Goal: Task Accomplishment & Management: Complete application form

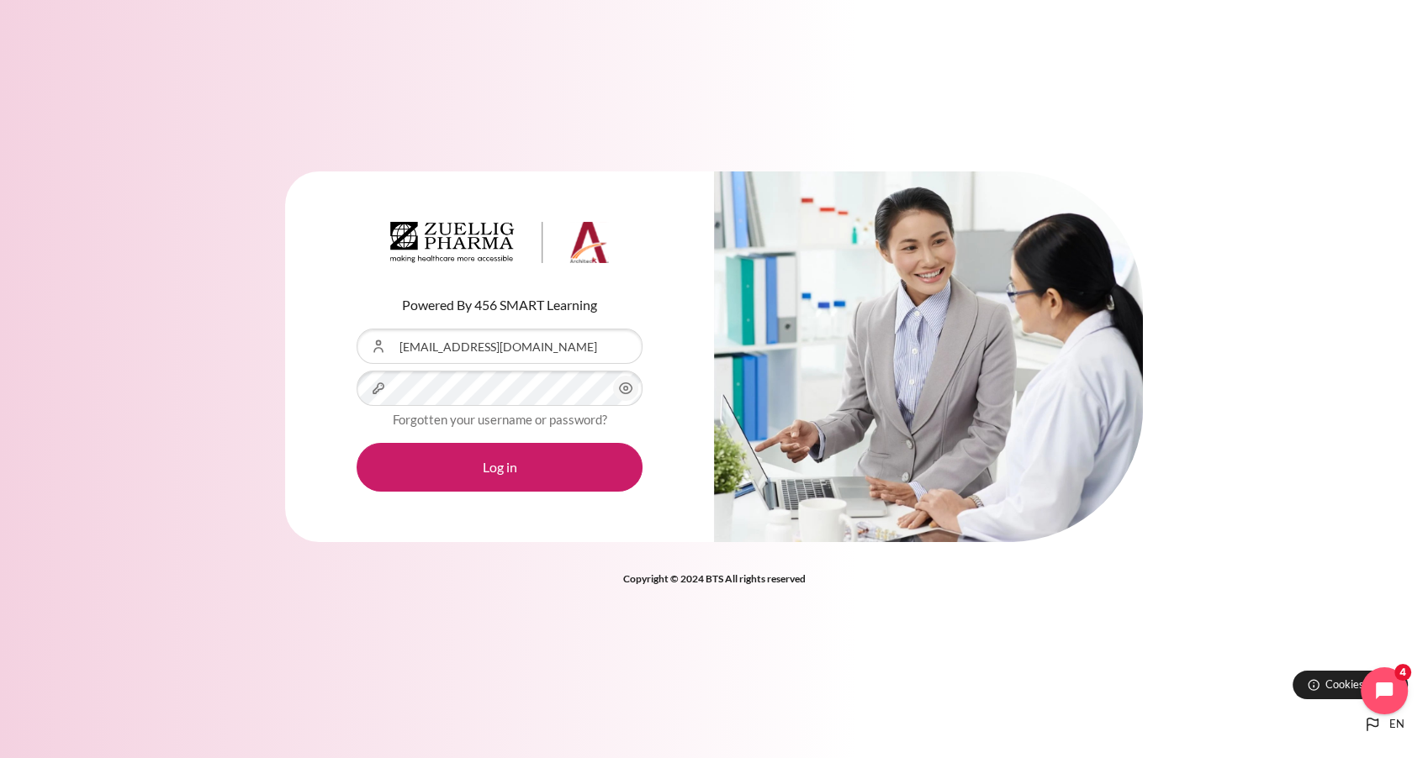
click at [622, 392] on icon "Content" at bounding box center [626, 388] width 20 height 20
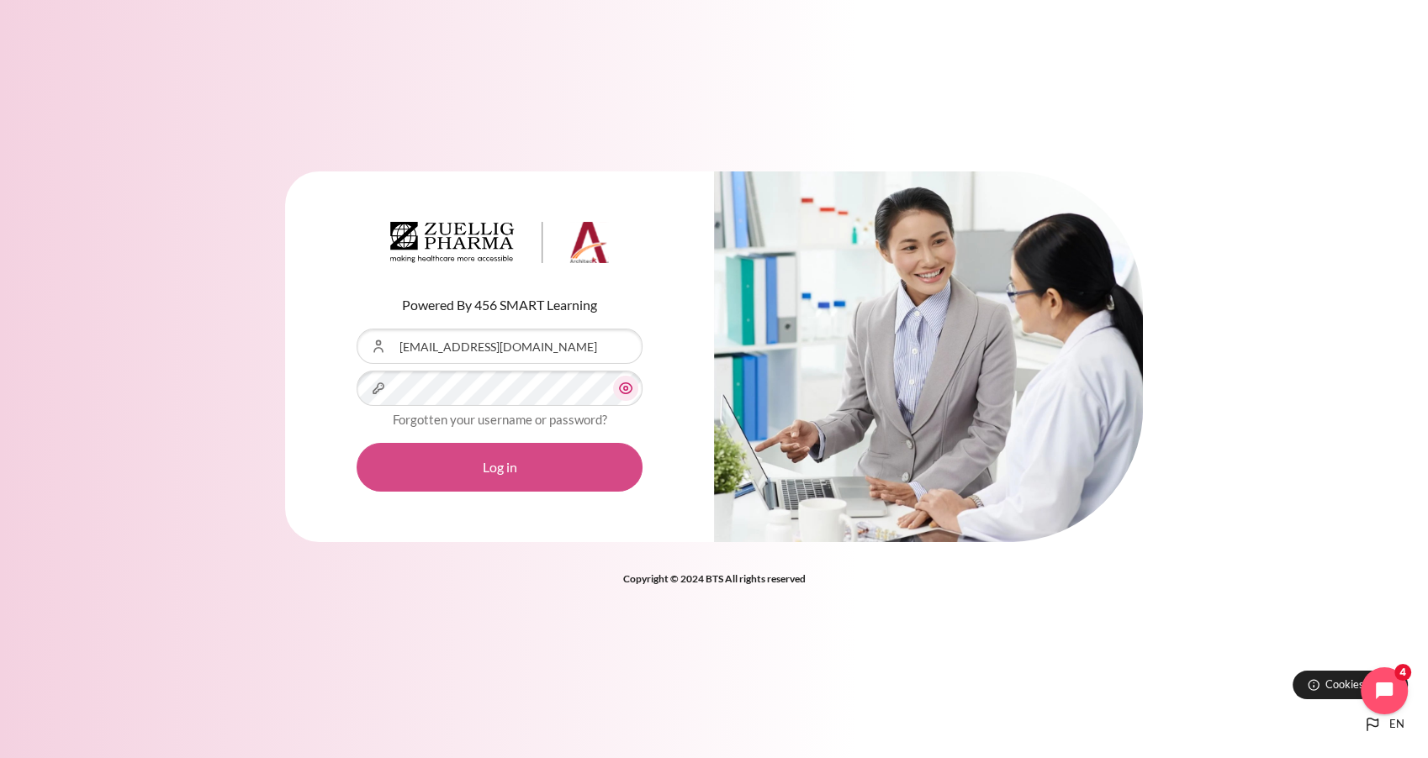
click at [602, 471] on button "Log in" at bounding box center [500, 467] width 286 height 49
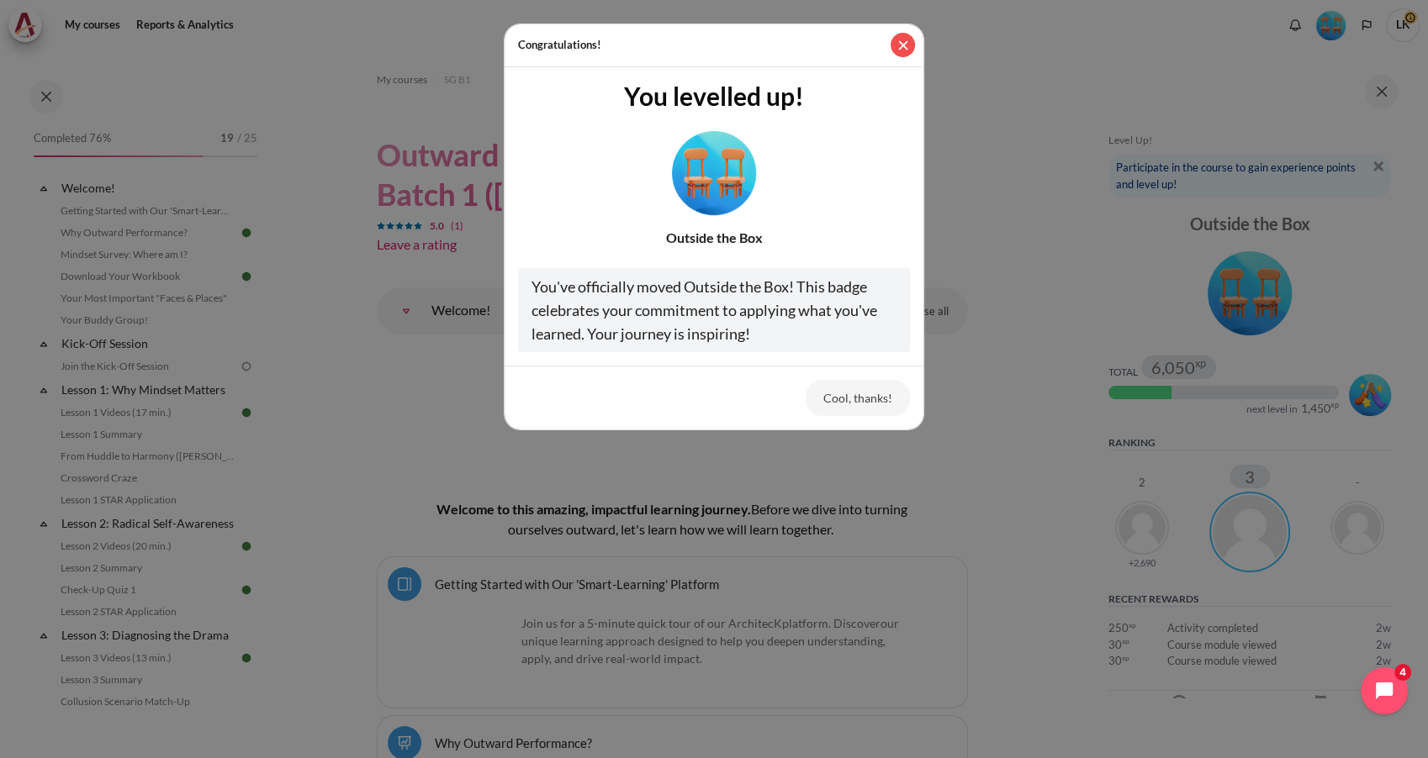
click at [906, 45] on button "Close" at bounding box center [902, 45] width 24 height 24
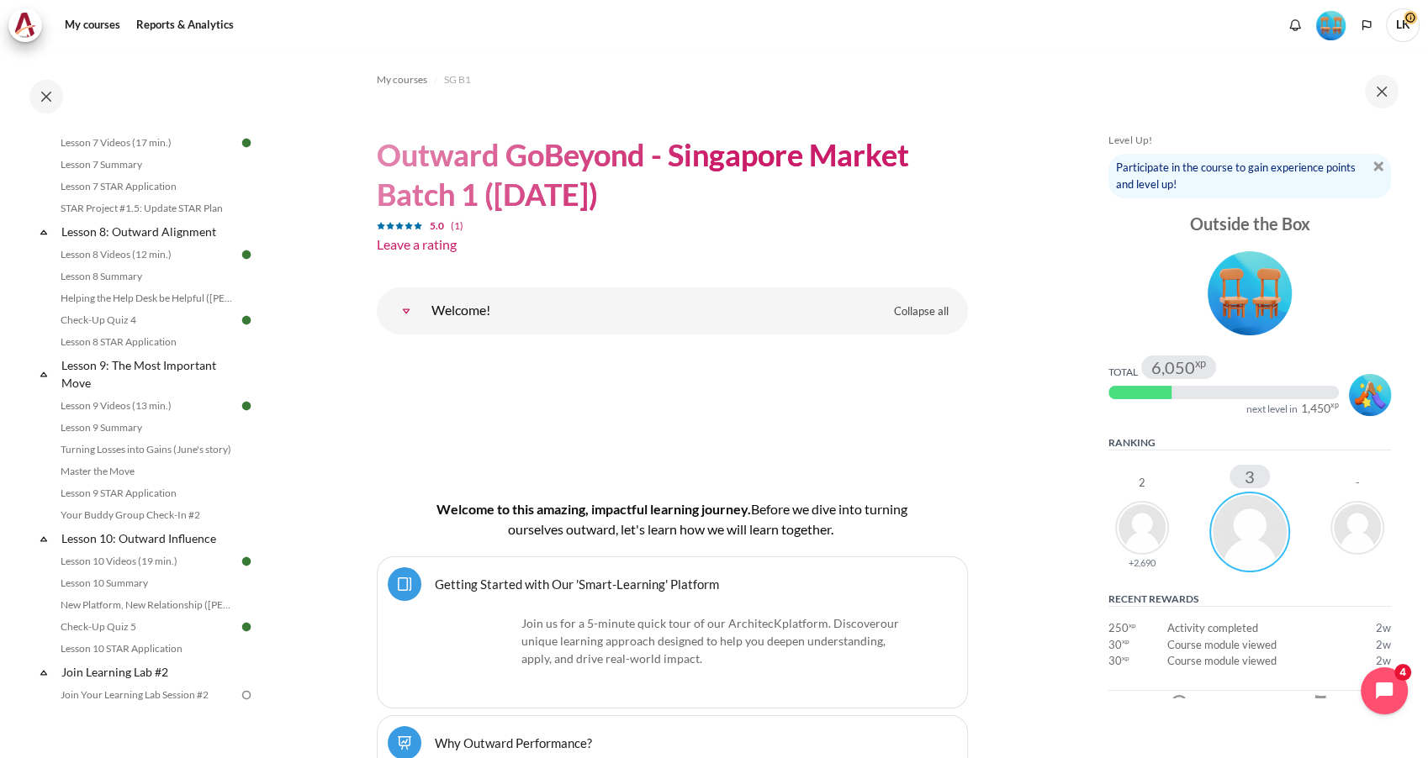
scroll to position [1561, 0]
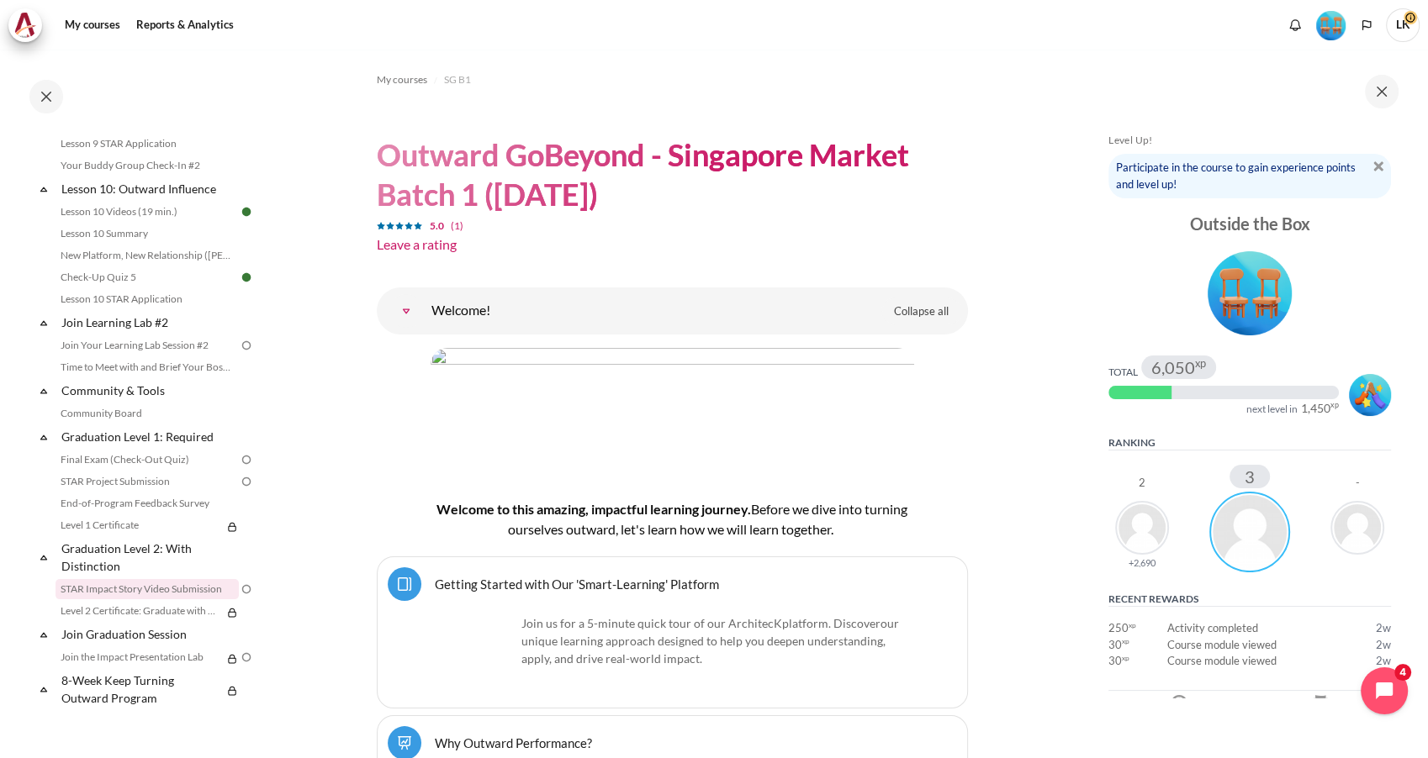
click at [156, 588] on link "STAR Impact Story Video Submission" at bounding box center [146, 589] width 183 height 20
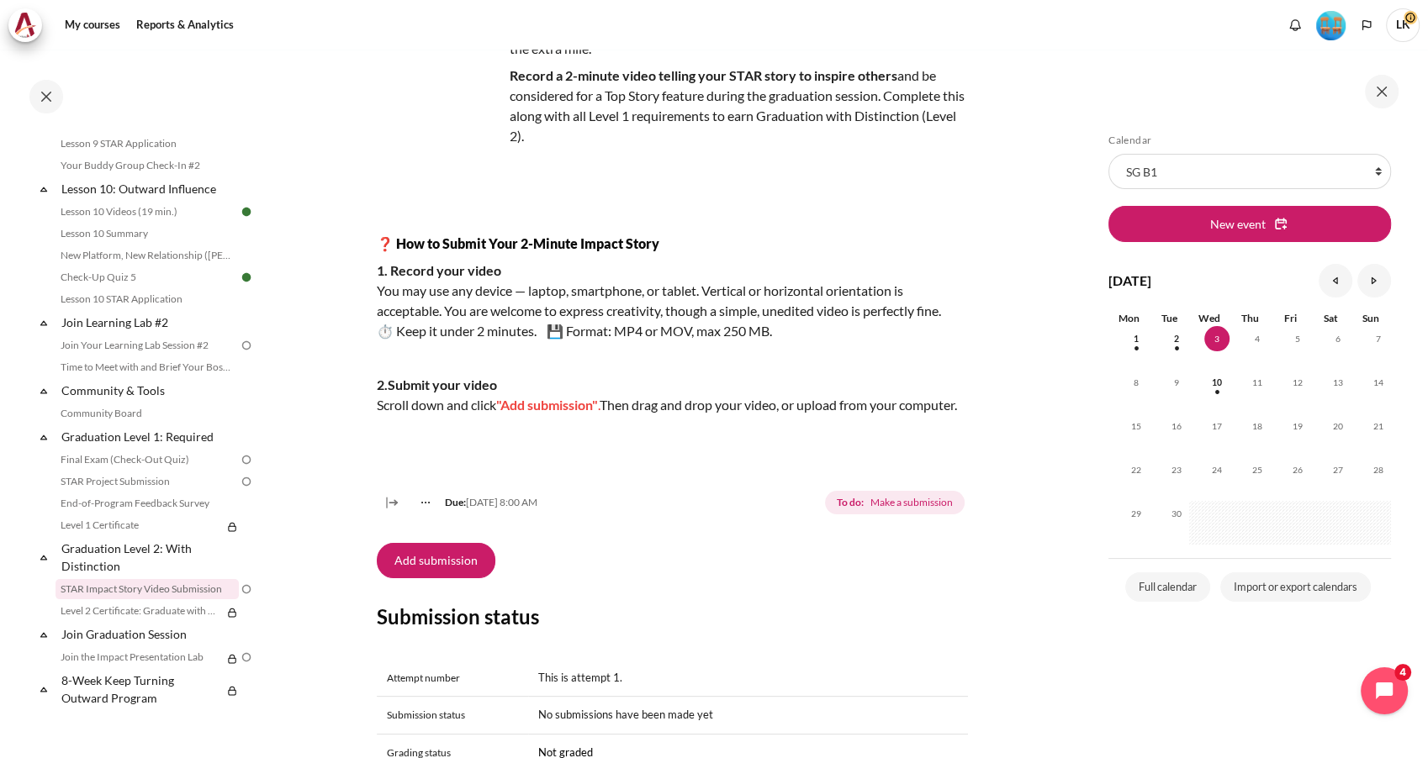
scroll to position [187, 0]
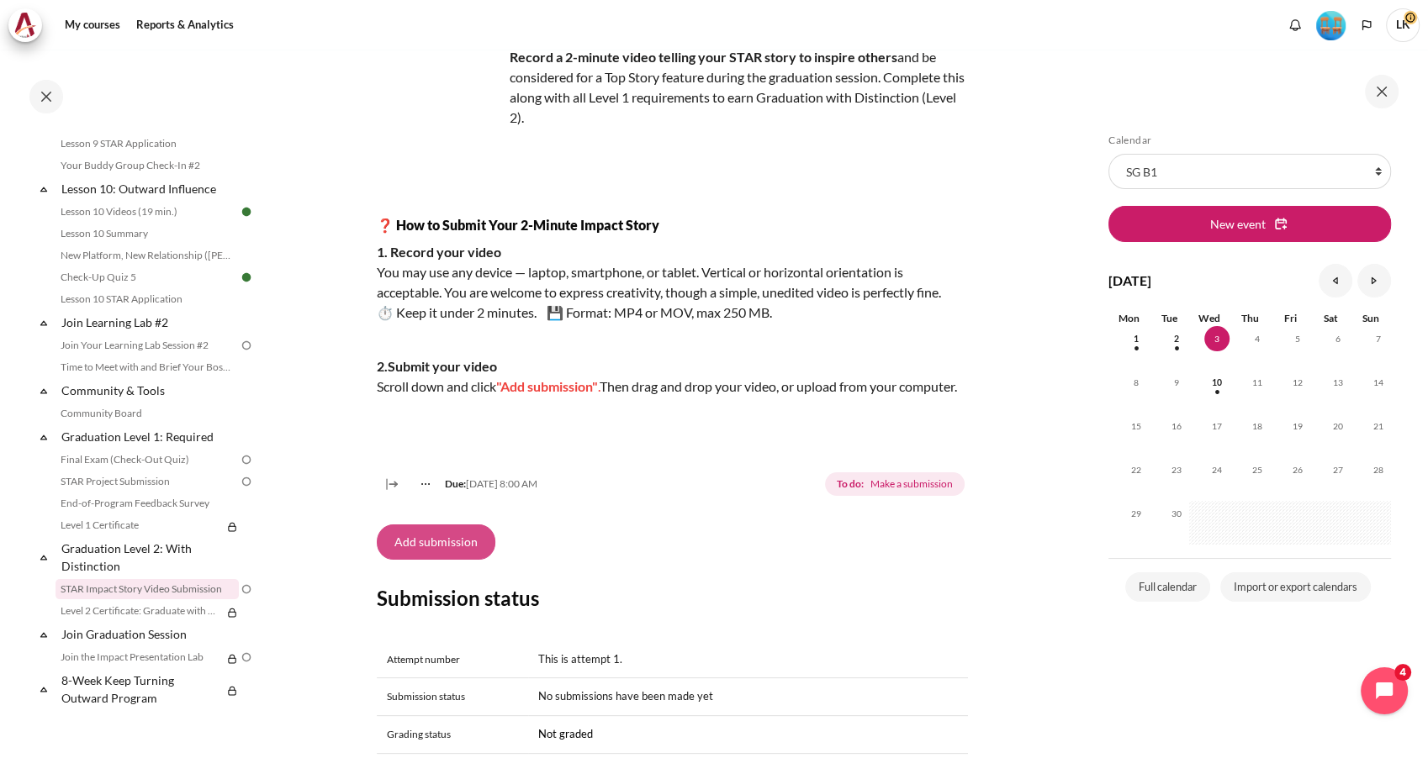
click at [446, 560] on button "Add submission" at bounding box center [436, 542] width 119 height 35
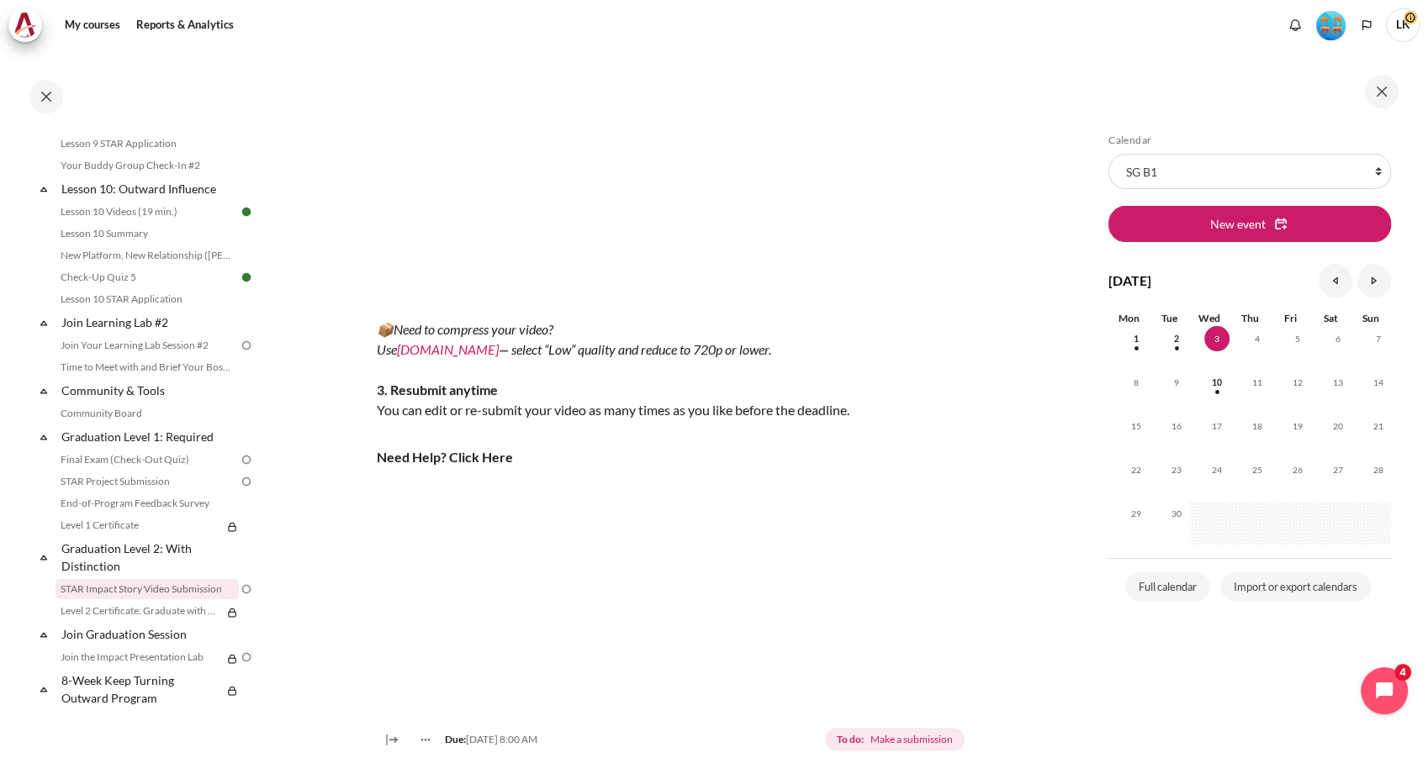
scroll to position [653, 0]
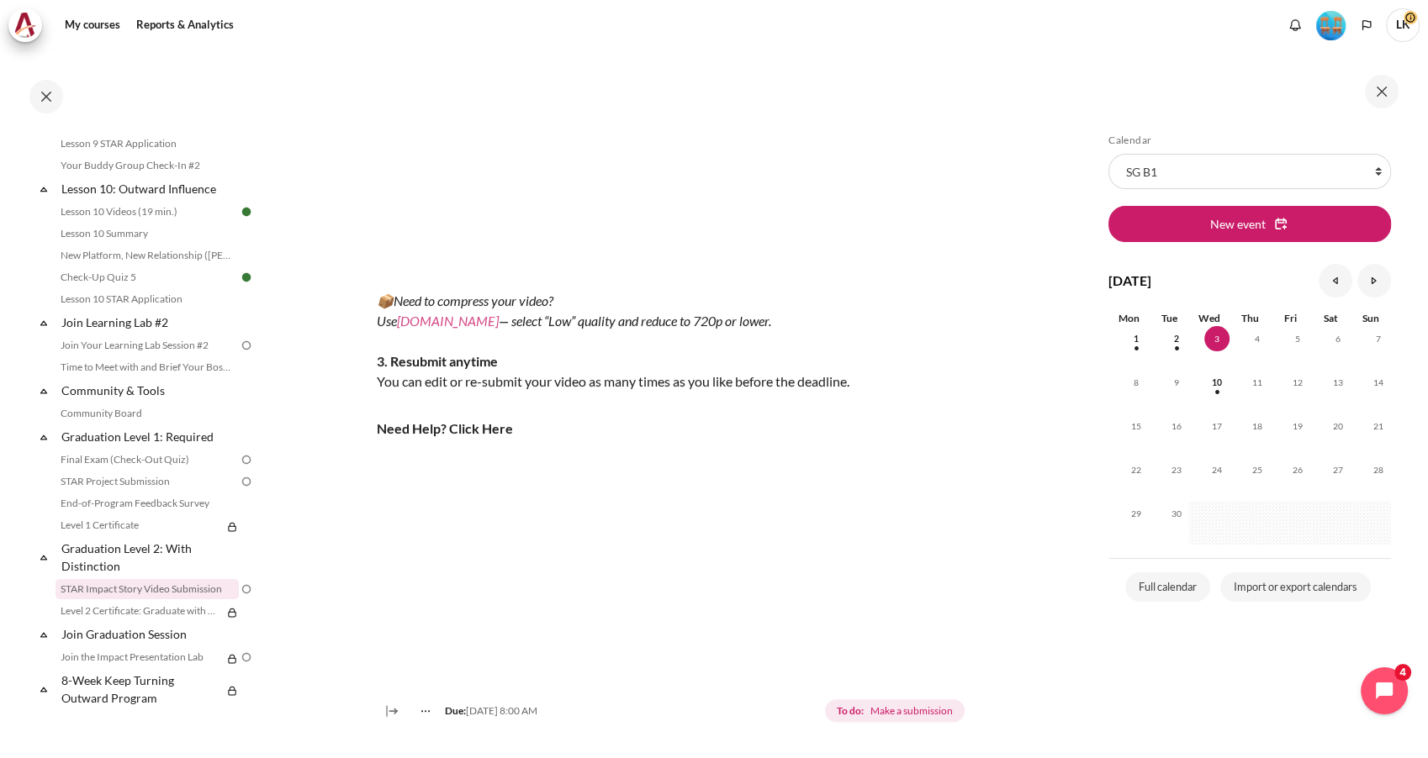
click at [431, 329] on link "VEED.IO" at bounding box center [448, 321] width 102 height 16
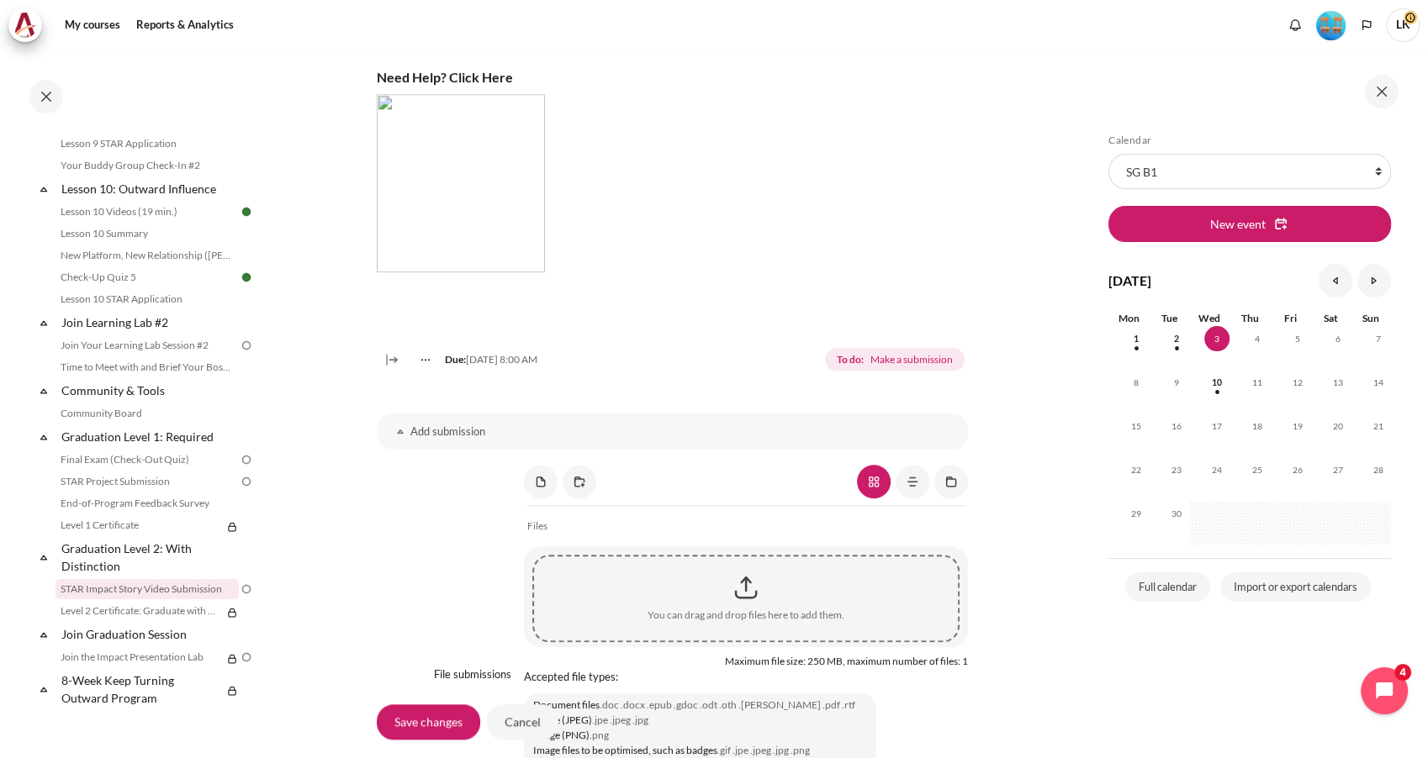
scroll to position [1028, 0]
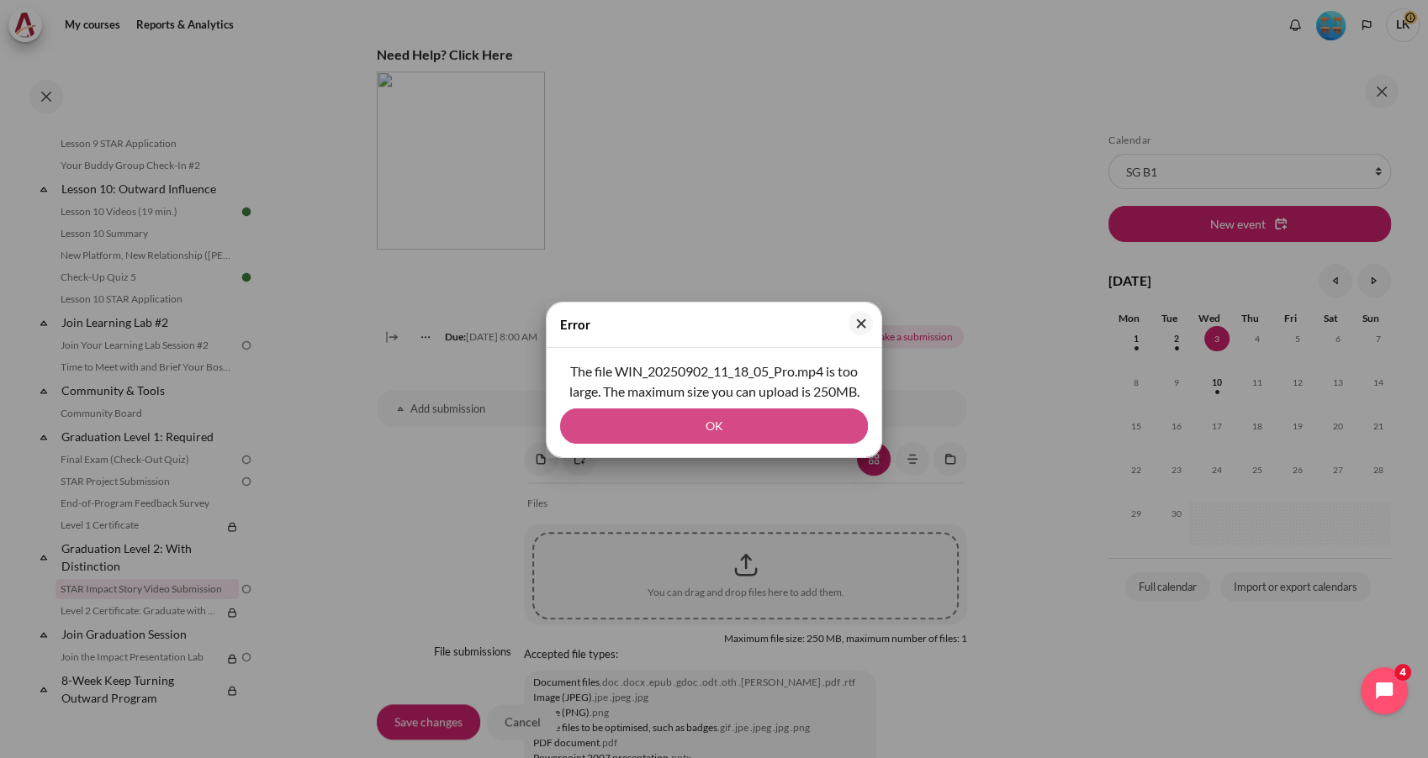
click at [792, 424] on button "OK" at bounding box center [714, 426] width 308 height 35
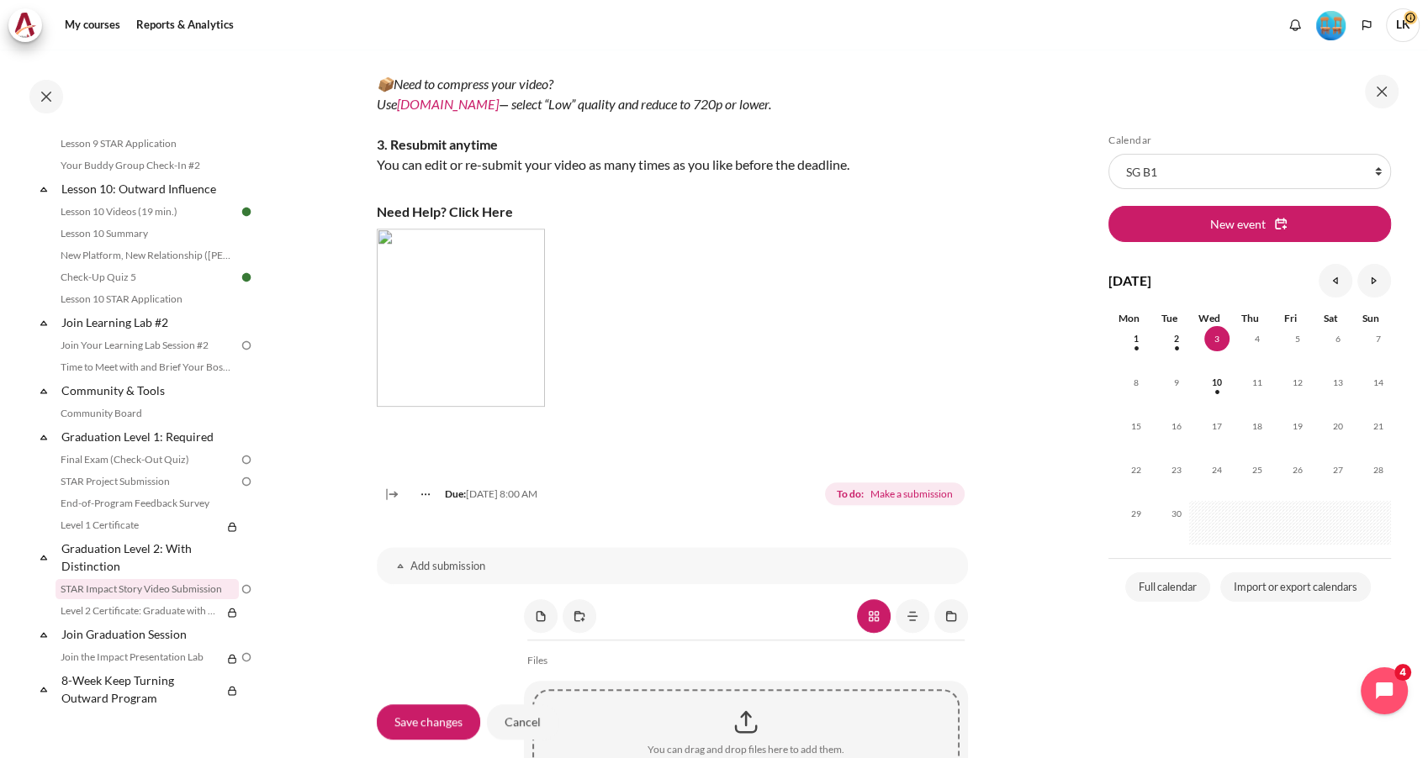
scroll to position [747, 0]
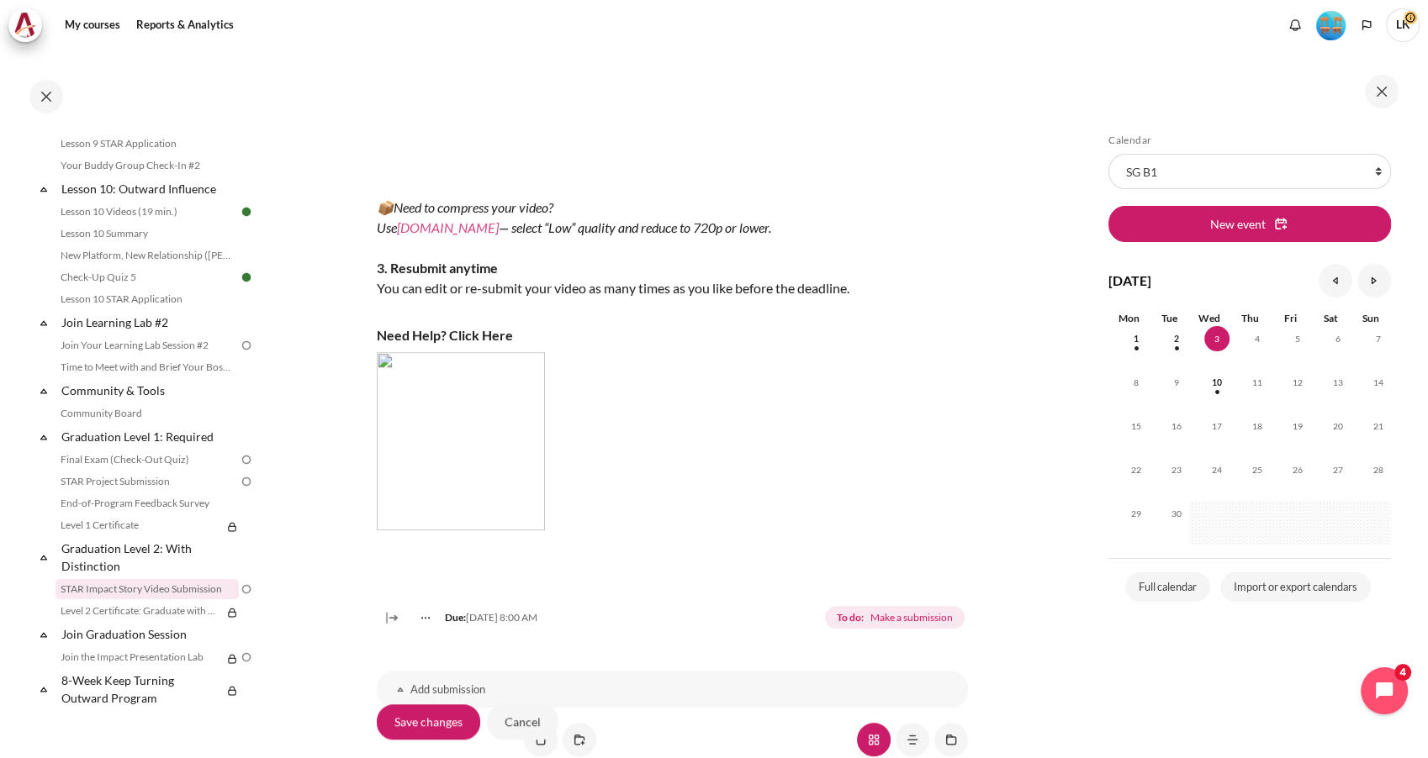
click at [431, 235] on link "VEED.IO" at bounding box center [448, 227] width 102 height 16
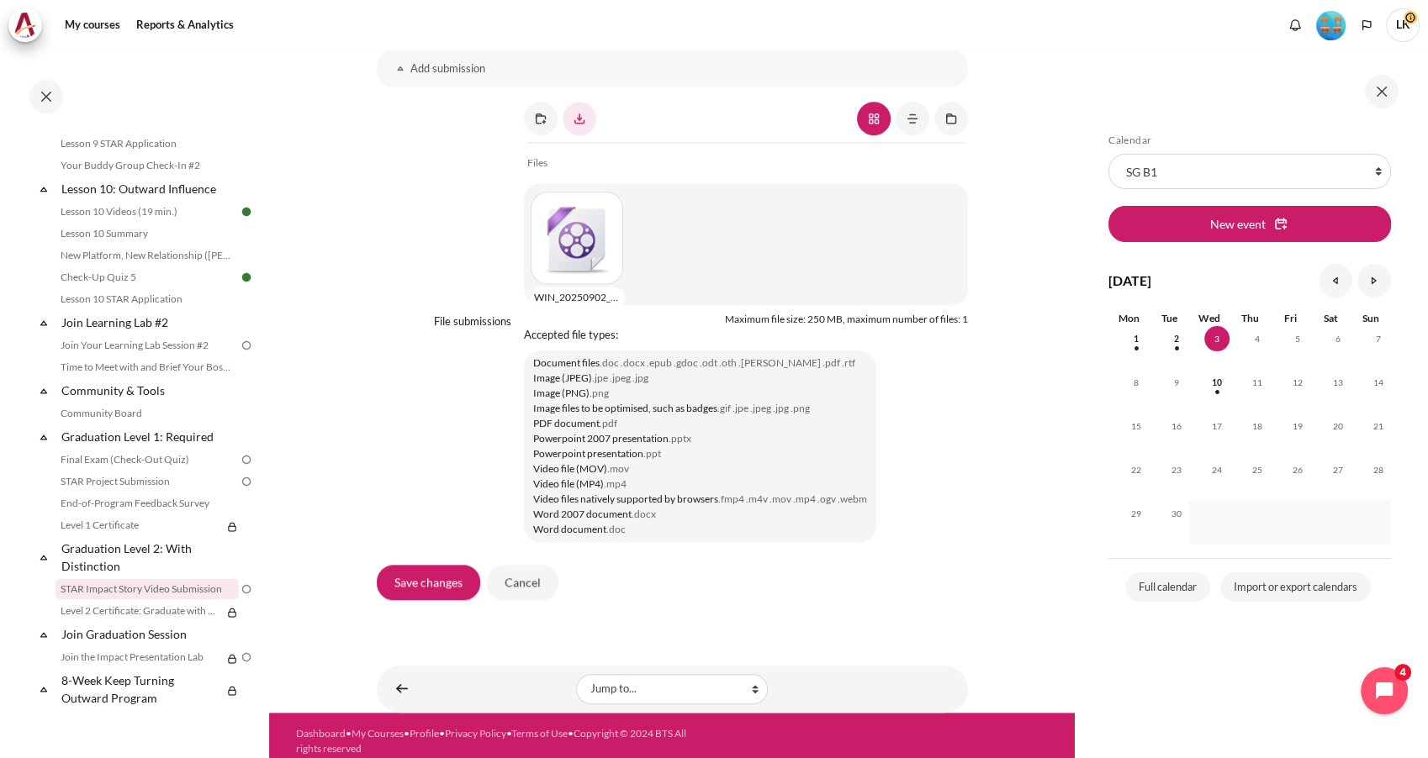
scroll to position [1393, 0]
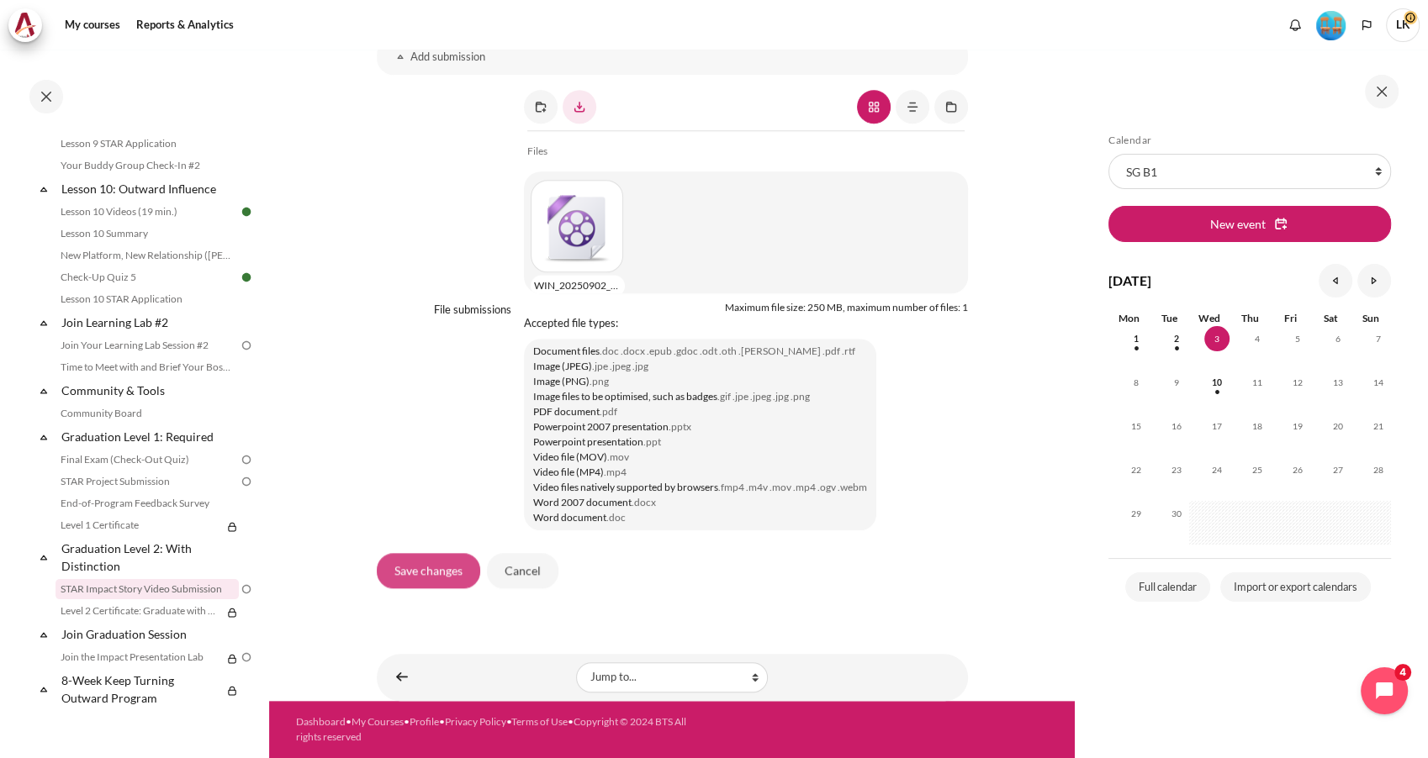
click at [413, 565] on input "Save changes" at bounding box center [428, 570] width 103 height 35
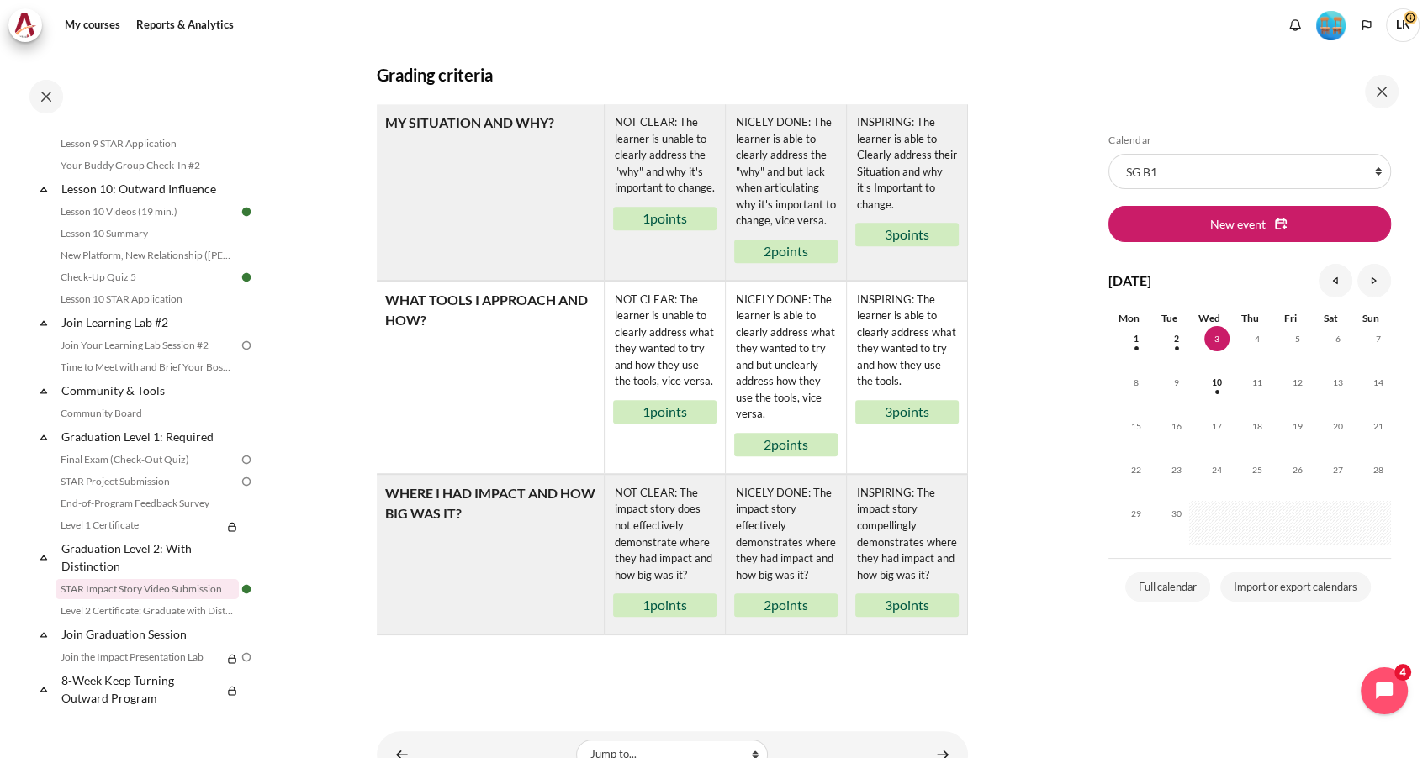
scroll to position [1123, 0]
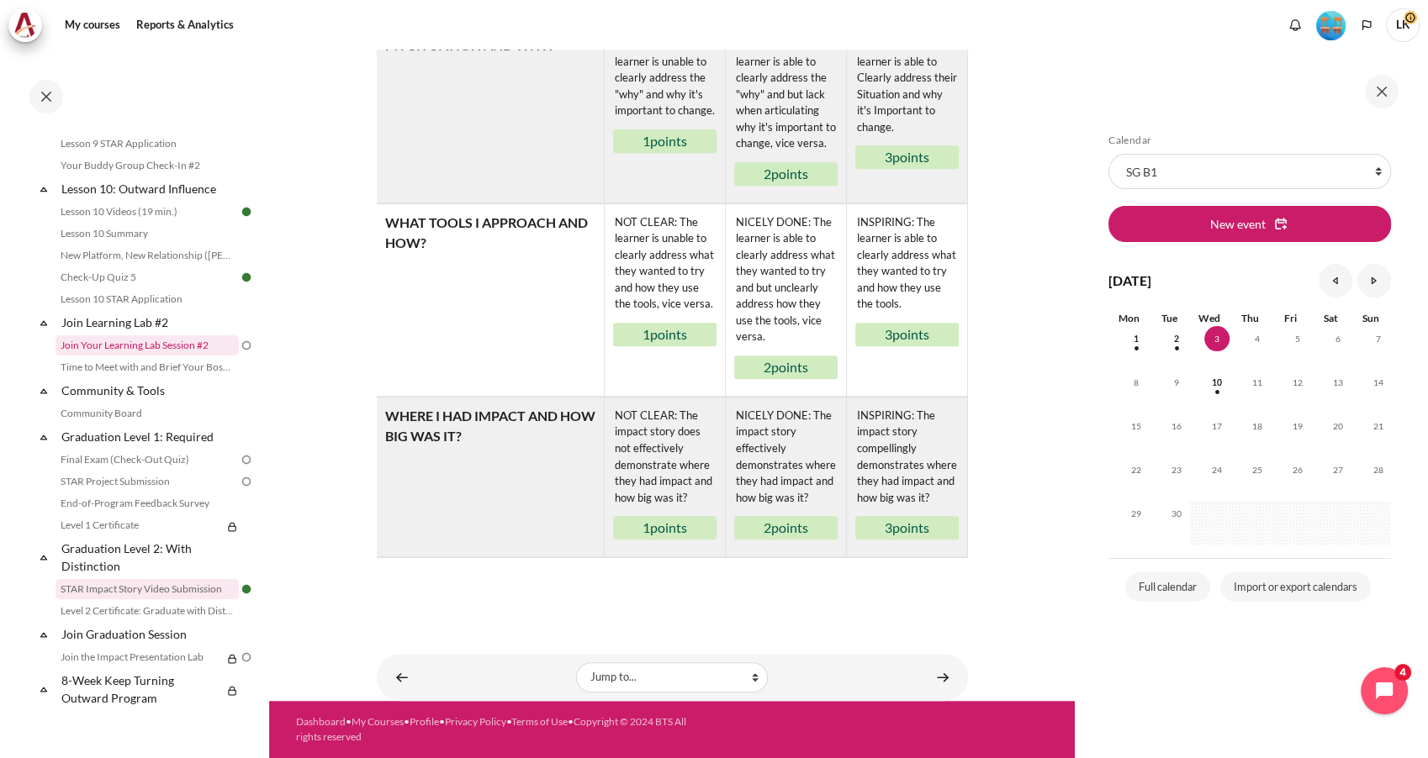
drag, startPoint x: 234, startPoint y: 346, endPoint x: 145, endPoint y: 348, distance: 88.3
click at [145, 348] on link "Join Your Learning Lab Session #2" at bounding box center [146, 346] width 183 height 20
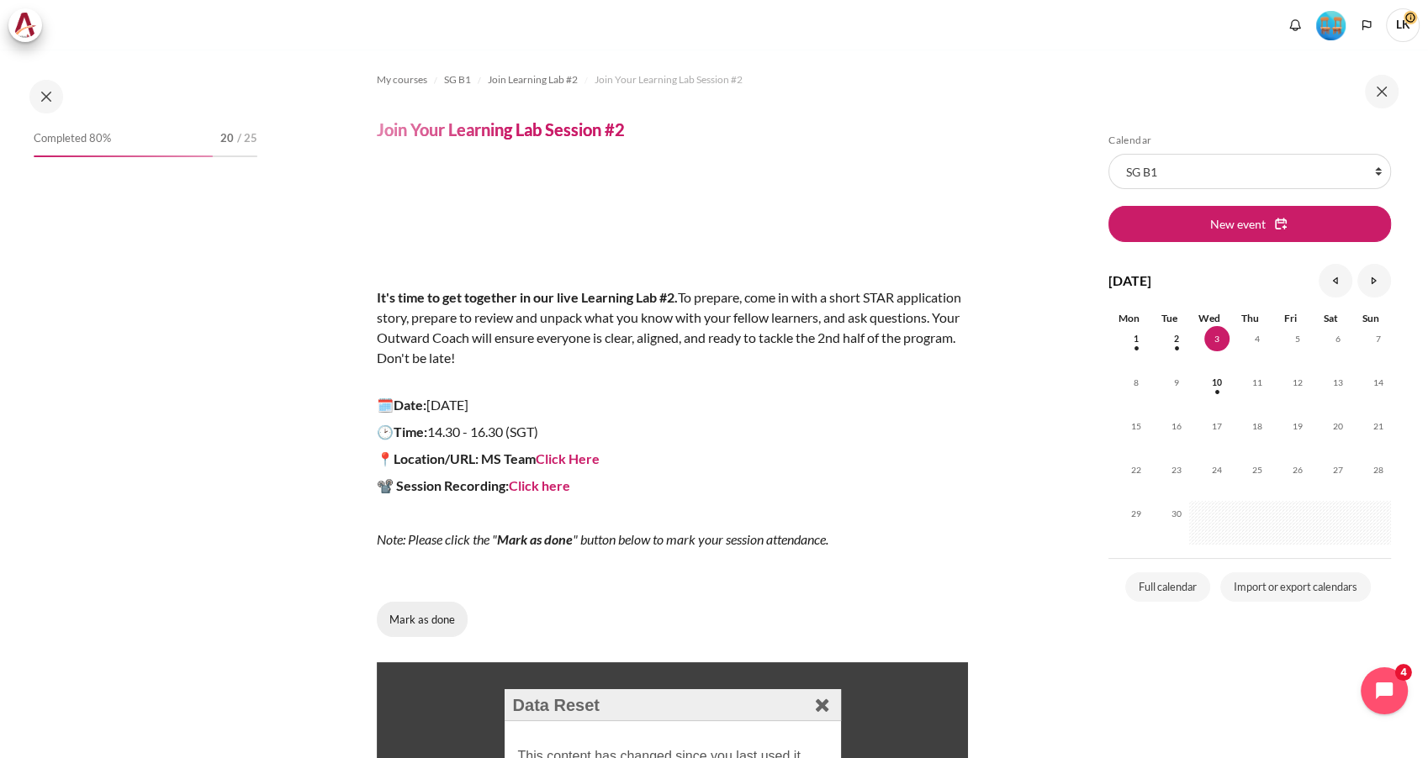
scroll to position [1487, 0]
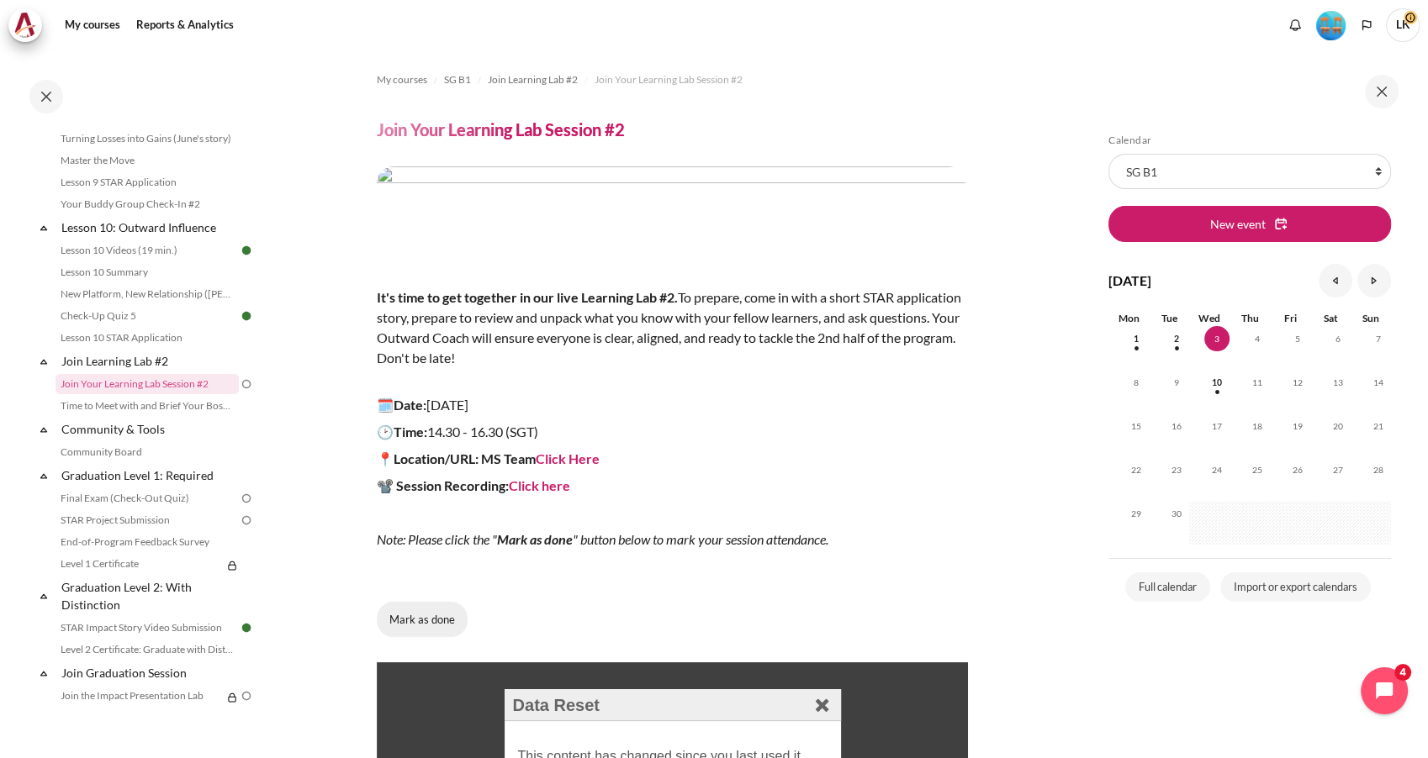
click at [422, 618] on button "Mark as done" at bounding box center [422, 619] width 91 height 35
click at [98, 487] on link "Graduation Level 1: Required" at bounding box center [149, 475] width 180 height 23
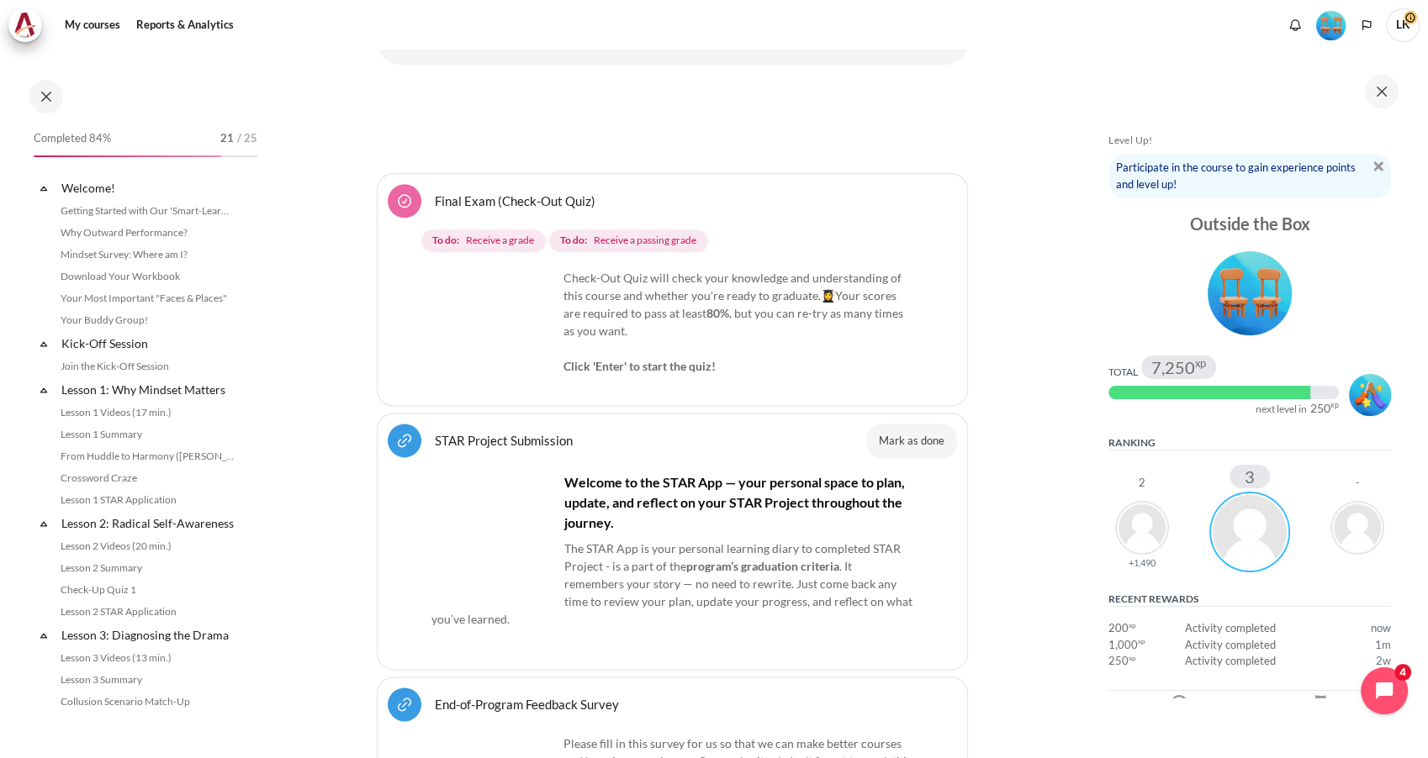
scroll to position [1561, 0]
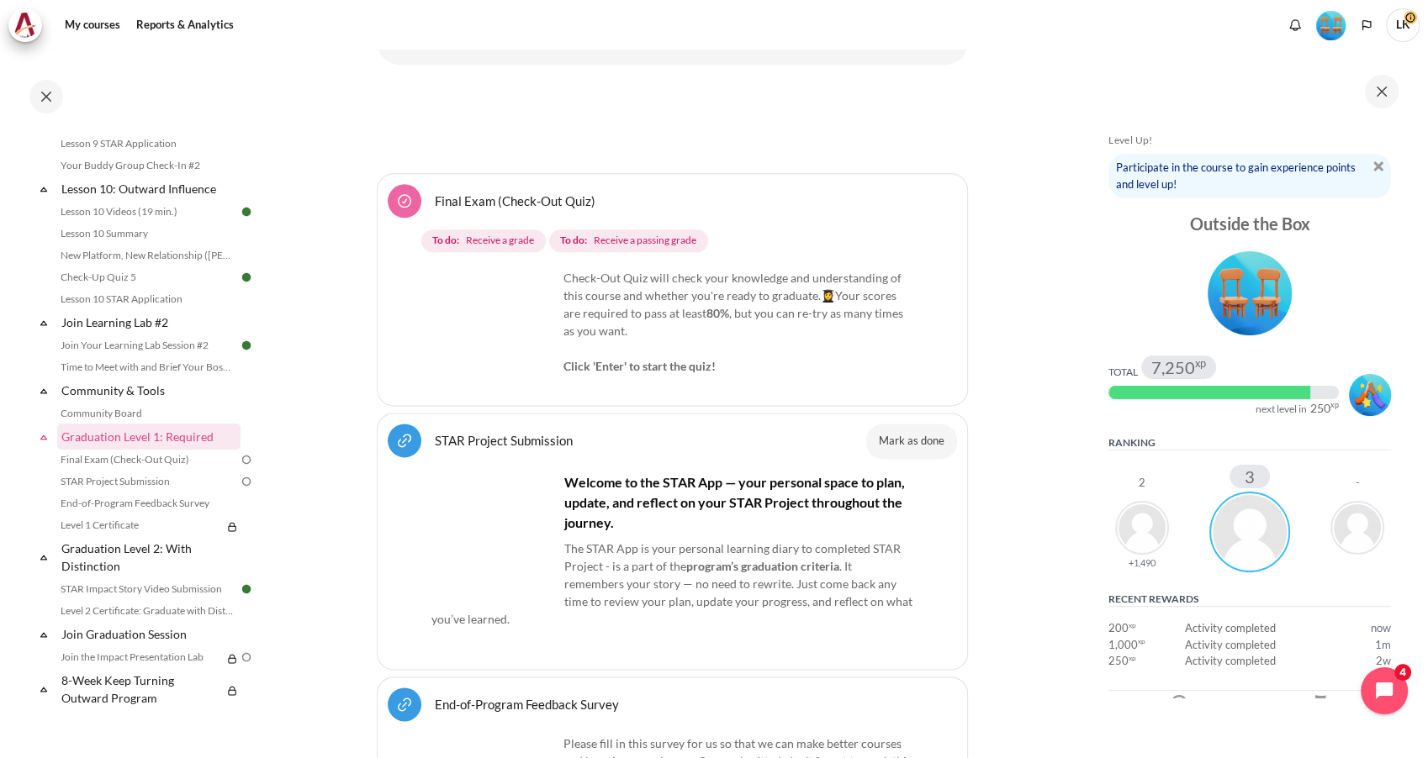
click at [589, 193] on link "Final Exam (Check-Out Quiz)" at bounding box center [515, 201] width 161 height 16
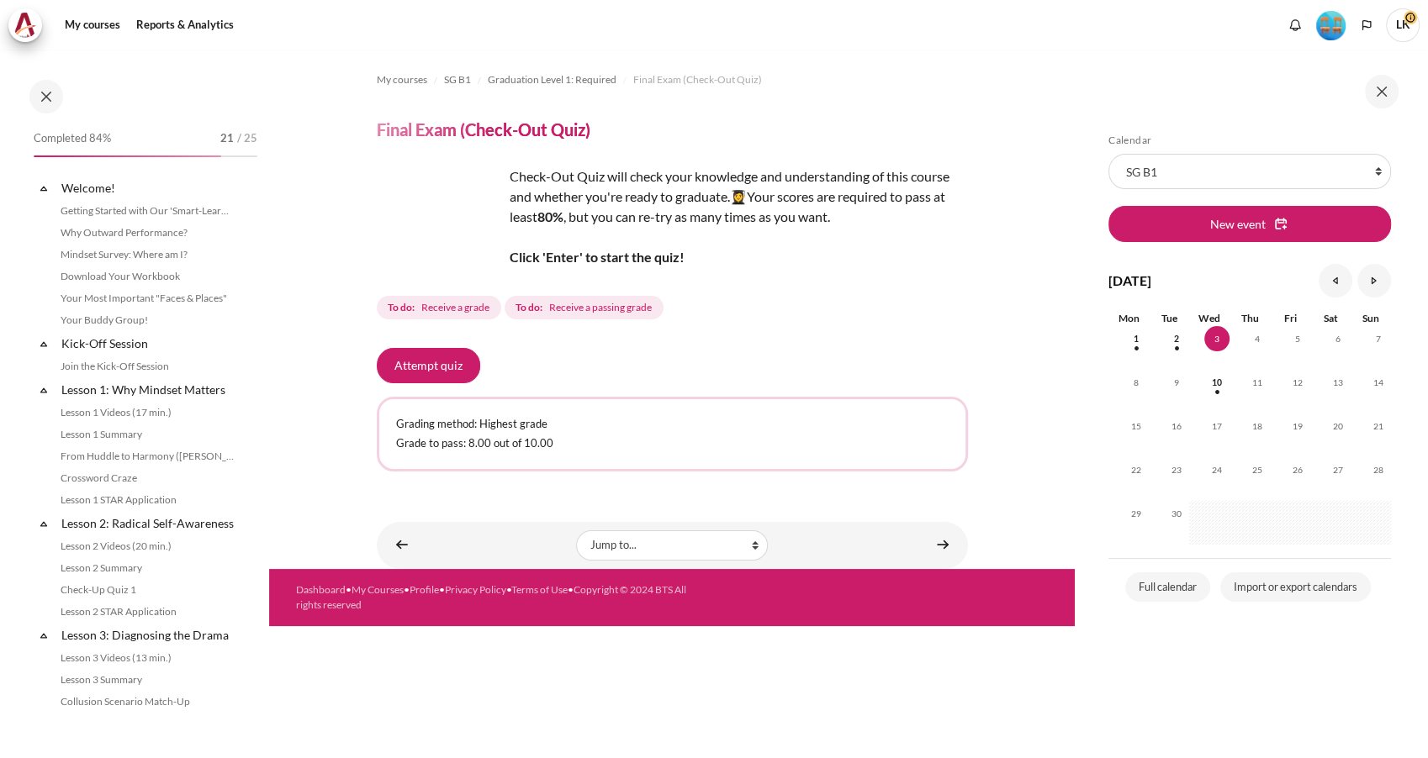
scroll to position [1561, 0]
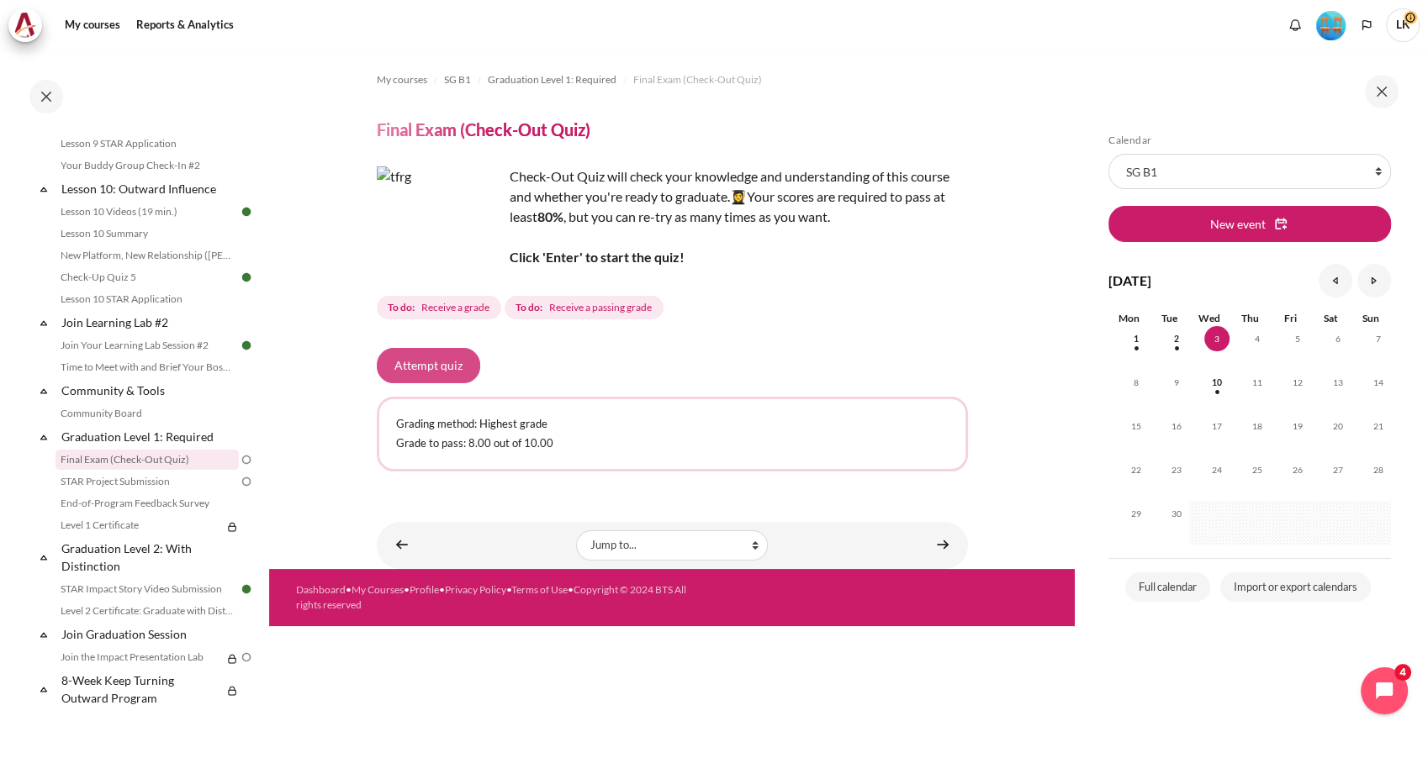
click at [450, 365] on button "Attempt quiz" at bounding box center [428, 365] width 103 height 35
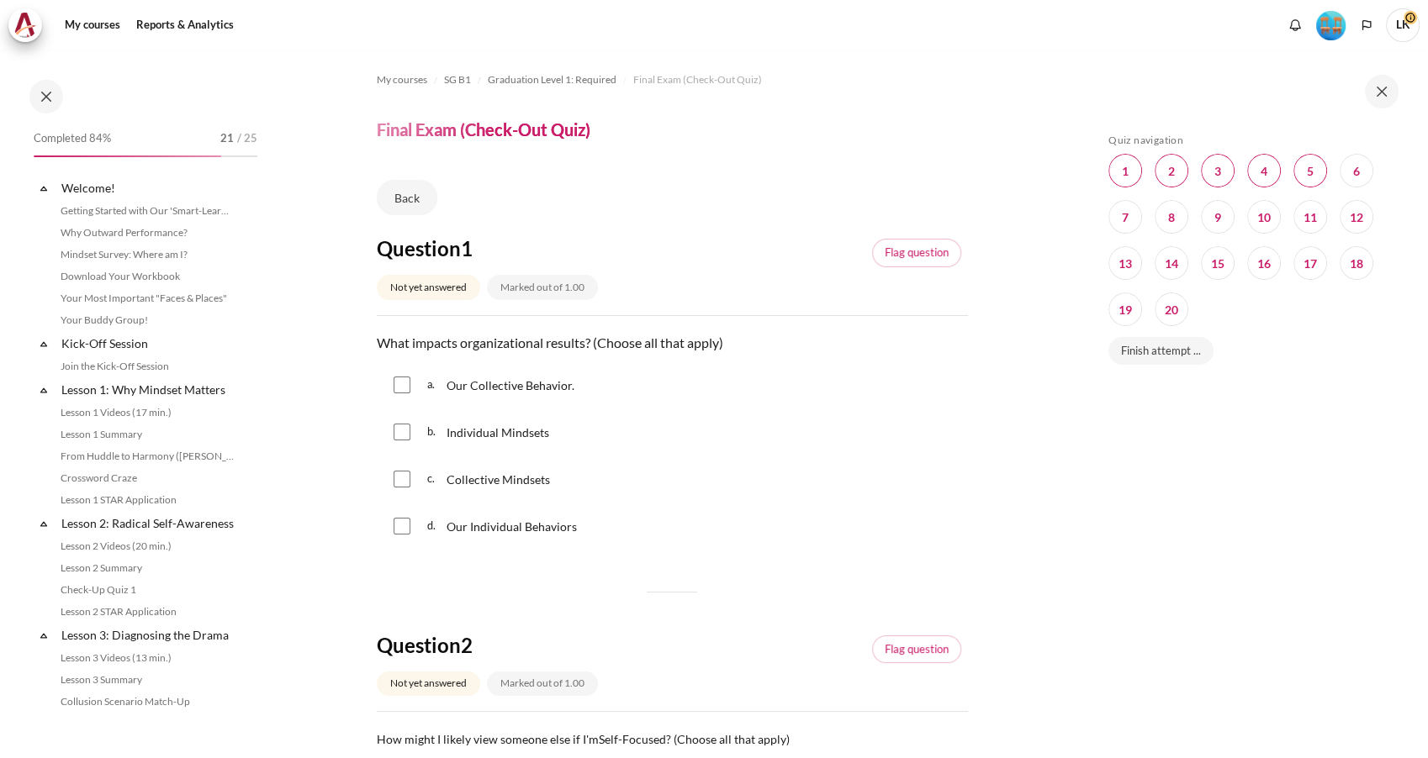
scroll to position [1561, 0]
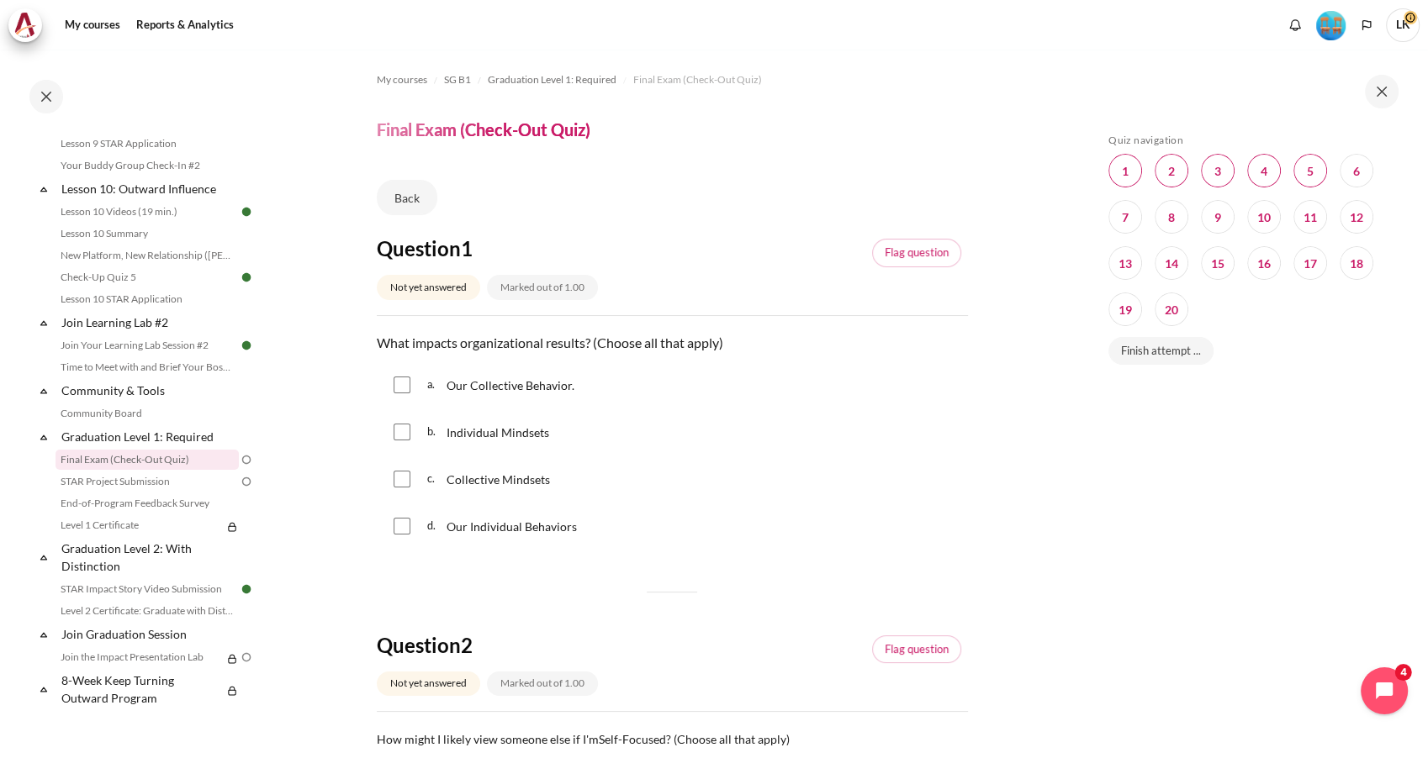
click at [491, 388] on span "Our Collective Behavior." at bounding box center [510, 385] width 128 height 14
checkbox input "true"
click at [465, 425] on span "Individual Mindsets" at bounding box center [497, 432] width 103 height 14
click at [465, 431] on span "Individual Mindsets" at bounding box center [497, 432] width 103 height 14
click at [464, 439] on p "Individual Mindsets" at bounding box center [498, 432] width 105 height 20
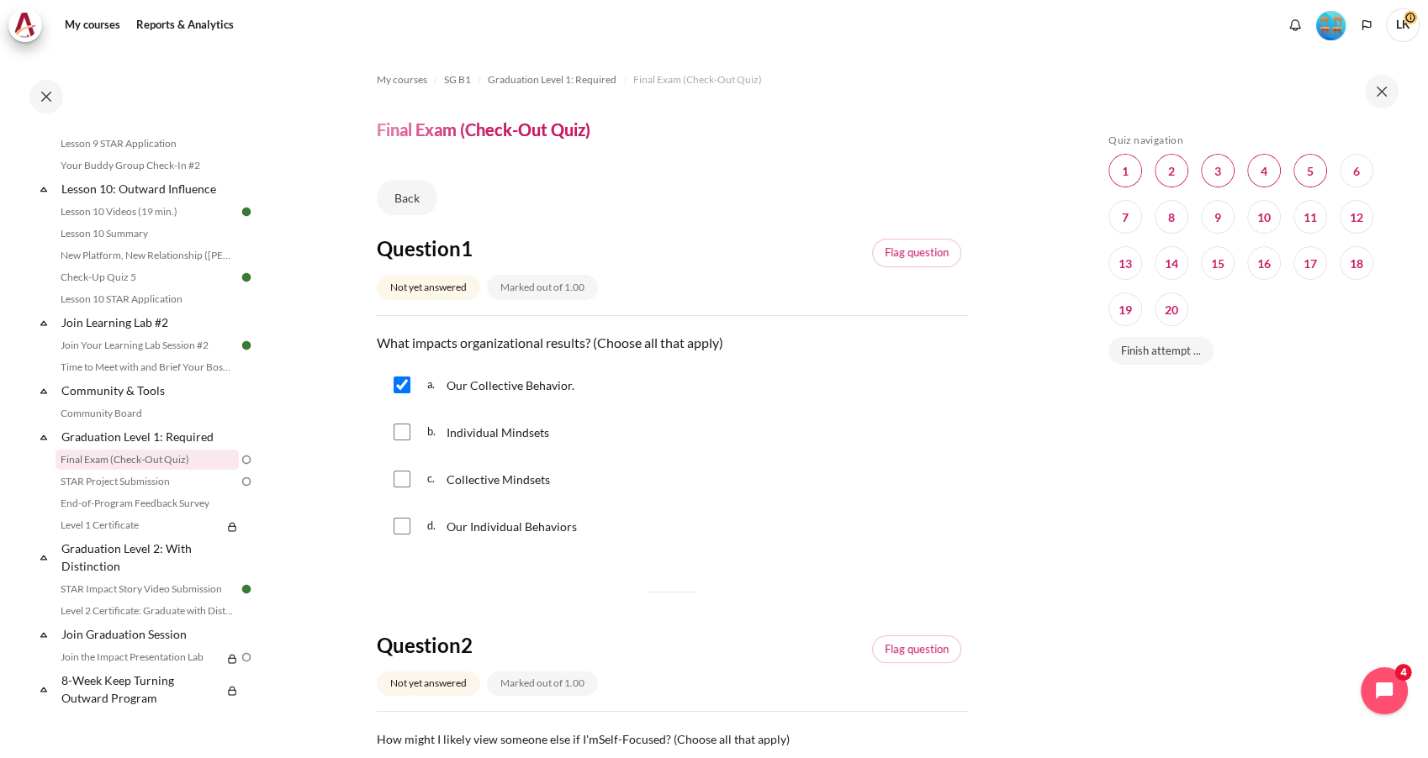
checkbox input "true"
click at [454, 492] on div "c. Collective Mindsets" at bounding box center [672, 479] width 591 height 44
click at [457, 476] on span "Collective Mindsets" at bounding box center [497, 480] width 103 height 14
checkbox input "true"
click at [442, 531] on span "d." at bounding box center [435, 526] width 16 height 27
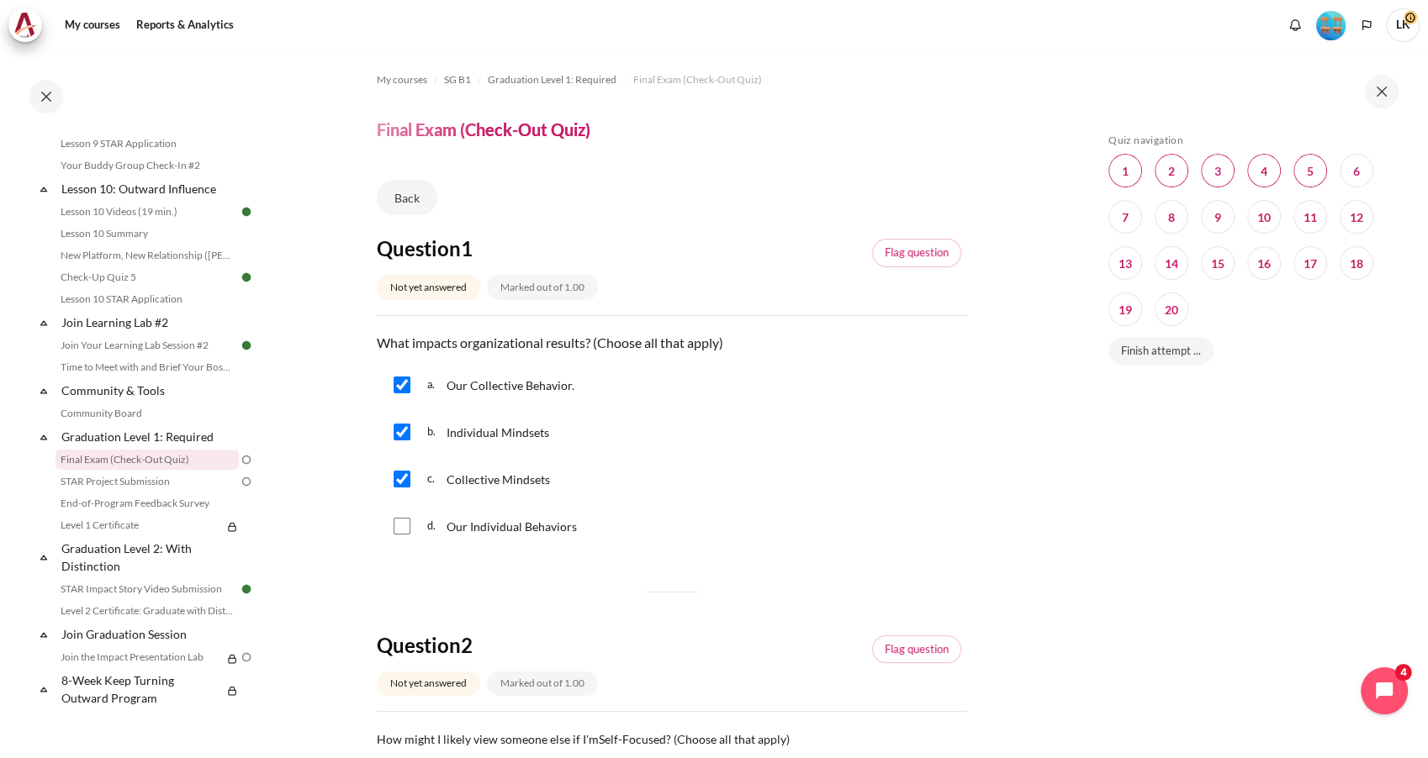
checkbox input "true"
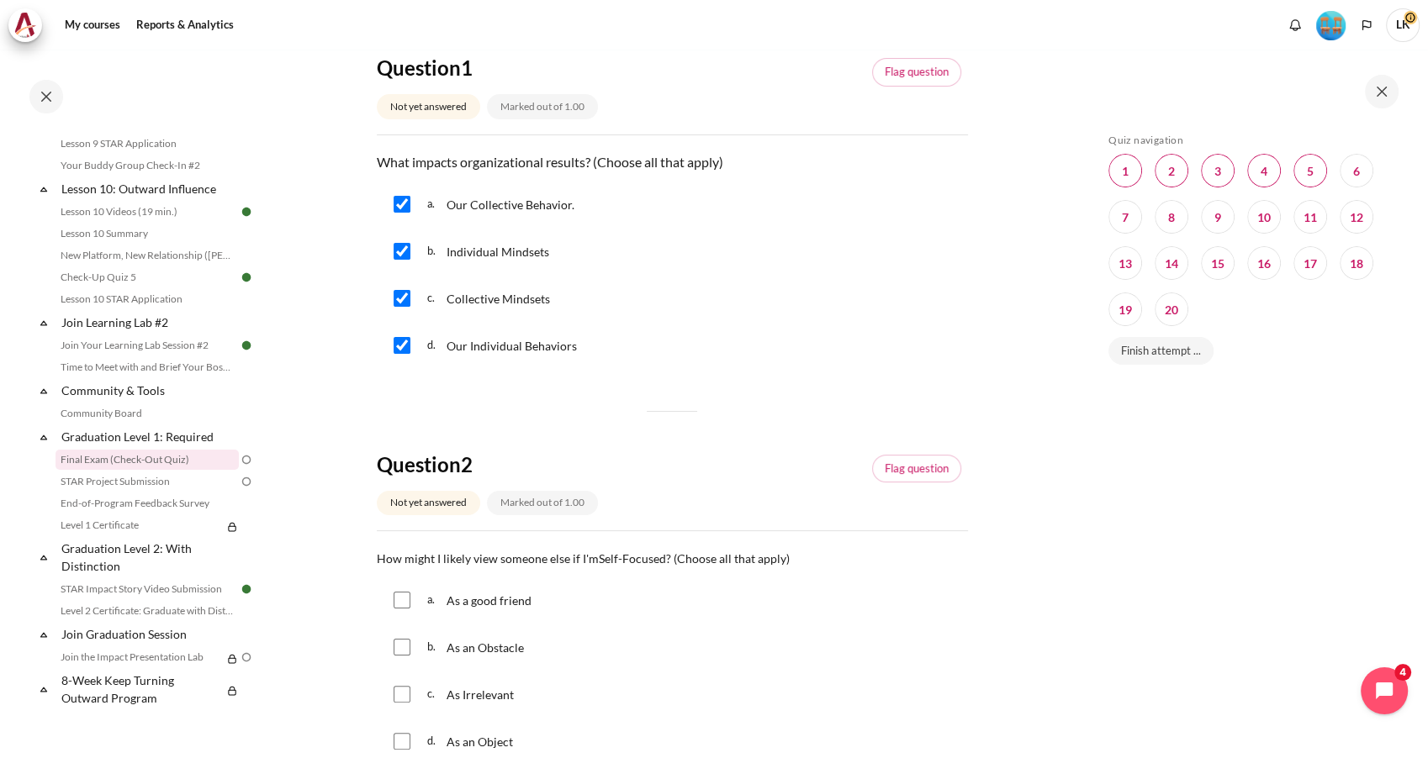
scroll to position [280, 0]
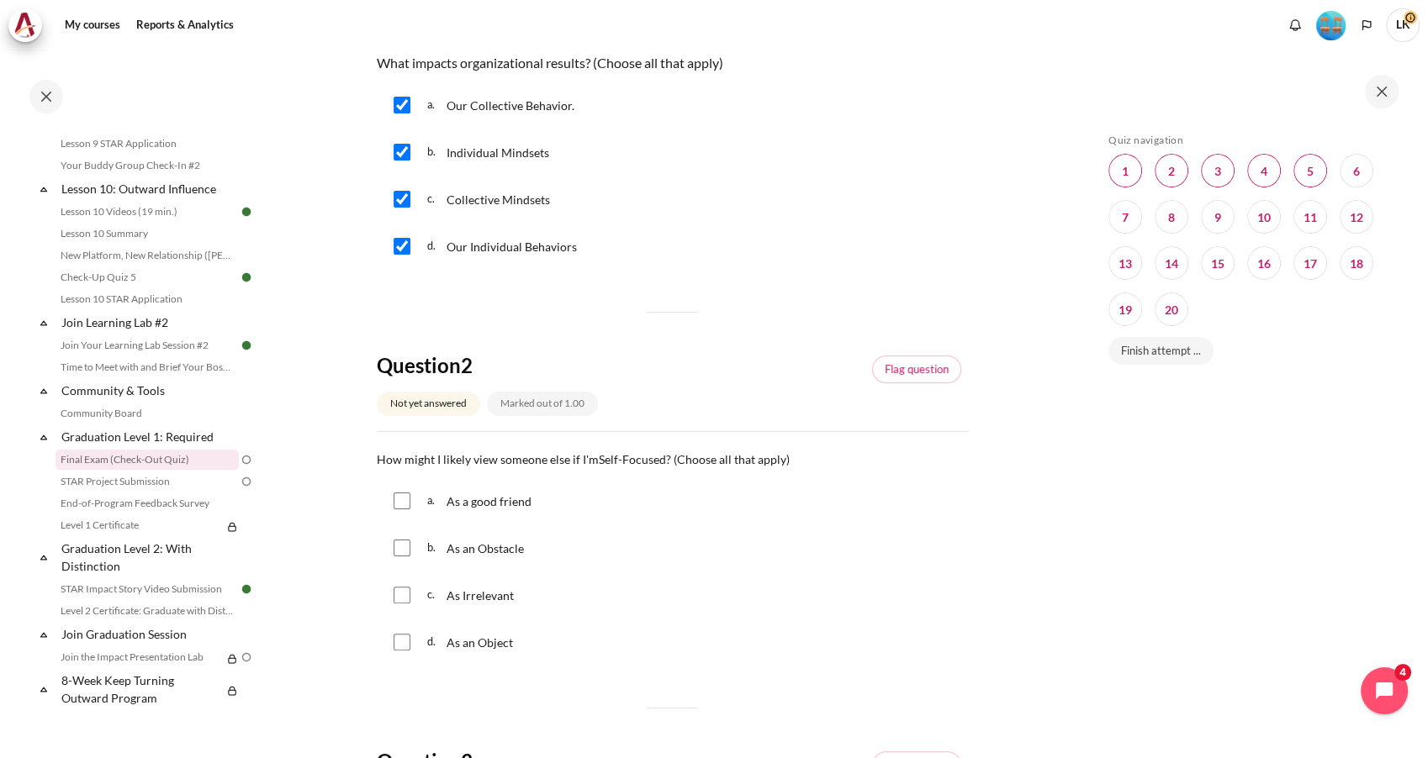
click at [438, 547] on span "b." at bounding box center [435, 548] width 16 height 27
checkbox input "true"
click at [436, 598] on span "c." at bounding box center [435, 595] width 16 height 27
checkbox input "true"
click at [424, 646] on div "d. As an Object" at bounding box center [672, 643] width 591 height 44
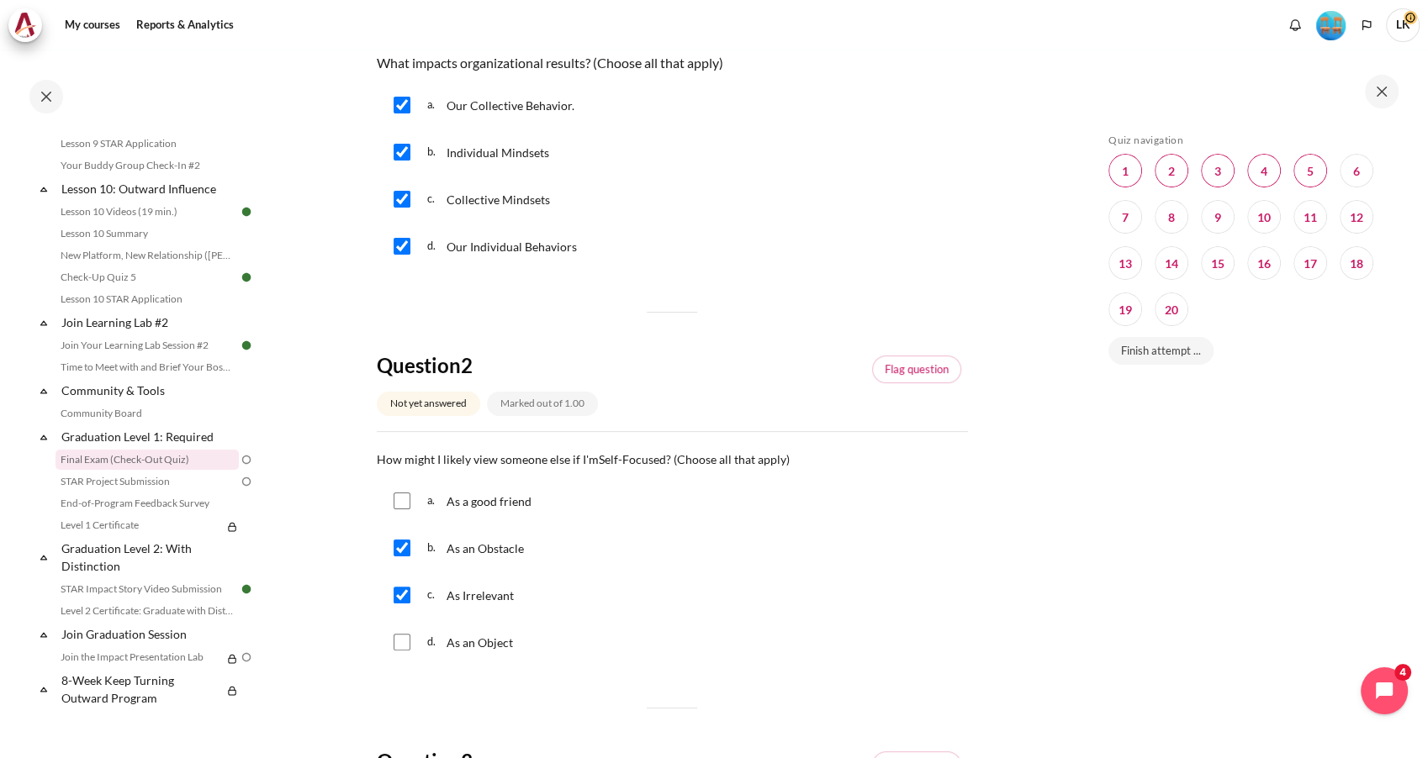
click at [399, 644] on input "Content" at bounding box center [402, 642] width 17 height 17
checkbox input "true"
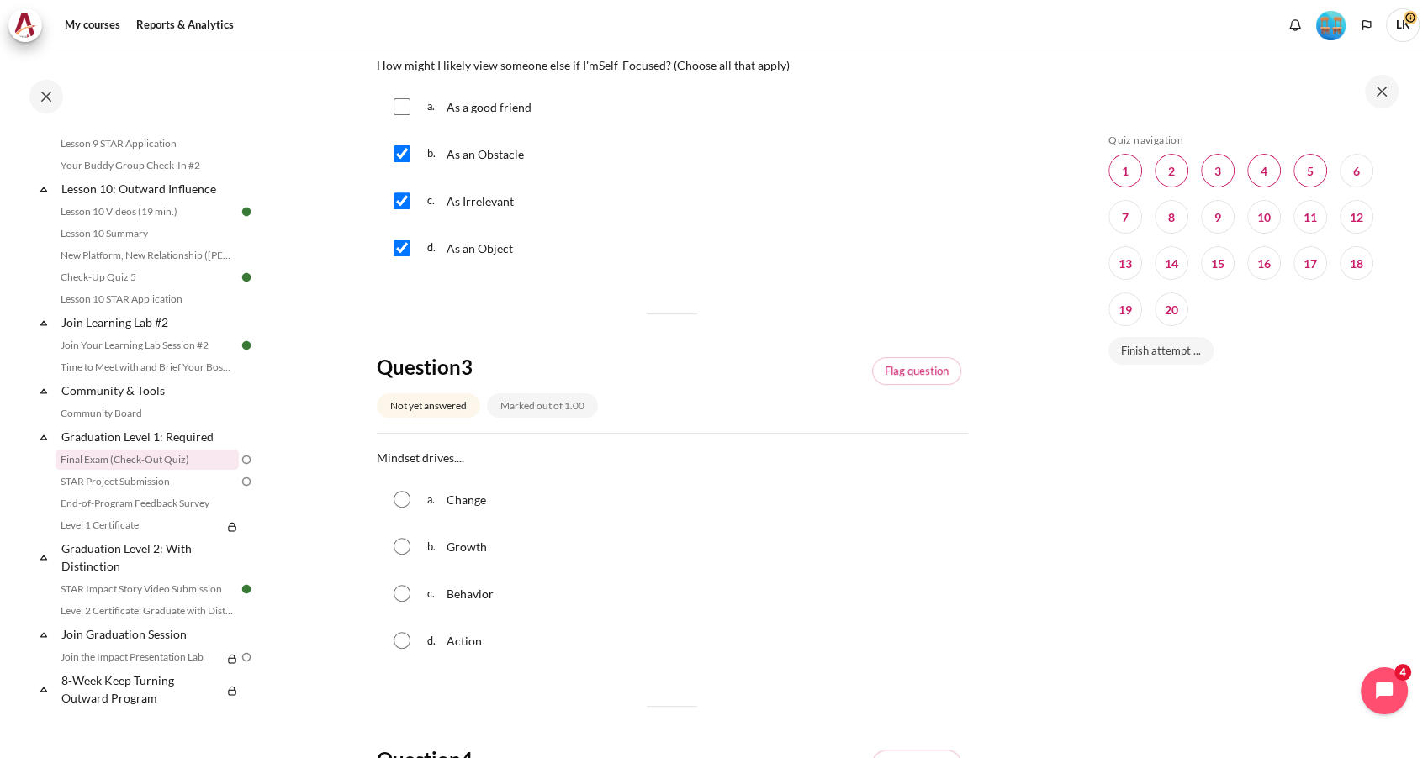
scroll to position [653, 0]
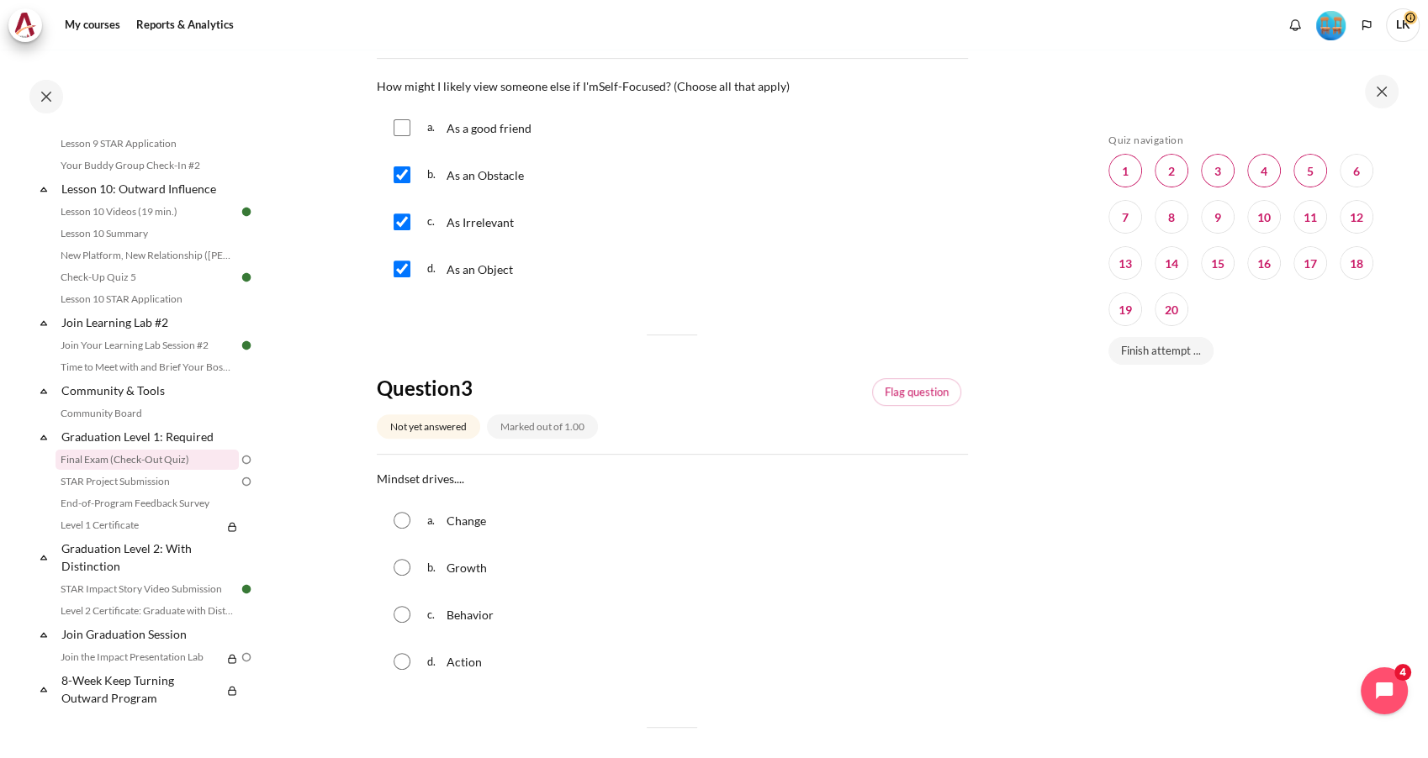
click at [397, 609] on input "Content" at bounding box center [402, 614] width 17 height 17
radio input "true"
click at [624, 596] on div "c. Behavior" at bounding box center [672, 615] width 591 height 44
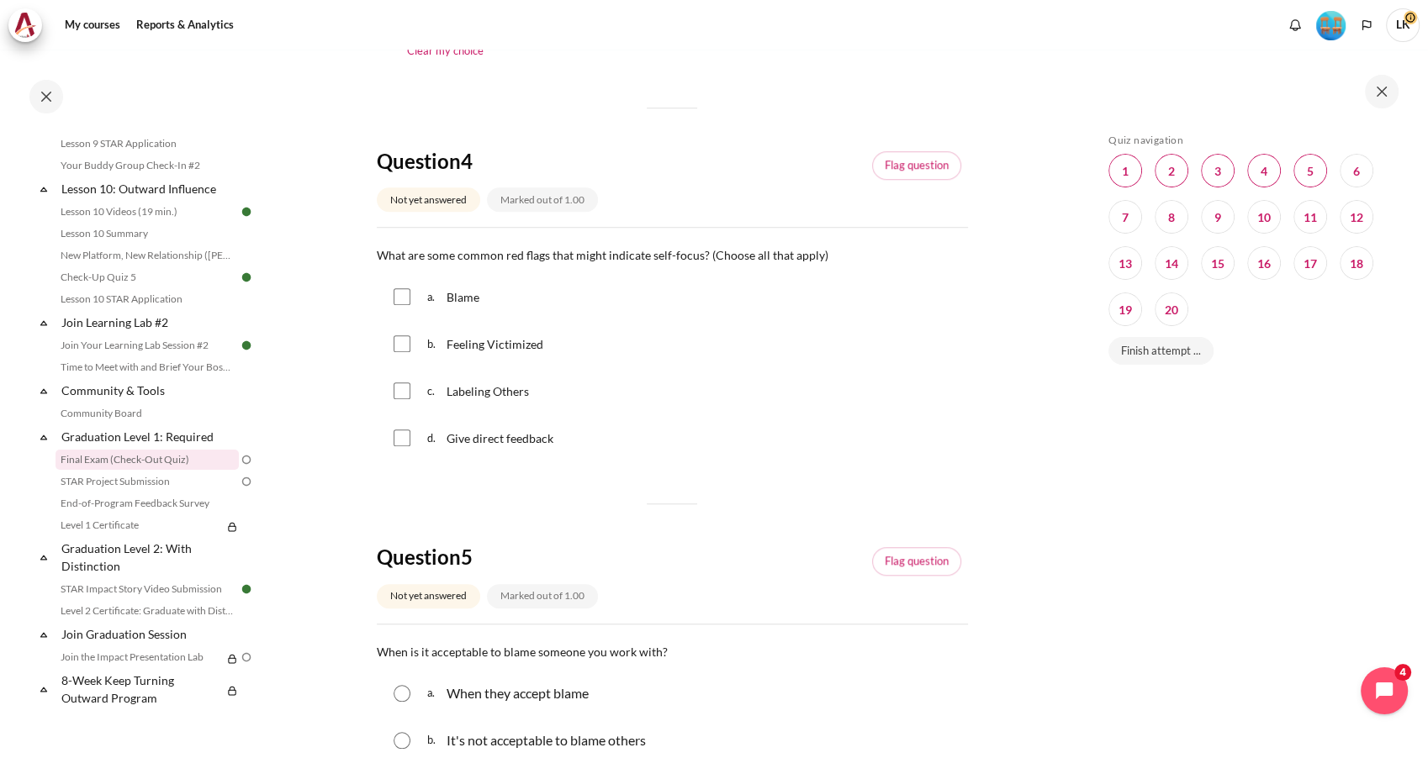
scroll to position [1121, 0]
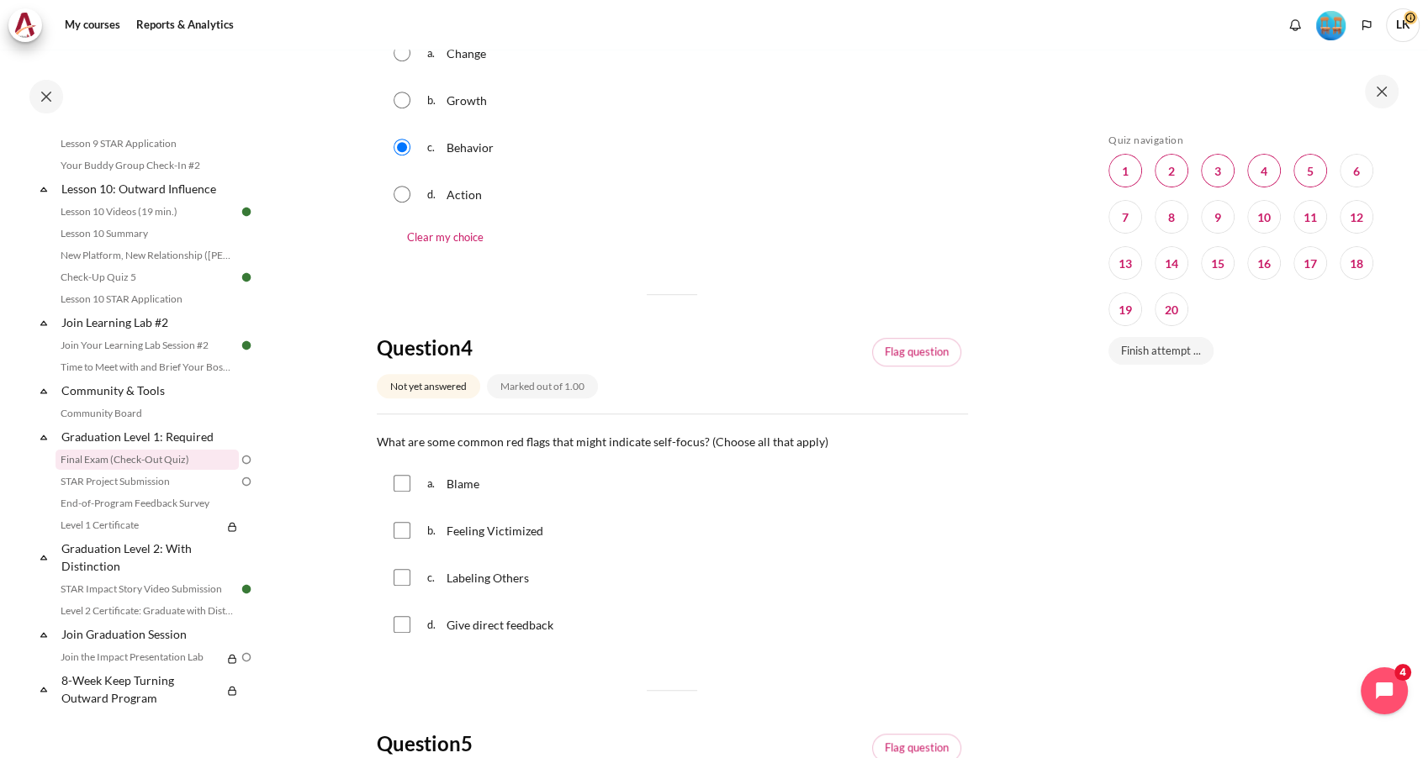
click at [475, 536] on span "Feeling Victimized" at bounding box center [494, 531] width 97 height 14
checkbox input "true"
click at [478, 465] on div "a. Blame" at bounding box center [672, 484] width 591 height 44
click at [468, 511] on div "b. Feeling Victimized" at bounding box center [672, 531] width 591 height 44
click at [468, 505] on div "a. Blame b. Feeling Victimized c. Labeling Others d. Give direct feedback" at bounding box center [672, 554] width 591 height 185
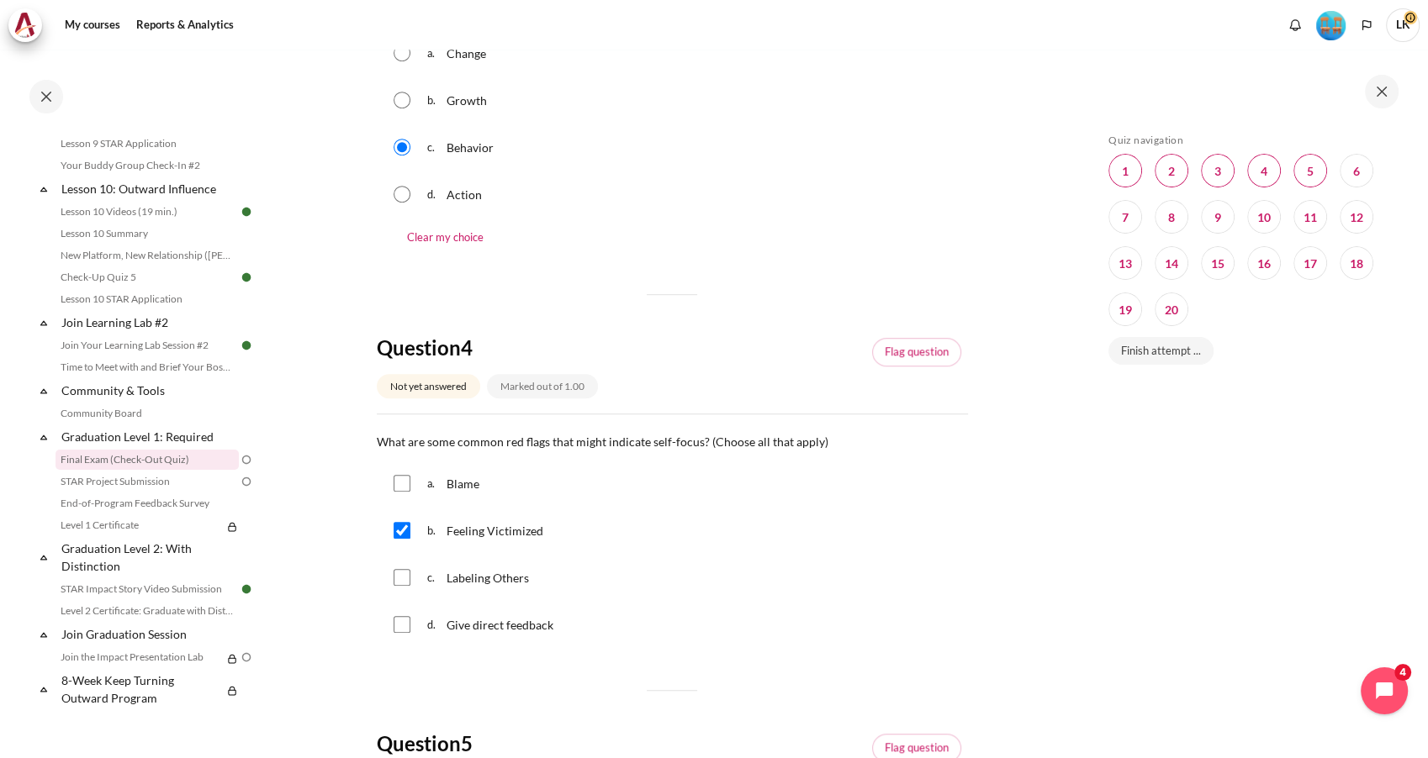
click at [464, 479] on span "Blame" at bounding box center [462, 484] width 33 height 14
checkbox input "true"
click at [457, 579] on span "Labeling Others" at bounding box center [487, 578] width 82 height 14
checkbox input "true"
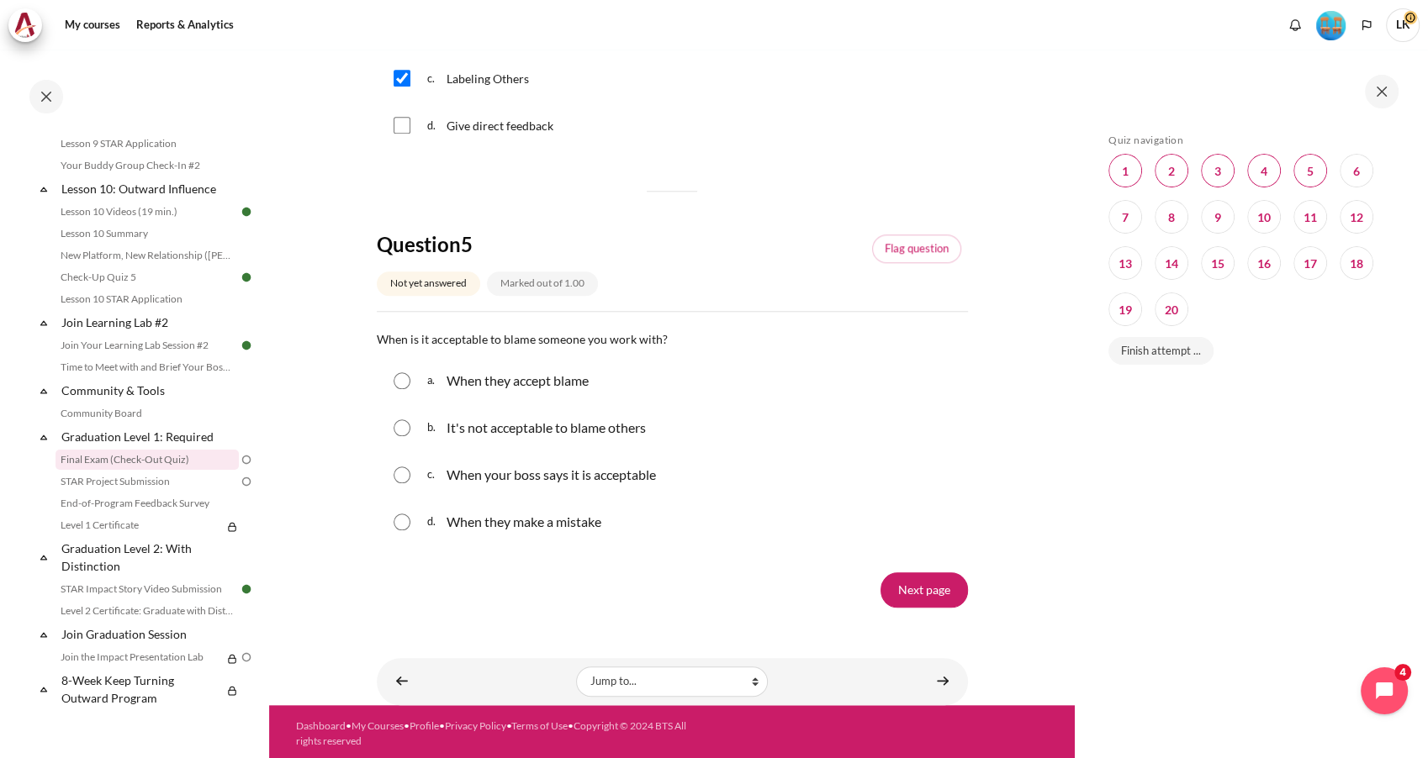
scroll to position [1623, 0]
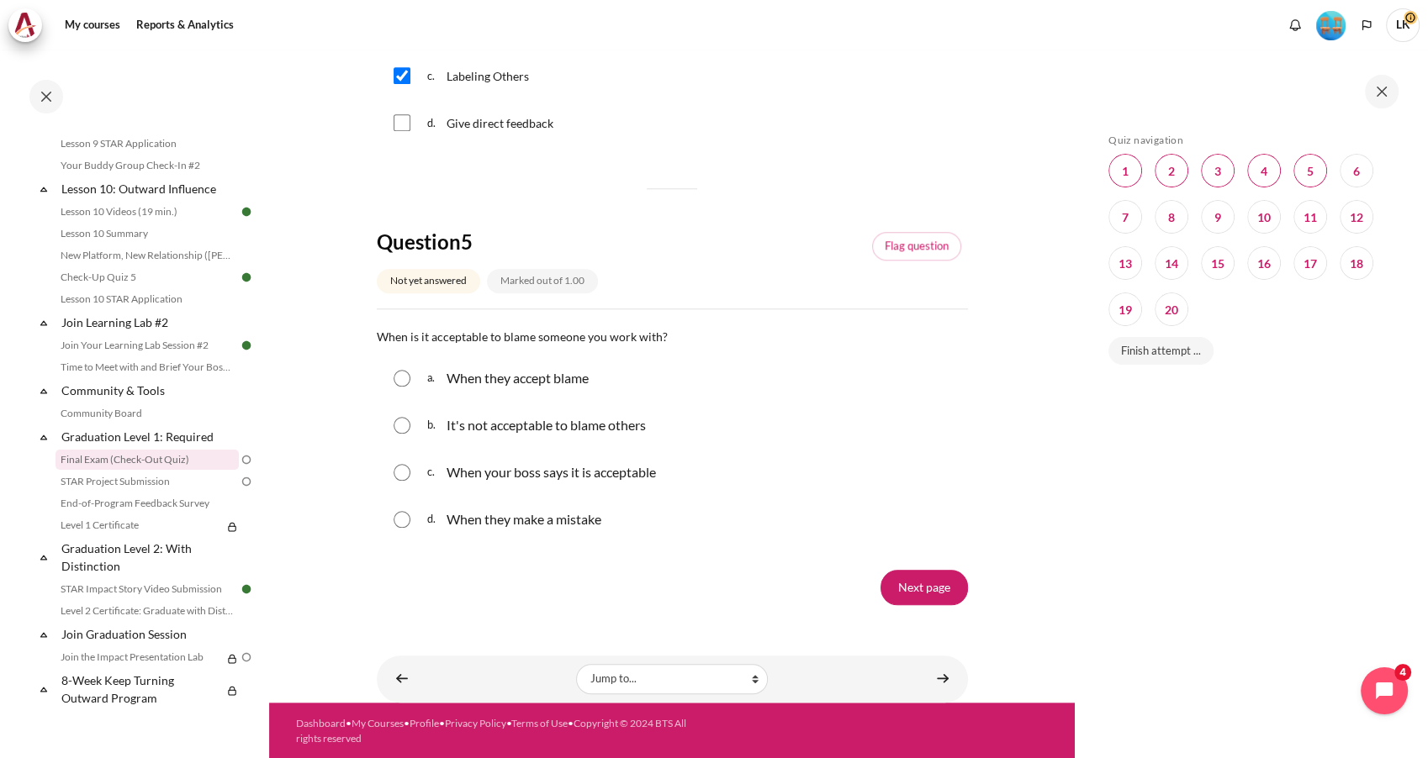
click at [491, 431] on p "It's not acceptable to blame others" at bounding box center [545, 425] width 199 height 20
radio input "true"
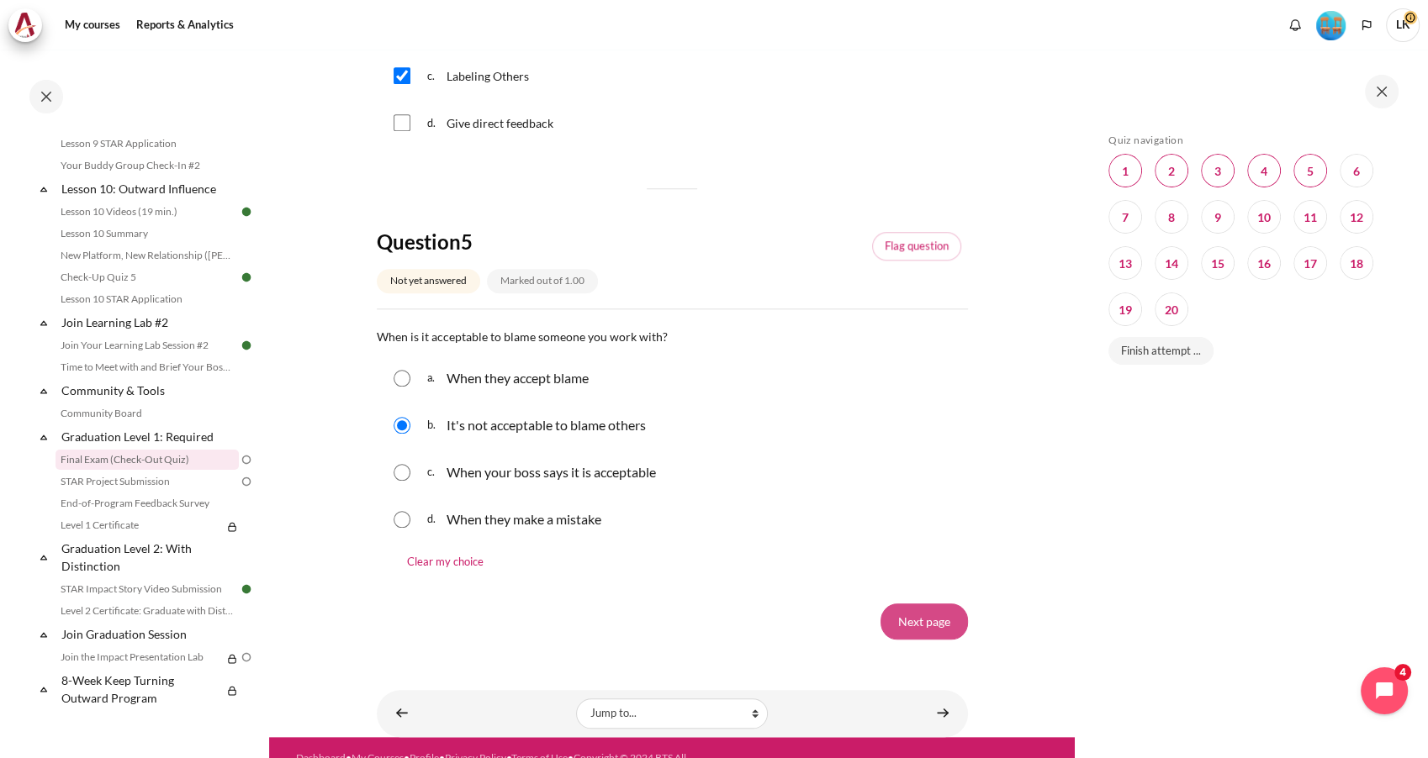
click at [935, 620] on input "Next page" at bounding box center [923, 621] width 87 height 35
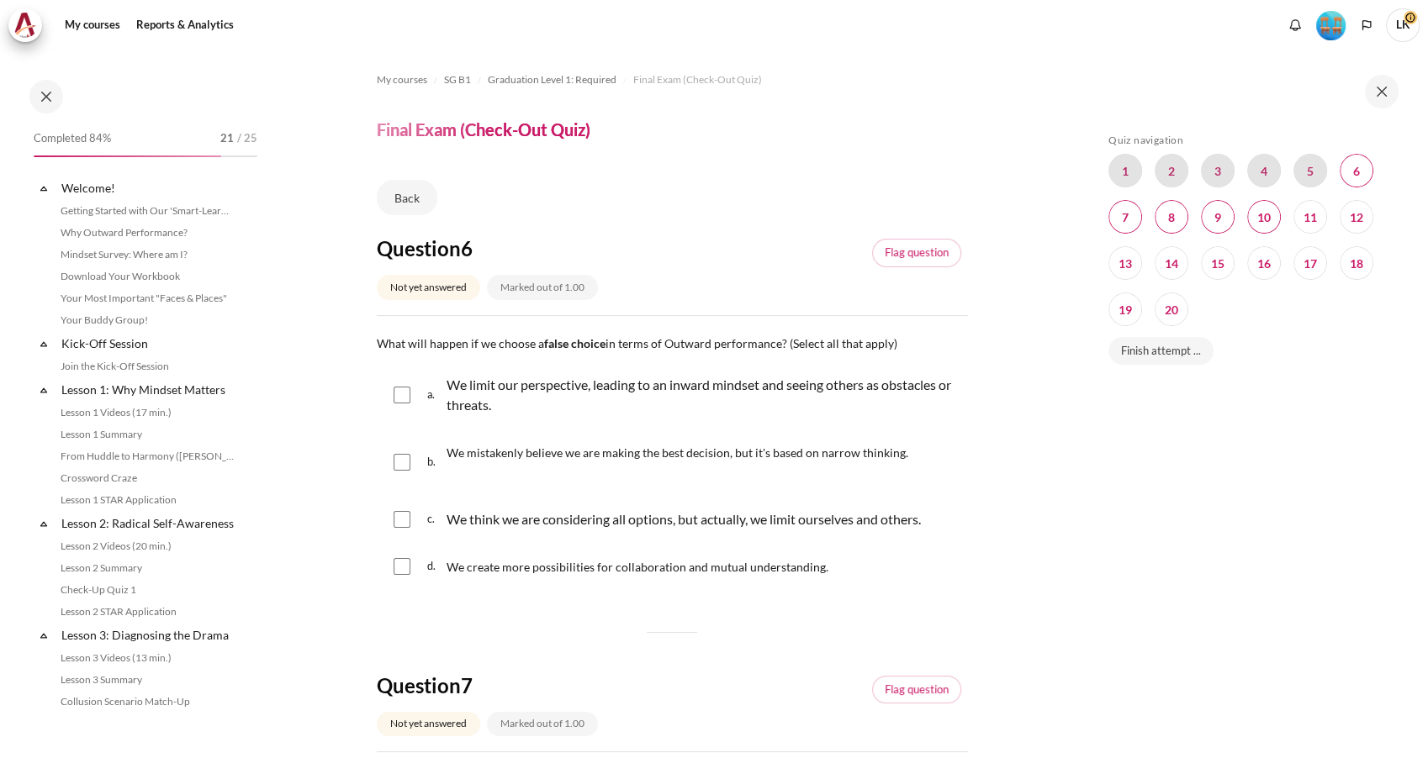
scroll to position [1561, 0]
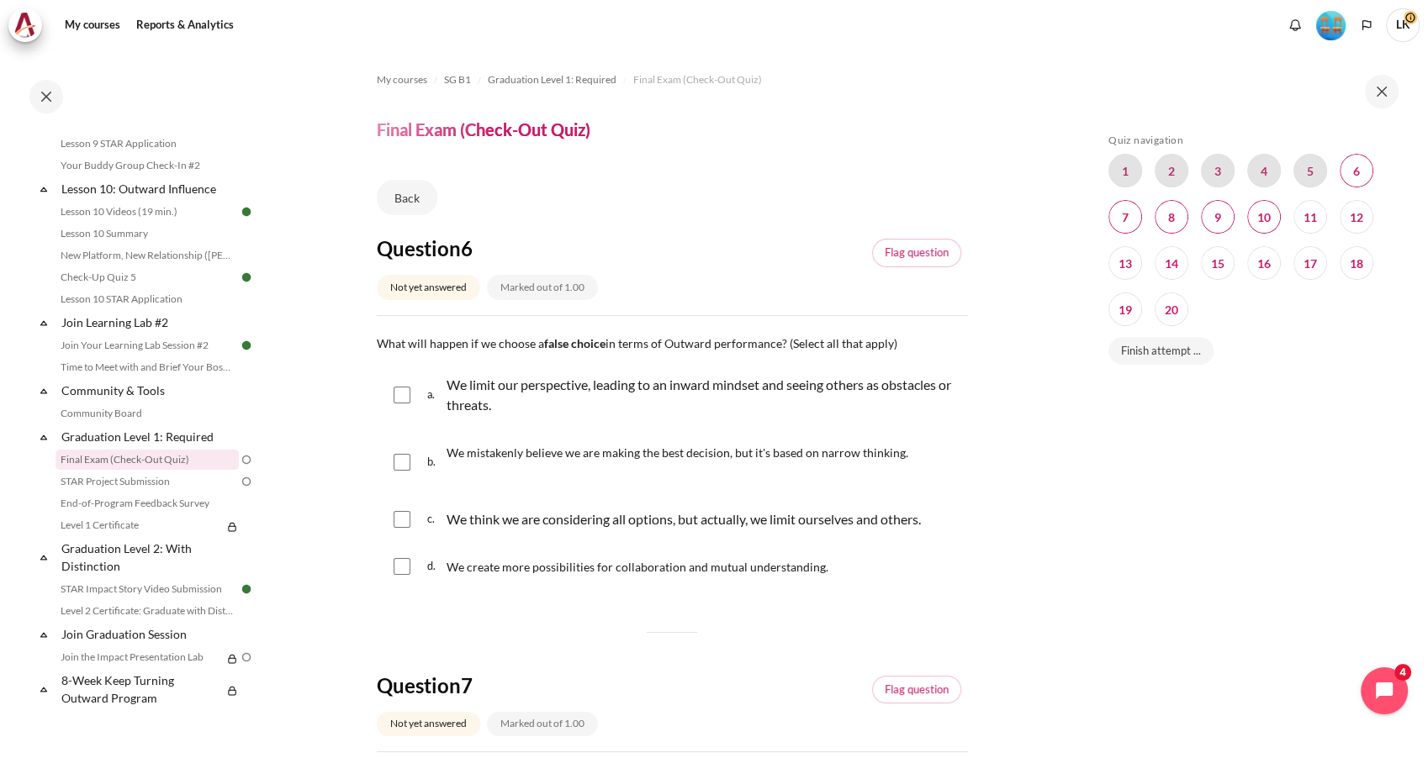
click at [572, 390] on p "We limit our perspective, leading to an inward mindset and seeing others as obs…" at bounding box center [702, 395] width 513 height 40
checkbox input "true"
click at [552, 452] on span "We mistakenly believe we are making the best decision, but it's based on narrow…" at bounding box center [677, 453] width 462 height 14
checkbox input "true"
click at [526, 524] on p "We think we are considering all options, but actually, we limit ourselves and o…" at bounding box center [683, 520] width 474 height 20
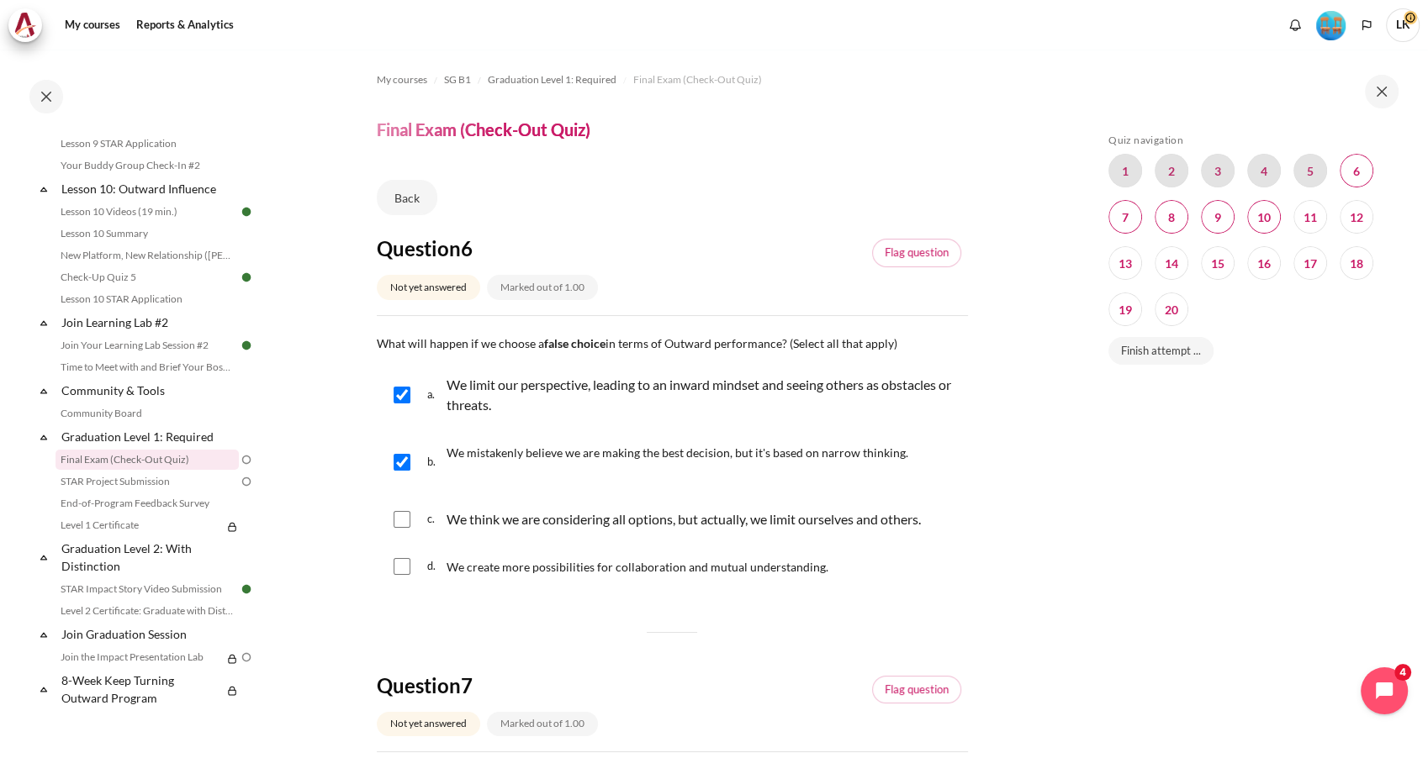
checkbox input "true"
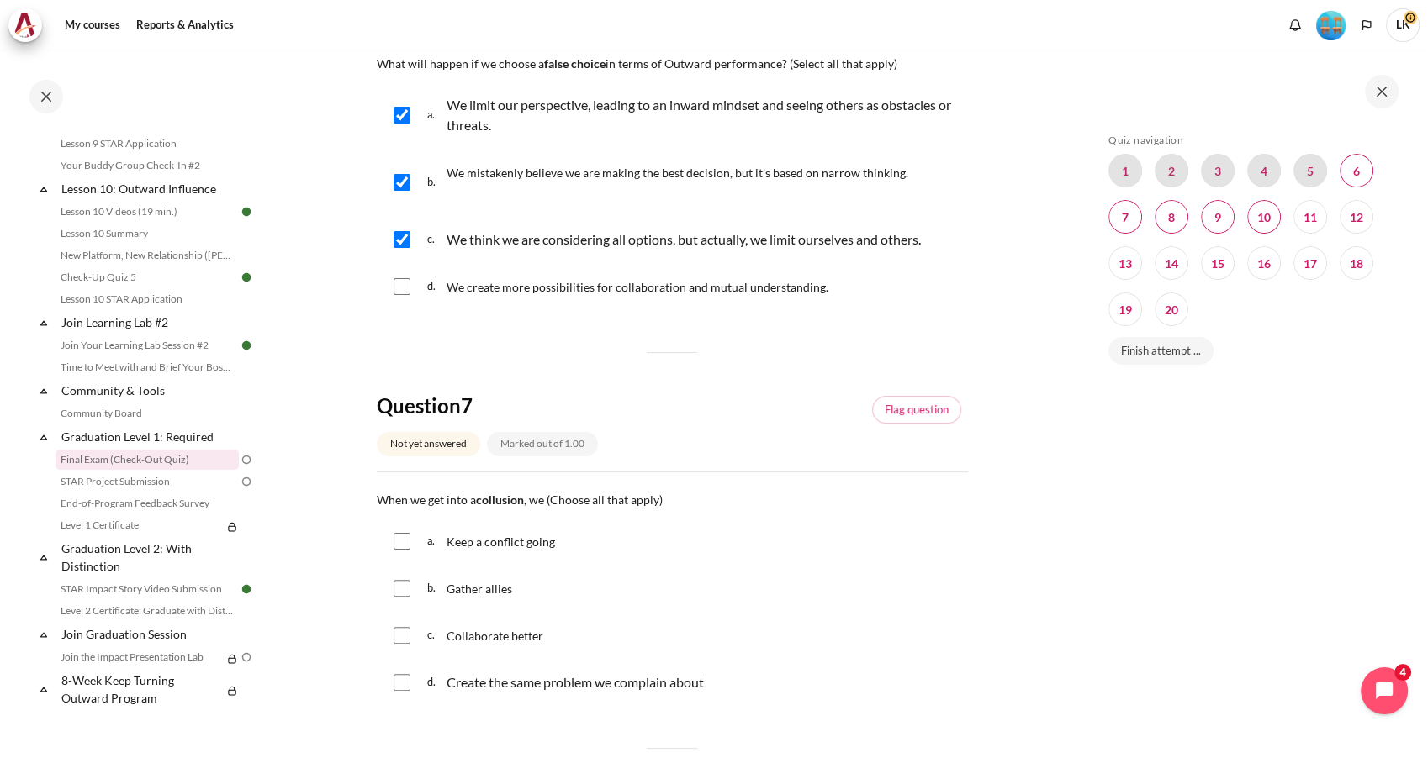
click at [461, 539] on span "Keep a conflict going" at bounding box center [500, 542] width 108 height 14
checkbox input "true"
click at [452, 590] on span "Gather allies" at bounding box center [479, 589] width 66 height 14
checkbox input "true"
click at [427, 684] on span "d." at bounding box center [435, 683] width 16 height 20
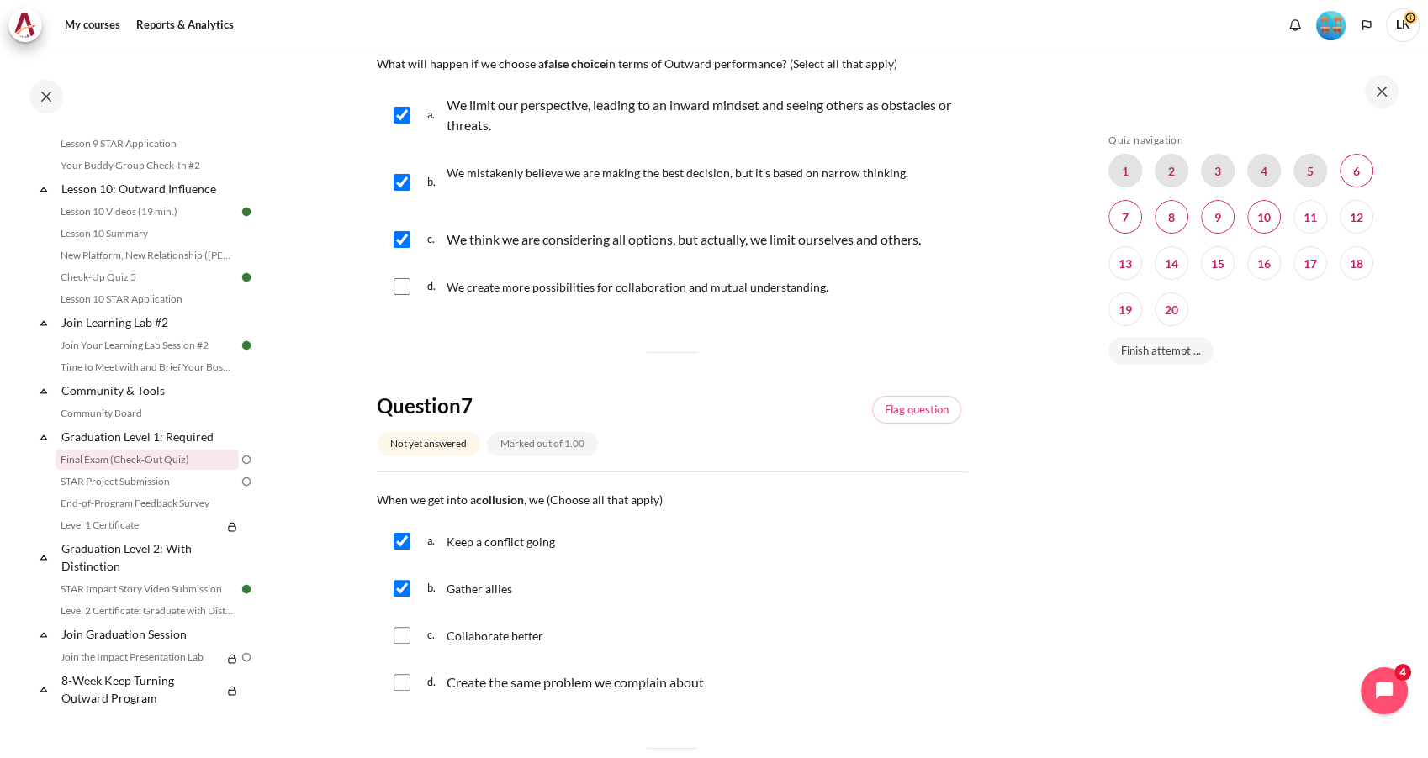
checkbox input "true"
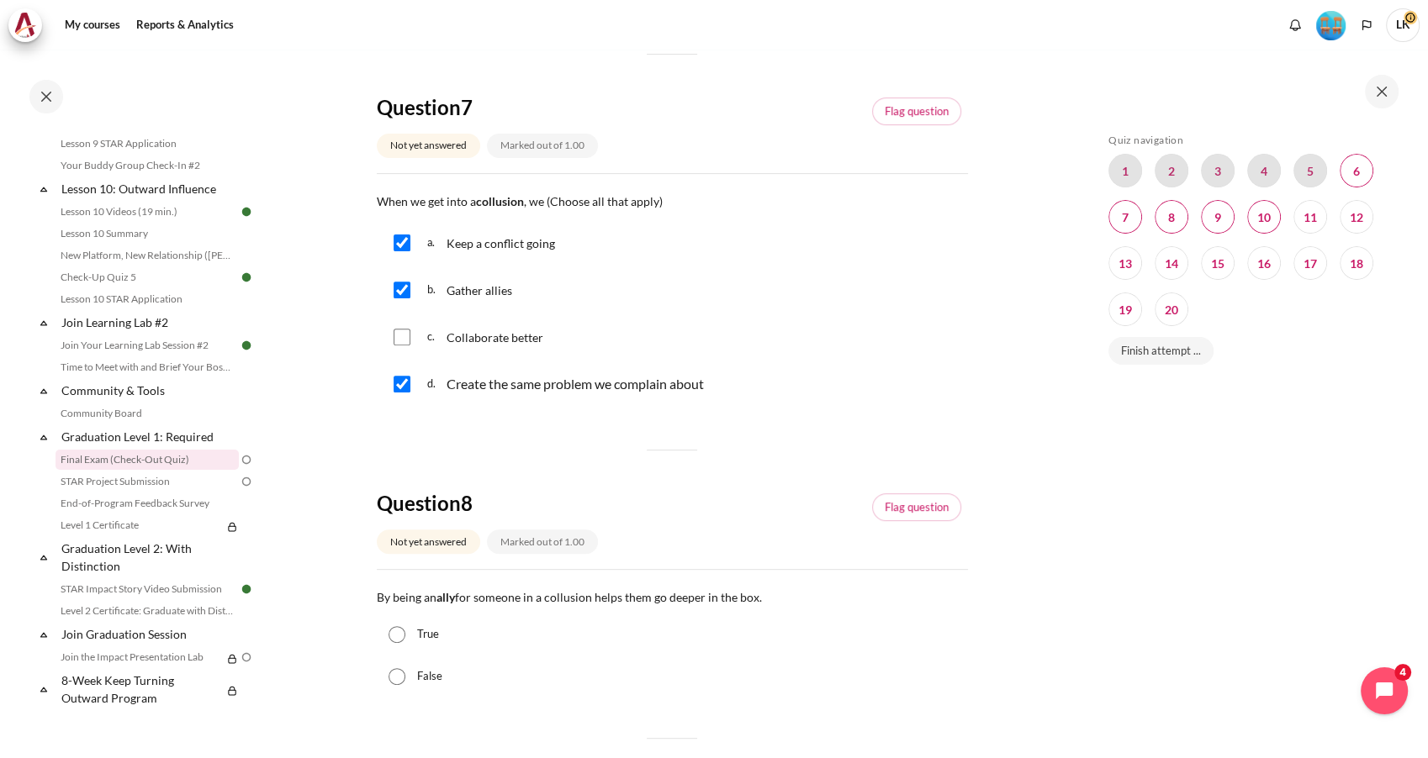
scroll to position [653, 0]
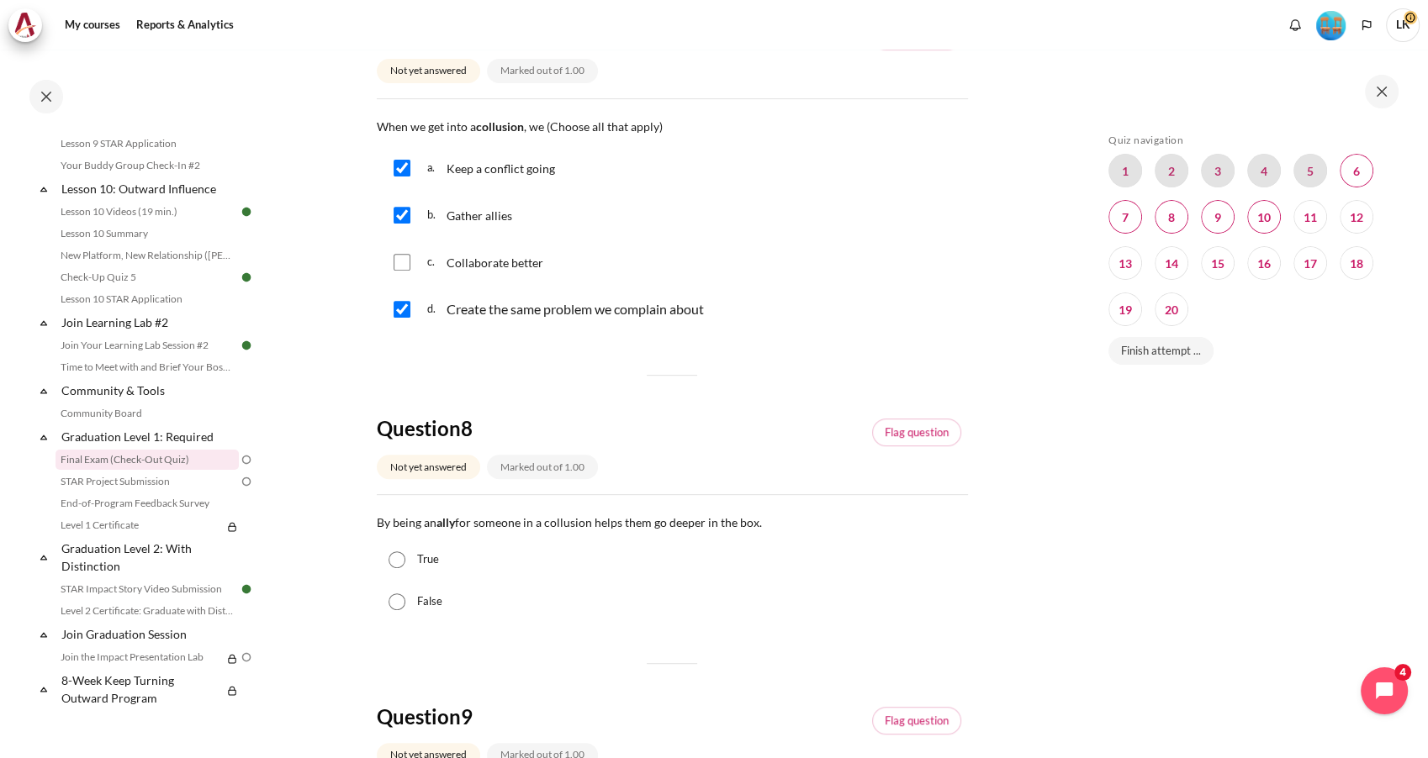
click at [393, 612] on div "False" at bounding box center [672, 602] width 591 height 42
click at [394, 602] on input "False" at bounding box center [396, 602] width 17 height 17
radio input "true"
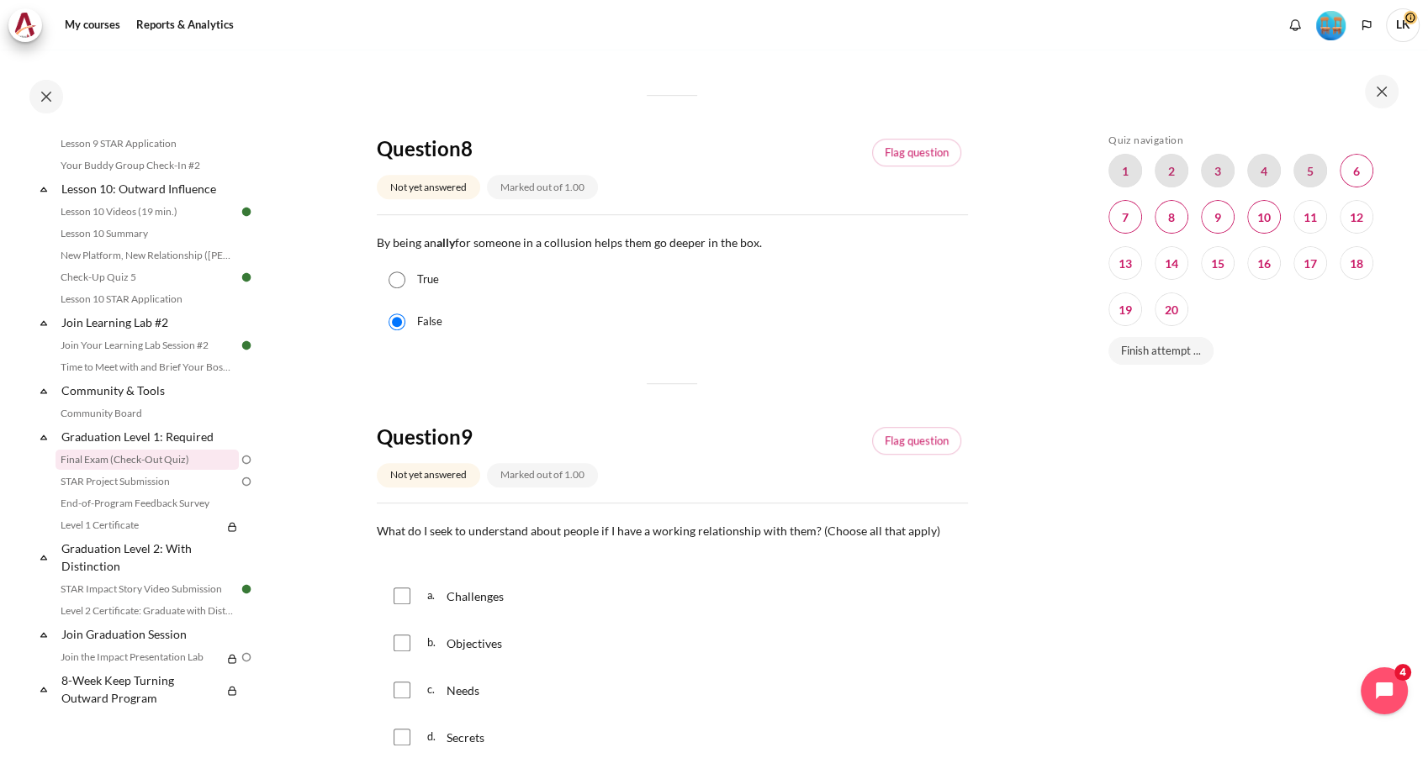
scroll to position [934, 0]
click at [497, 592] on span "Challenges" at bounding box center [474, 596] width 57 height 14
checkbox input "true"
click at [478, 641] on span "Objectives" at bounding box center [473, 643] width 55 height 14
checkbox input "true"
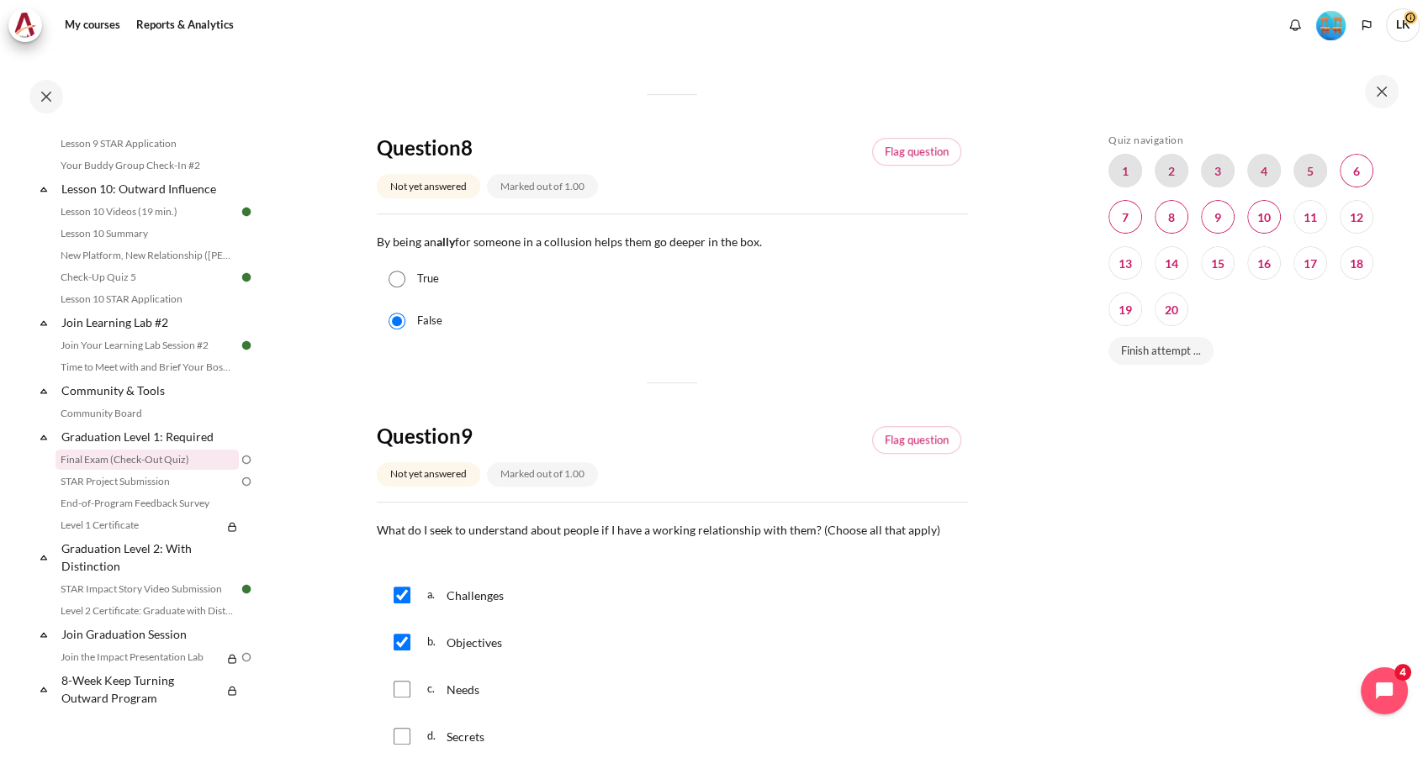
click at [462, 693] on span "Needs" at bounding box center [462, 690] width 33 height 14
checkbox input "true"
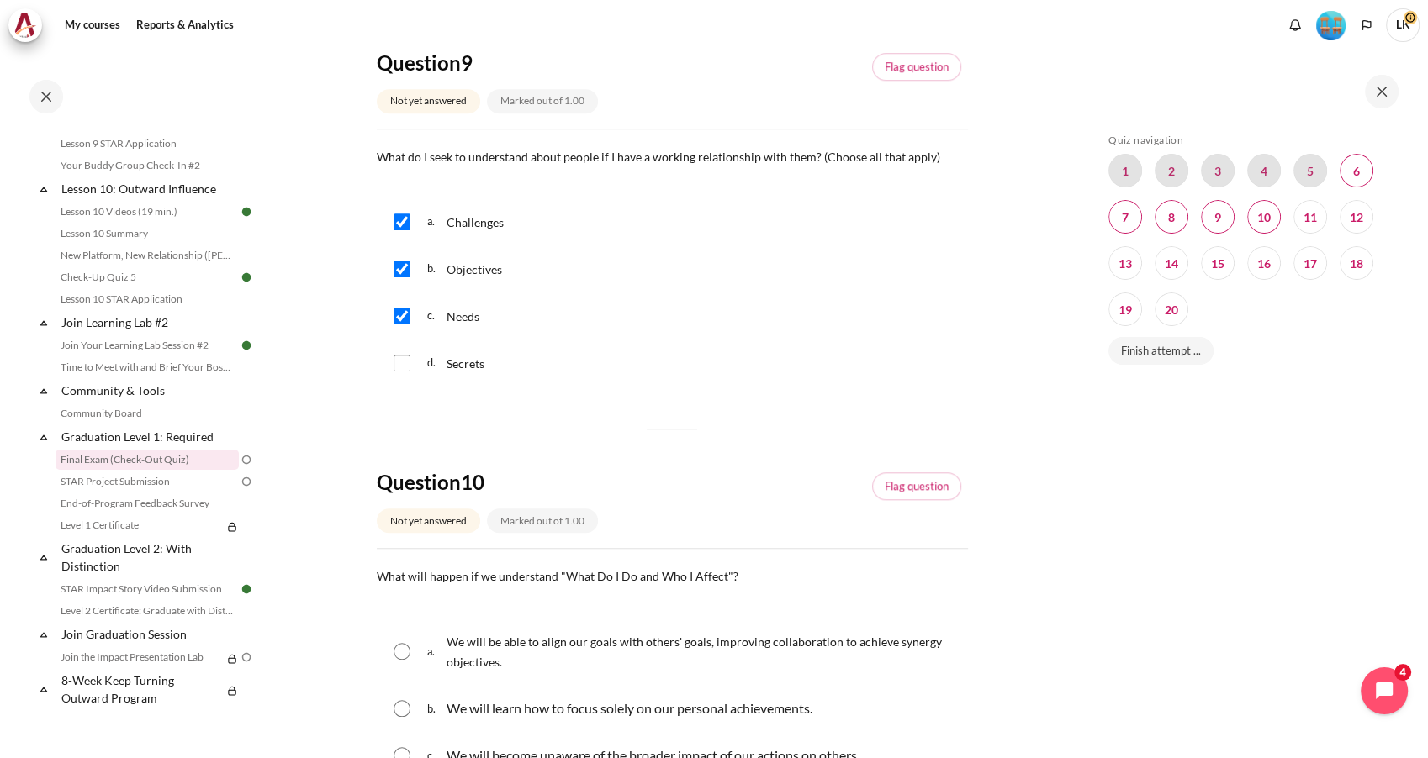
scroll to position [1494, 0]
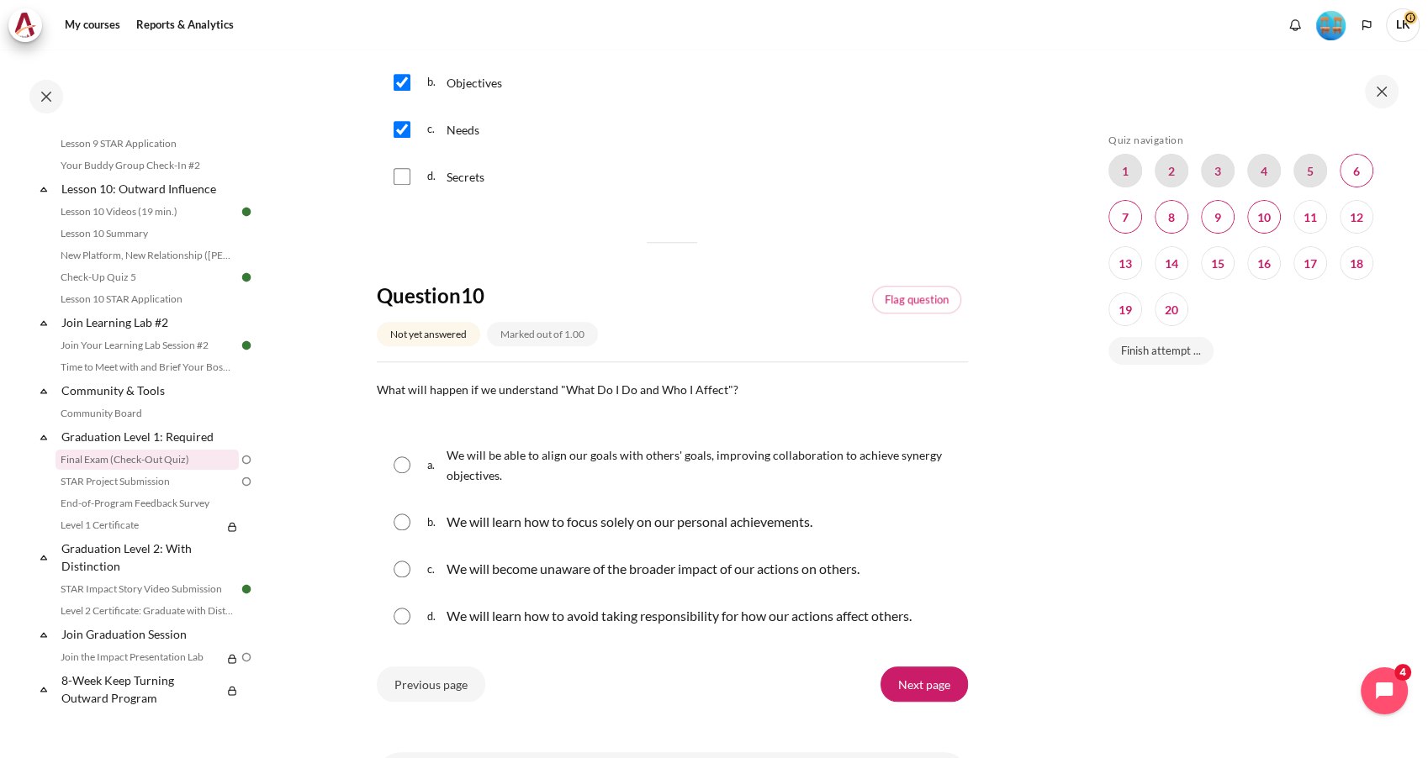
click at [556, 461] on p "We will be able to align our goals with others' goals, improving collaboration …" at bounding box center [702, 465] width 513 height 40
radio input "true"
click at [922, 718] on input "Next page" at bounding box center [923, 718] width 87 height 35
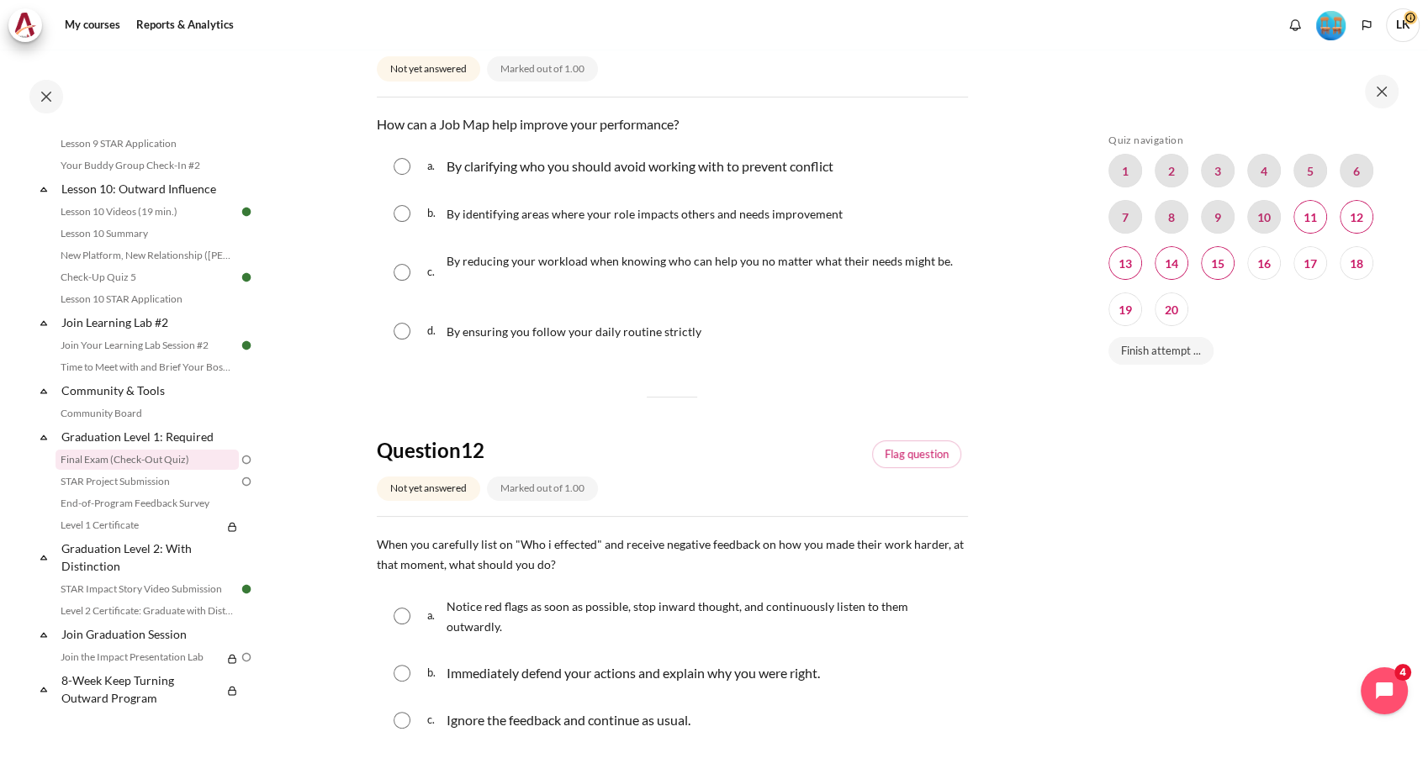
scroll to position [187, 0]
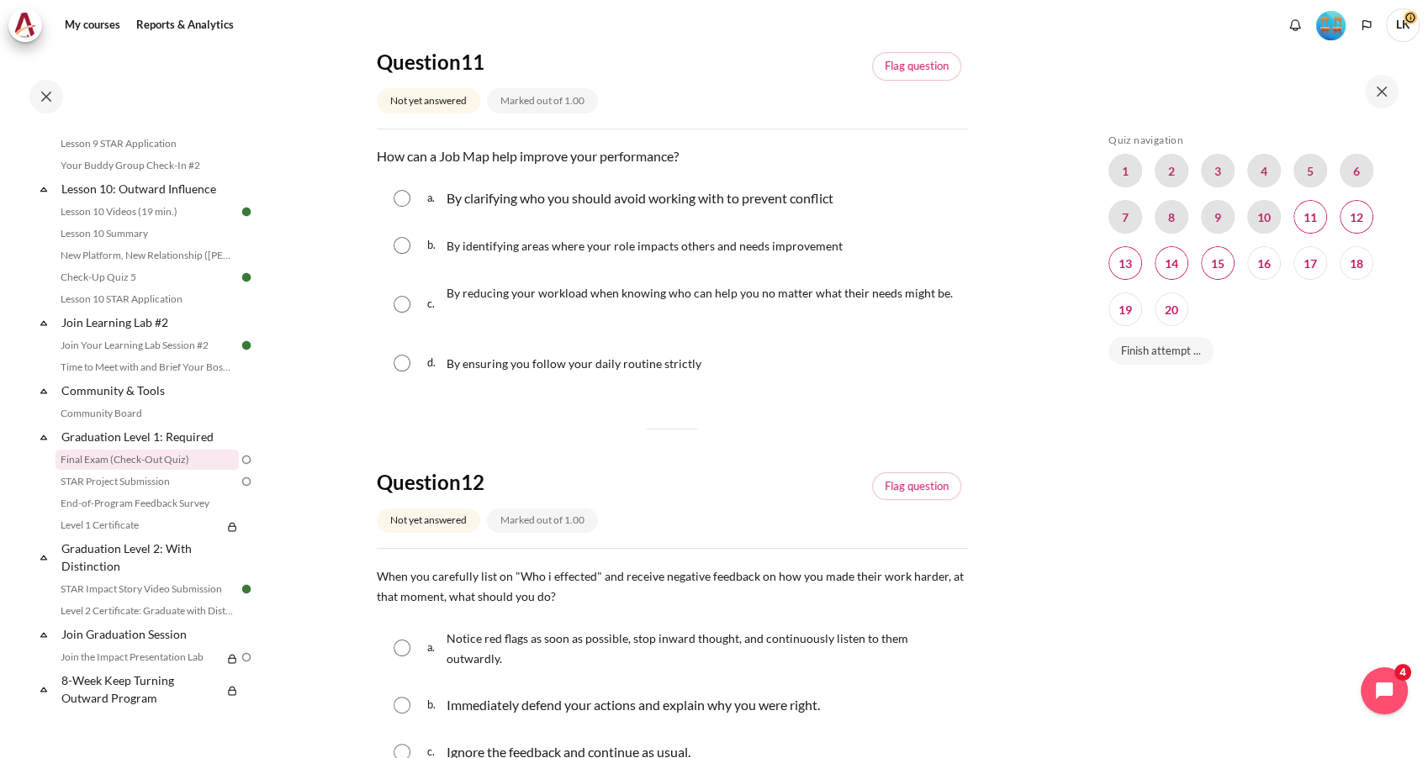
click at [483, 243] on span "By identifying areas where your role impacts others and needs improvement" at bounding box center [644, 246] width 396 height 14
radio input "true"
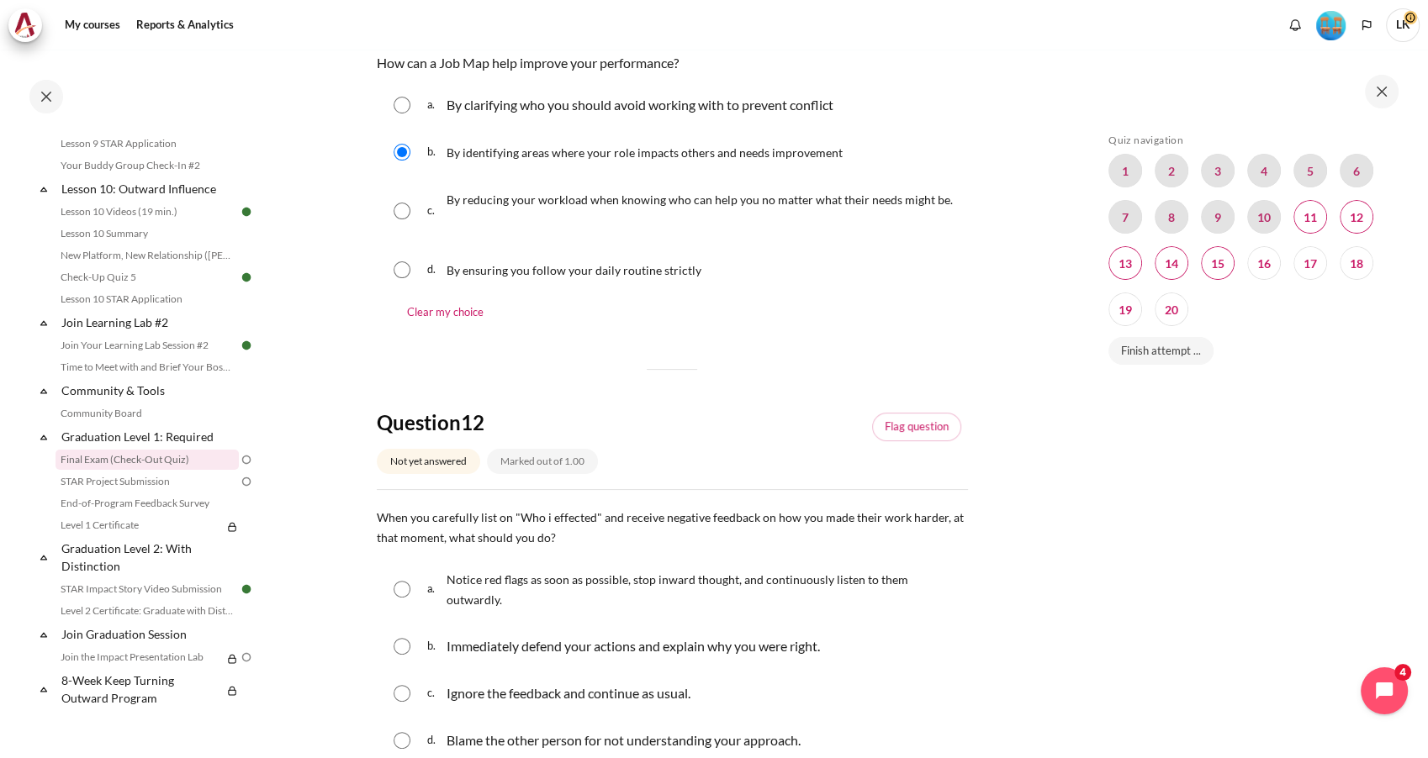
scroll to position [373, 0]
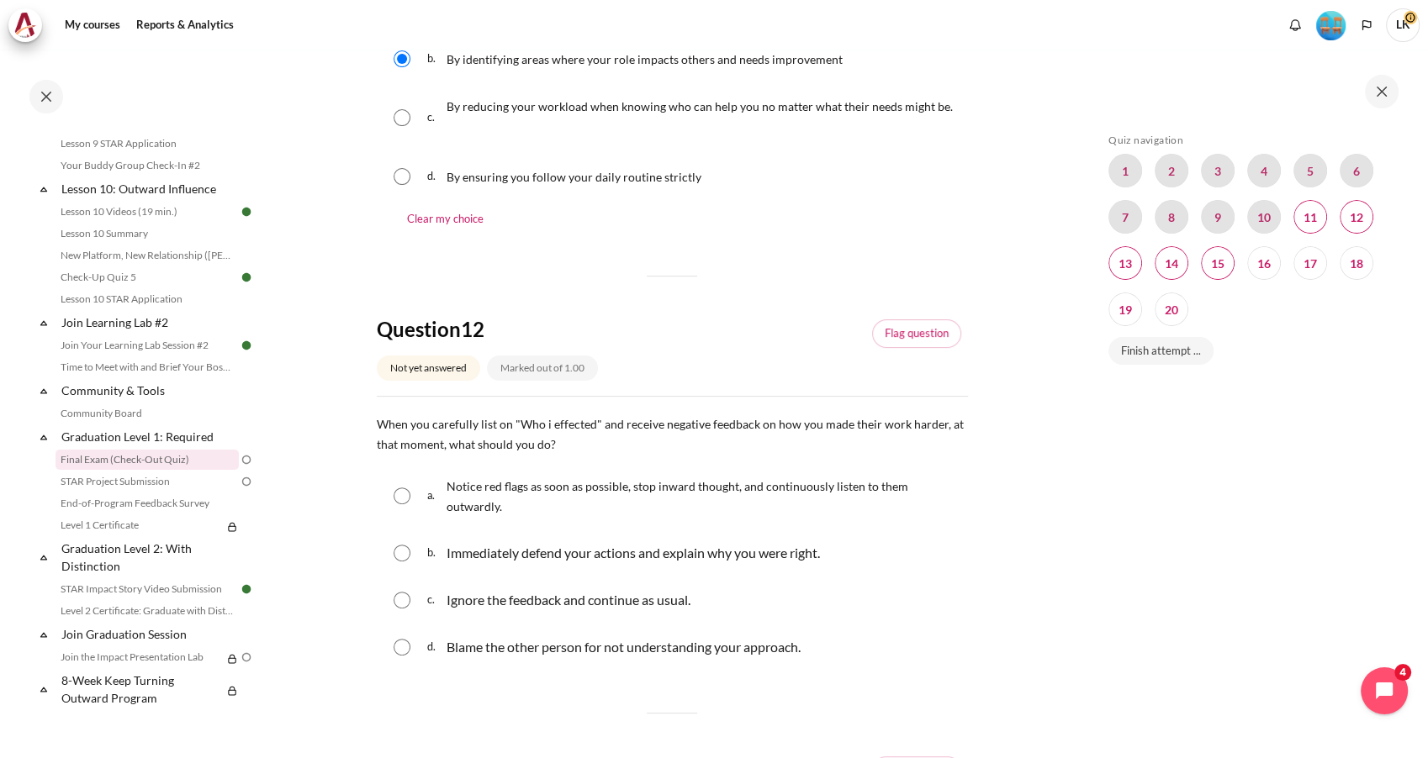
click at [621, 496] on p "Notice red flags as soon as possible, stop inward thought, and continuously lis…" at bounding box center [702, 496] width 513 height 40
radio input "true"
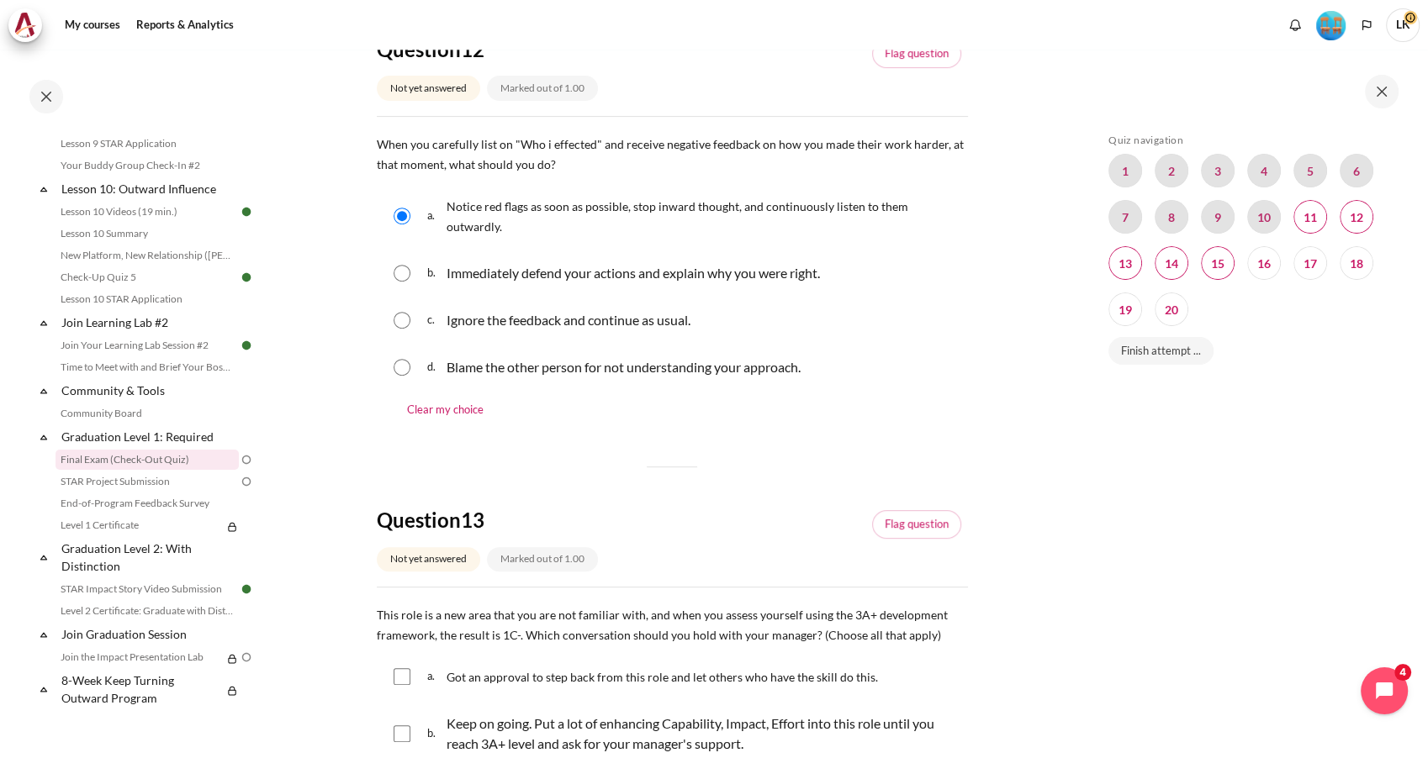
scroll to position [1028, 0]
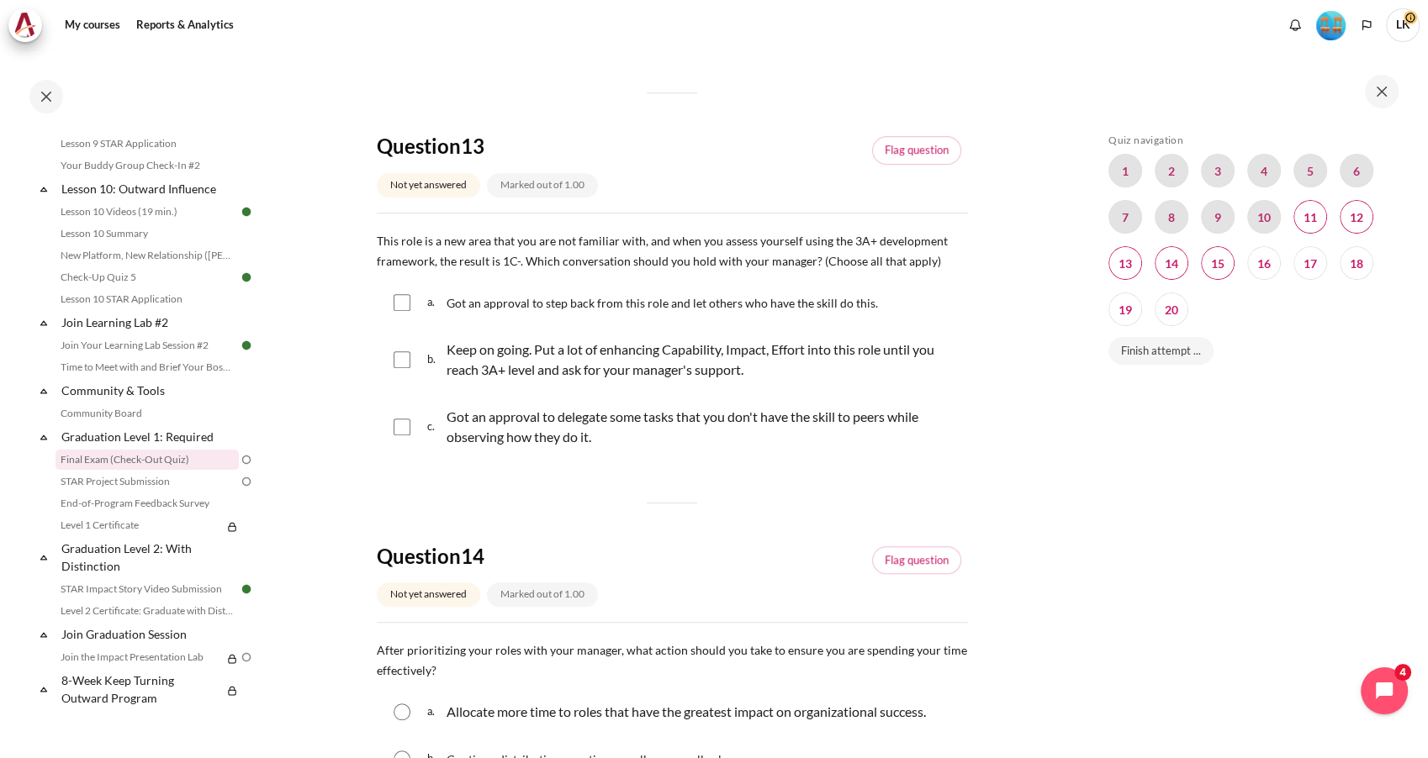
click at [550, 299] on span "Got an approval to step back from this role and let others who have the skill d…" at bounding box center [661, 303] width 431 height 14
checkbox input "true"
click at [430, 415] on span "c." at bounding box center [435, 427] width 16 height 47
checkbox input "true"
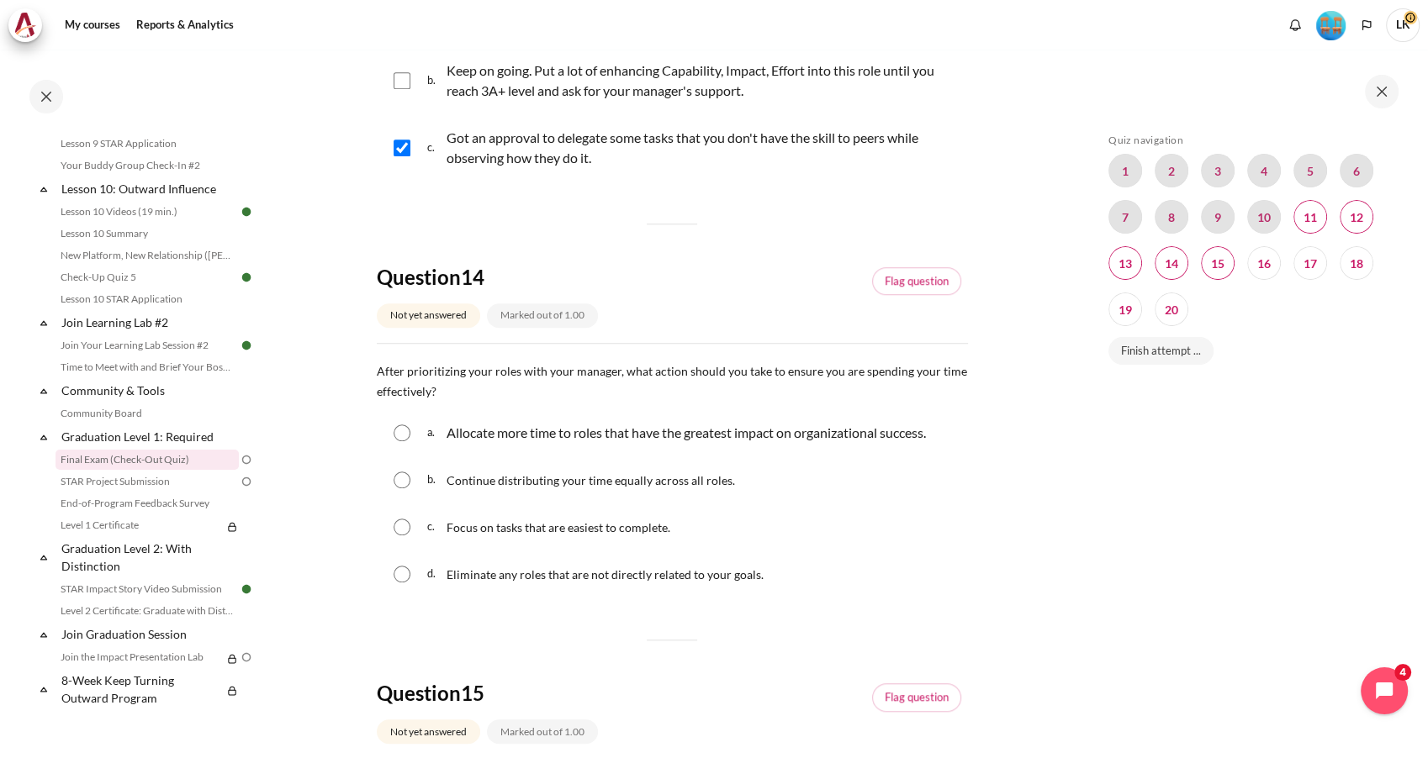
scroll to position [1308, 0]
click at [526, 431] on p "Allocate more time to roles that have the greatest impact on organizational suc…" at bounding box center [685, 432] width 479 height 20
radio input "true"
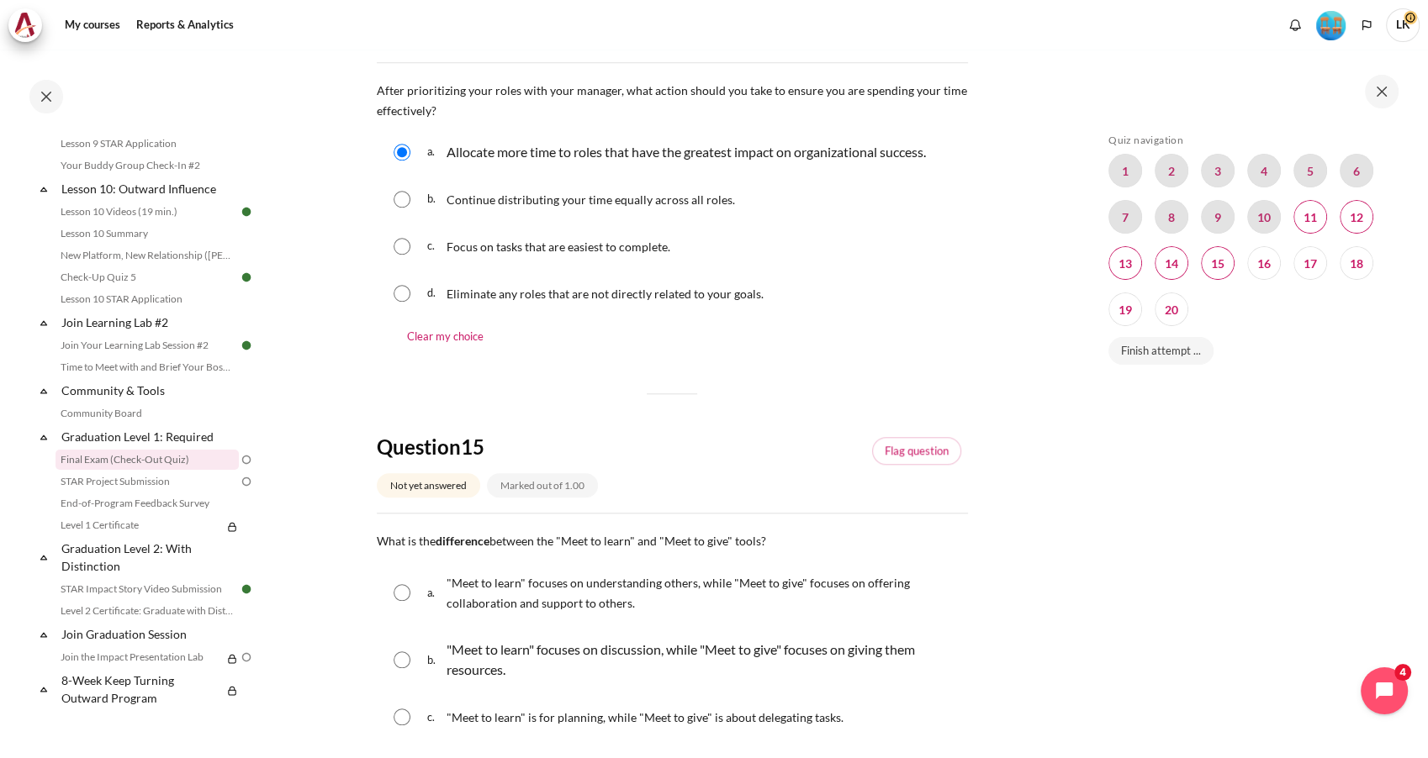
scroll to position [1682, 0]
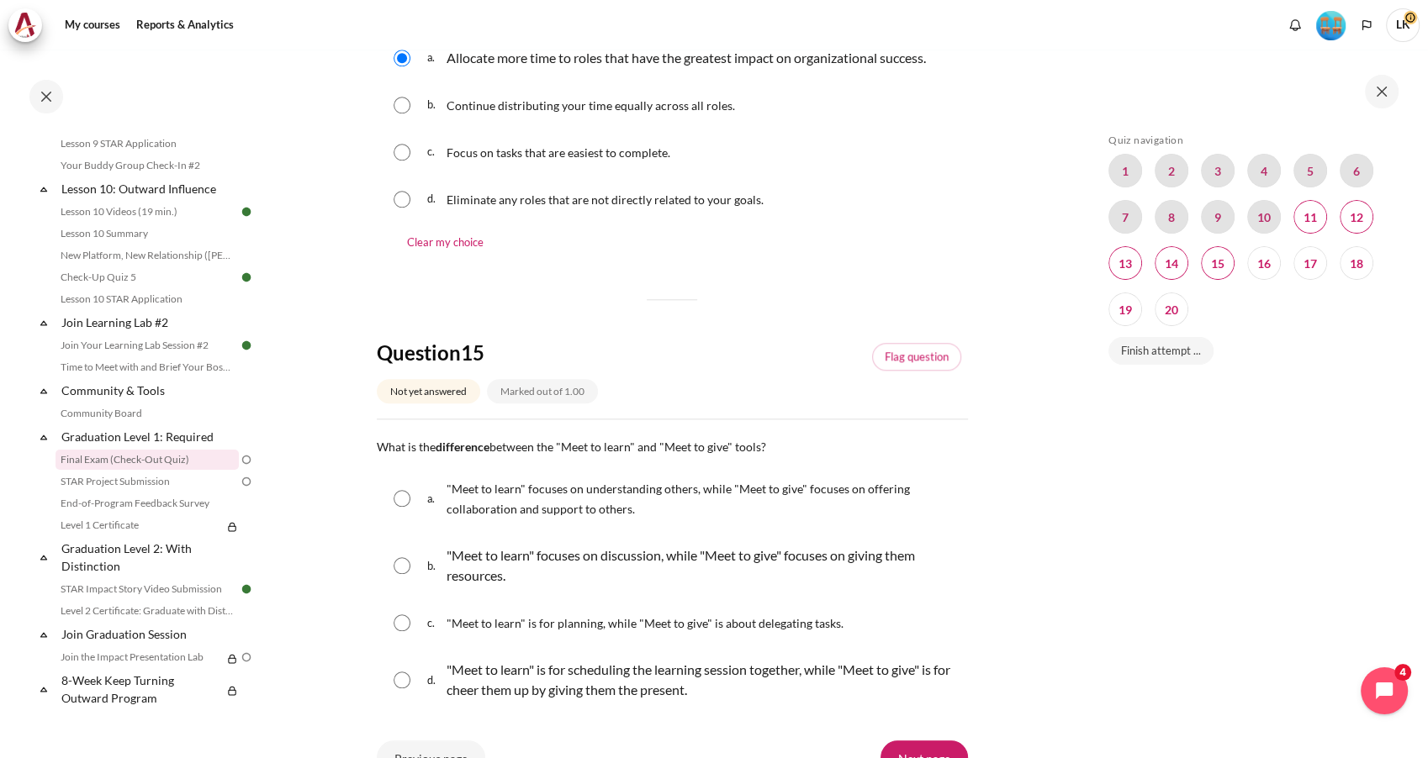
click at [604, 489] on span ""Meet to learn" focuses on understanding others, while "Meet to give" focuses o…" at bounding box center [677, 499] width 463 height 34
radio input "true"
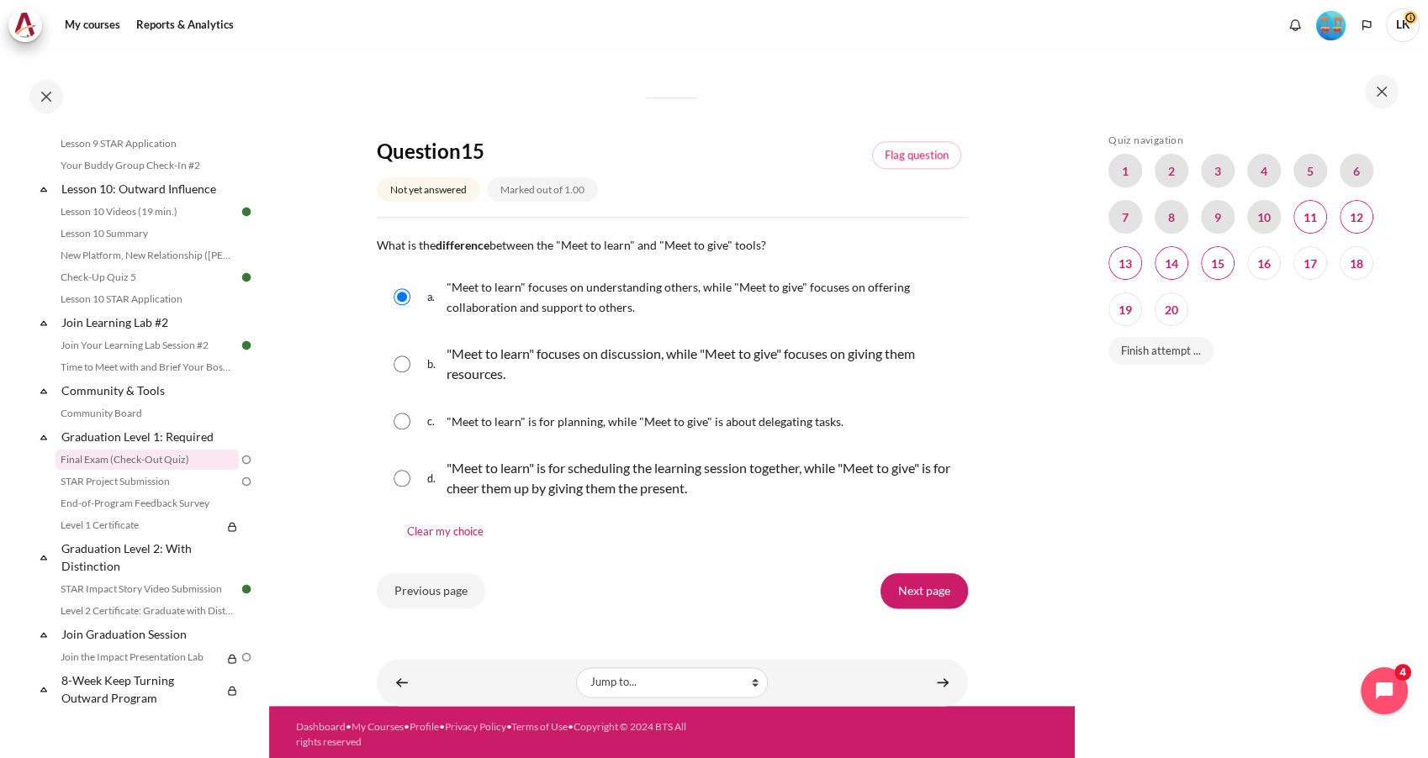
scroll to position [1887, 0]
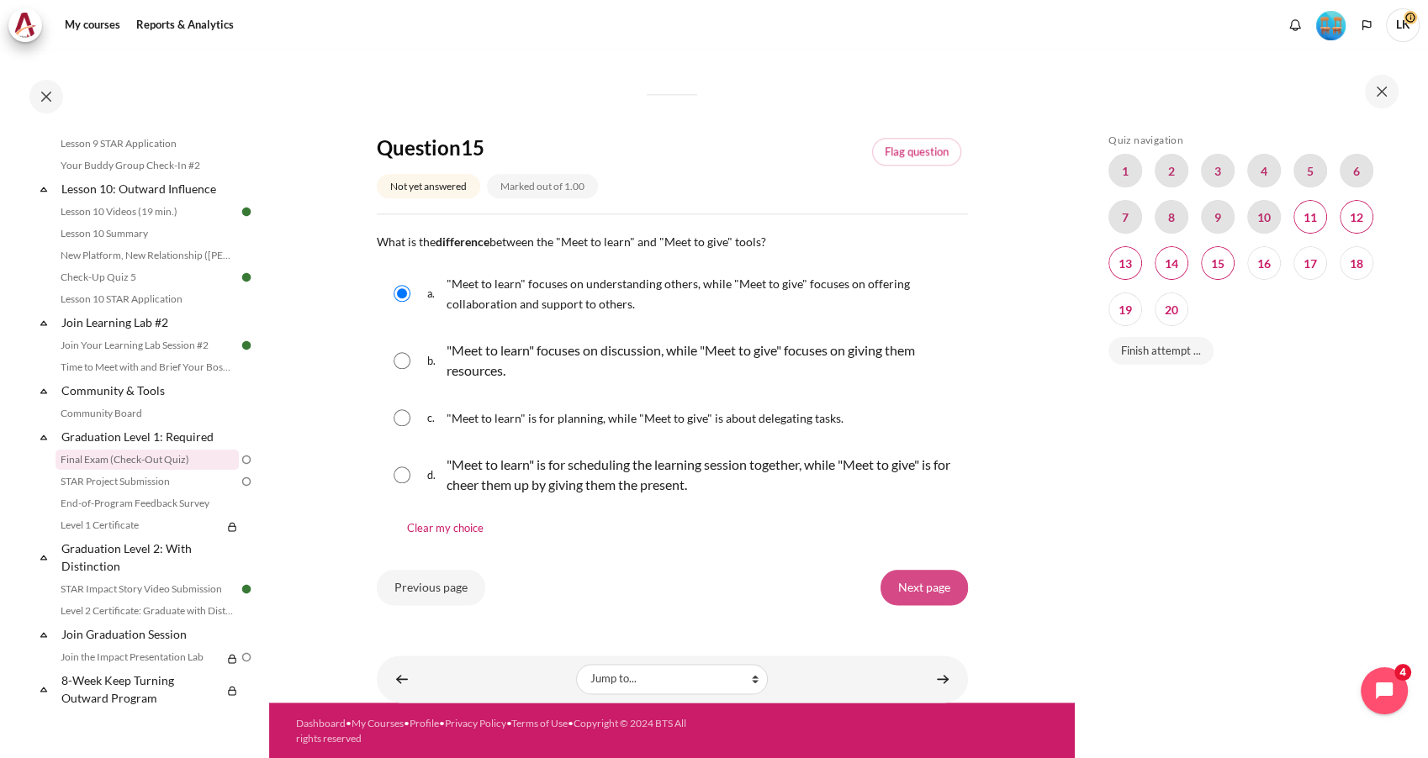
click at [894, 585] on input "Next page" at bounding box center [923, 587] width 87 height 35
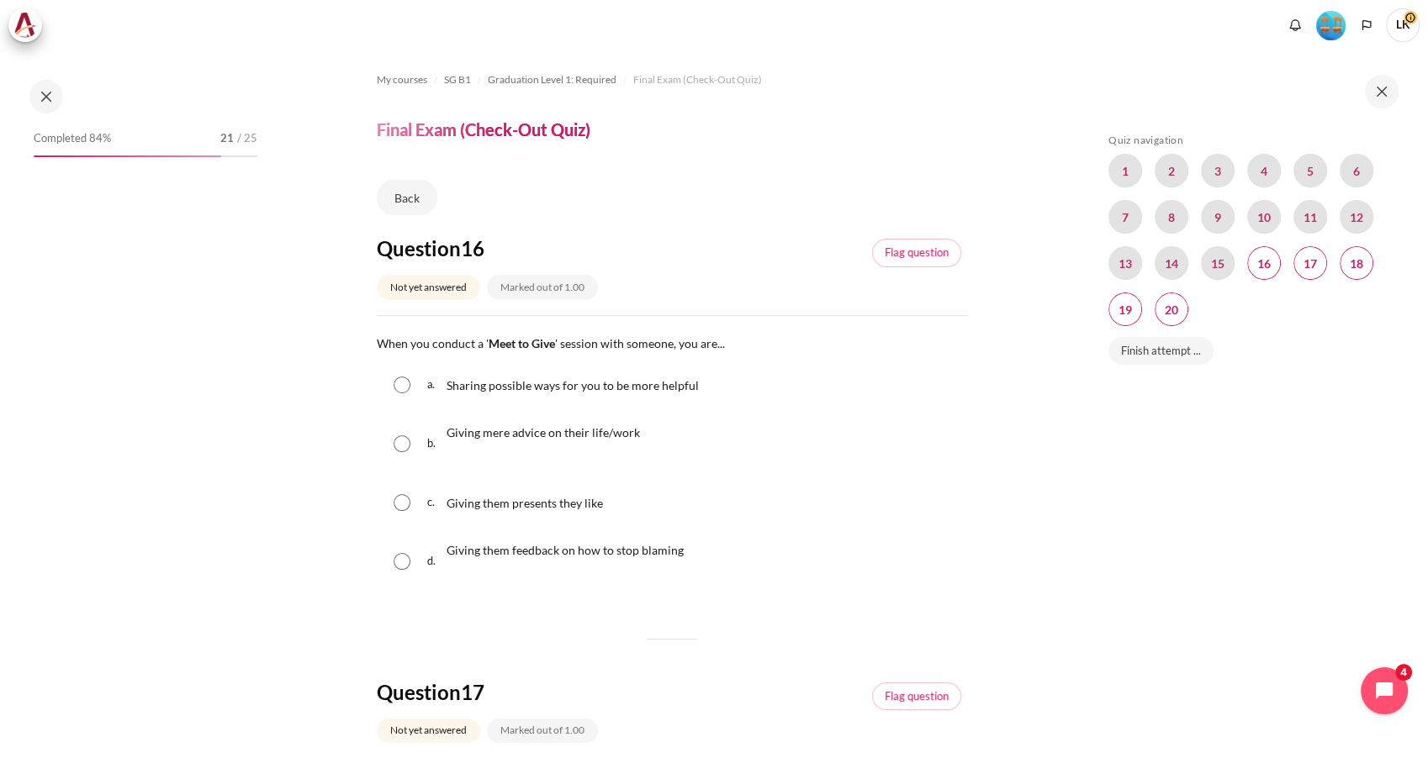
scroll to position [1561, 0]
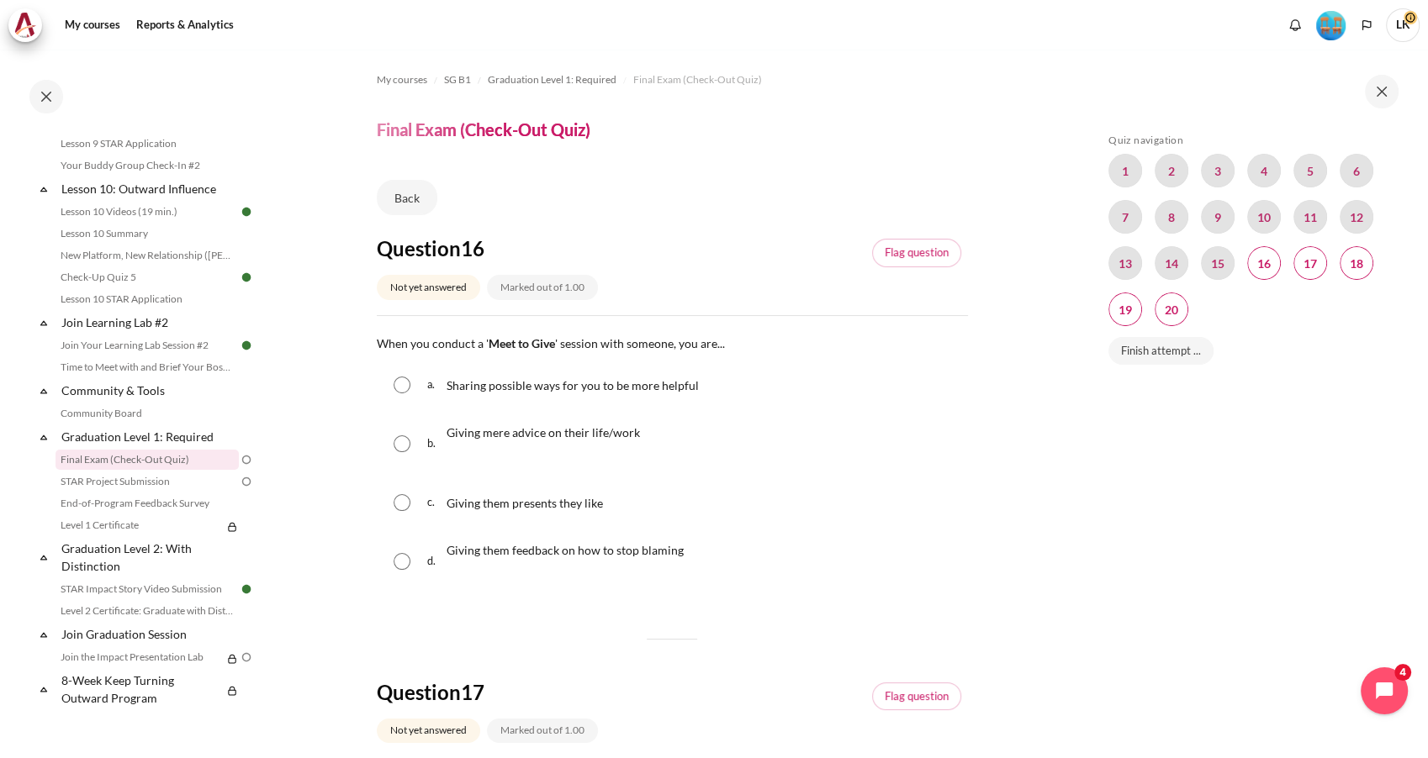
click at [563, 391] on p "Sharing possible ways for you to be more helpful" at bounding box center [572, 385] width 252 height 20
radio input "true"
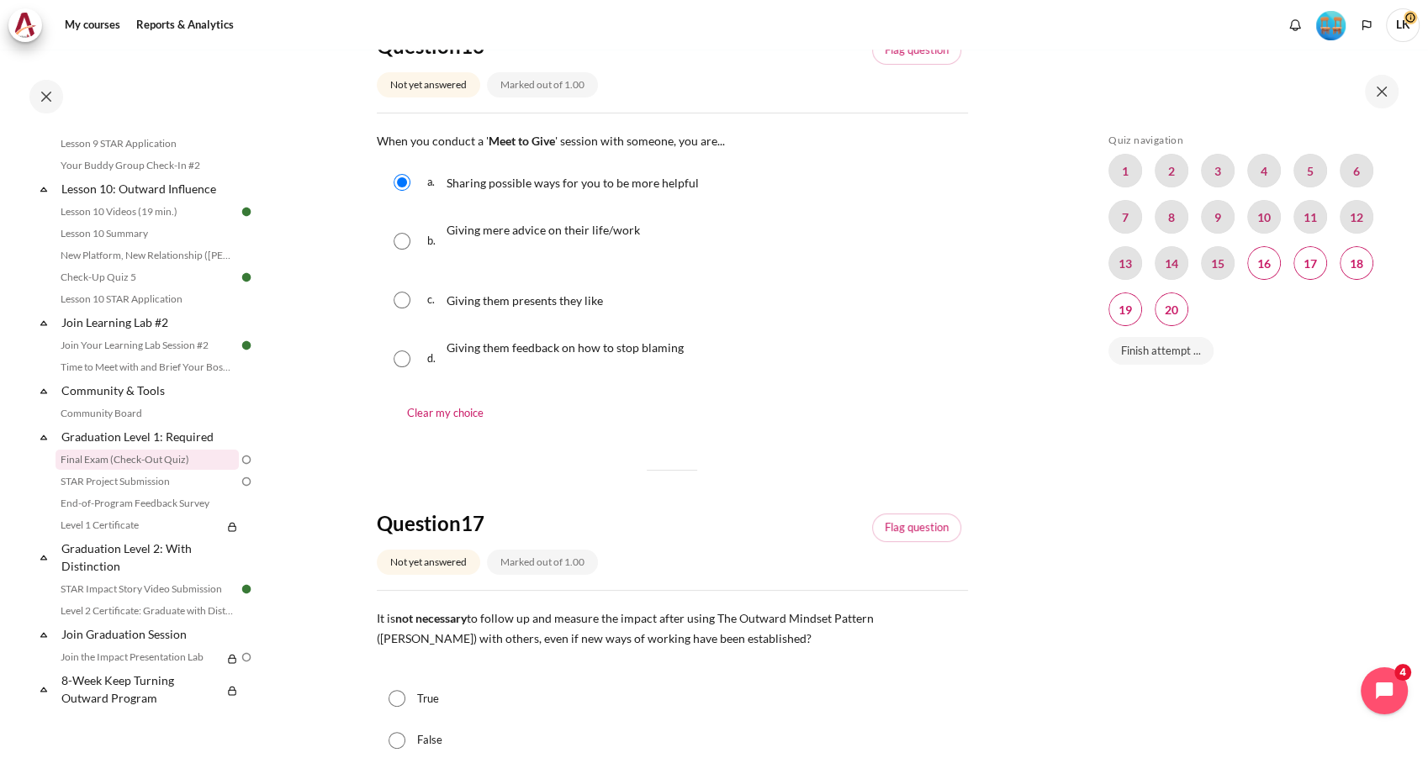
scroll to position [373, 0]
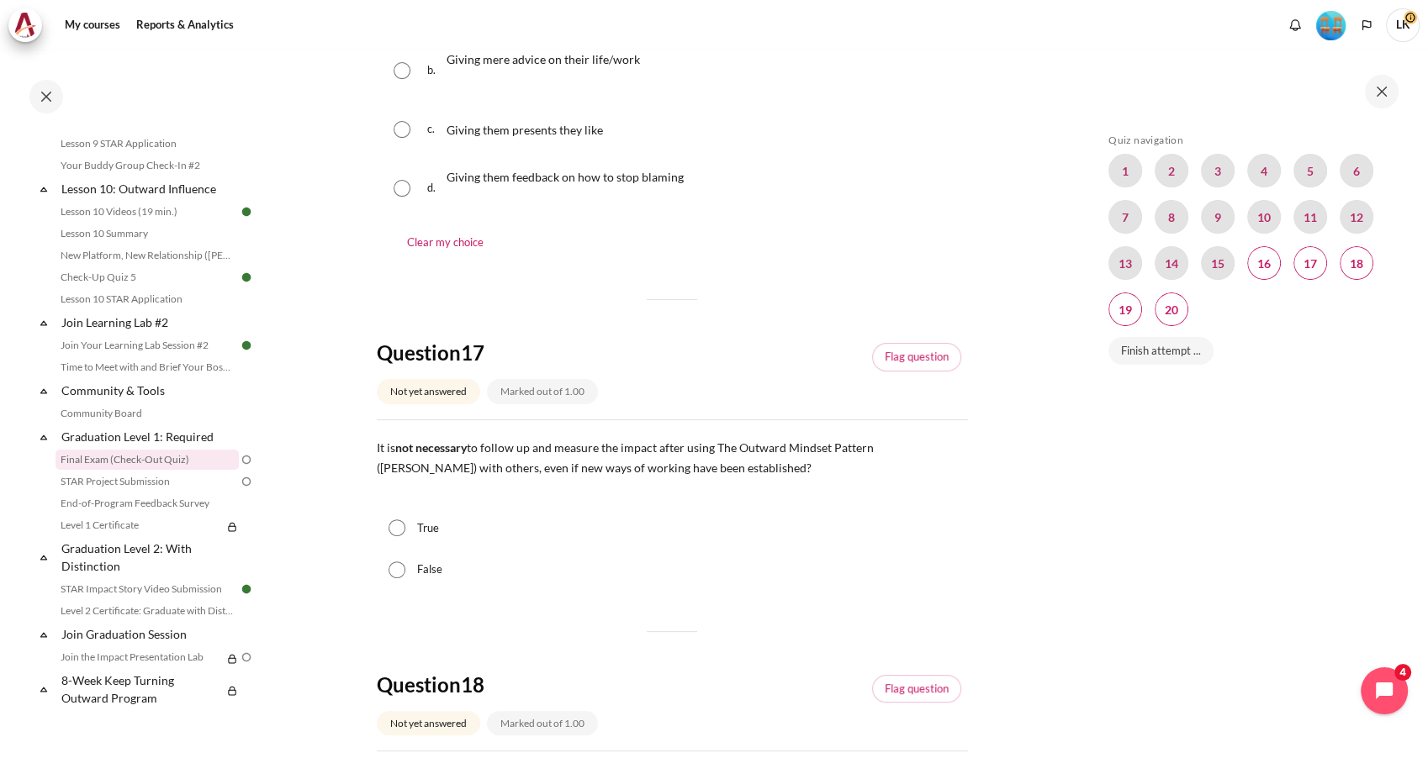
click at [431, 564] on label "False" at bounding box center [429, 570] width 25 height 17
click at [405, 564] on input "False" at bounding box center [396, 570] width 17 height 17
radio input "true"
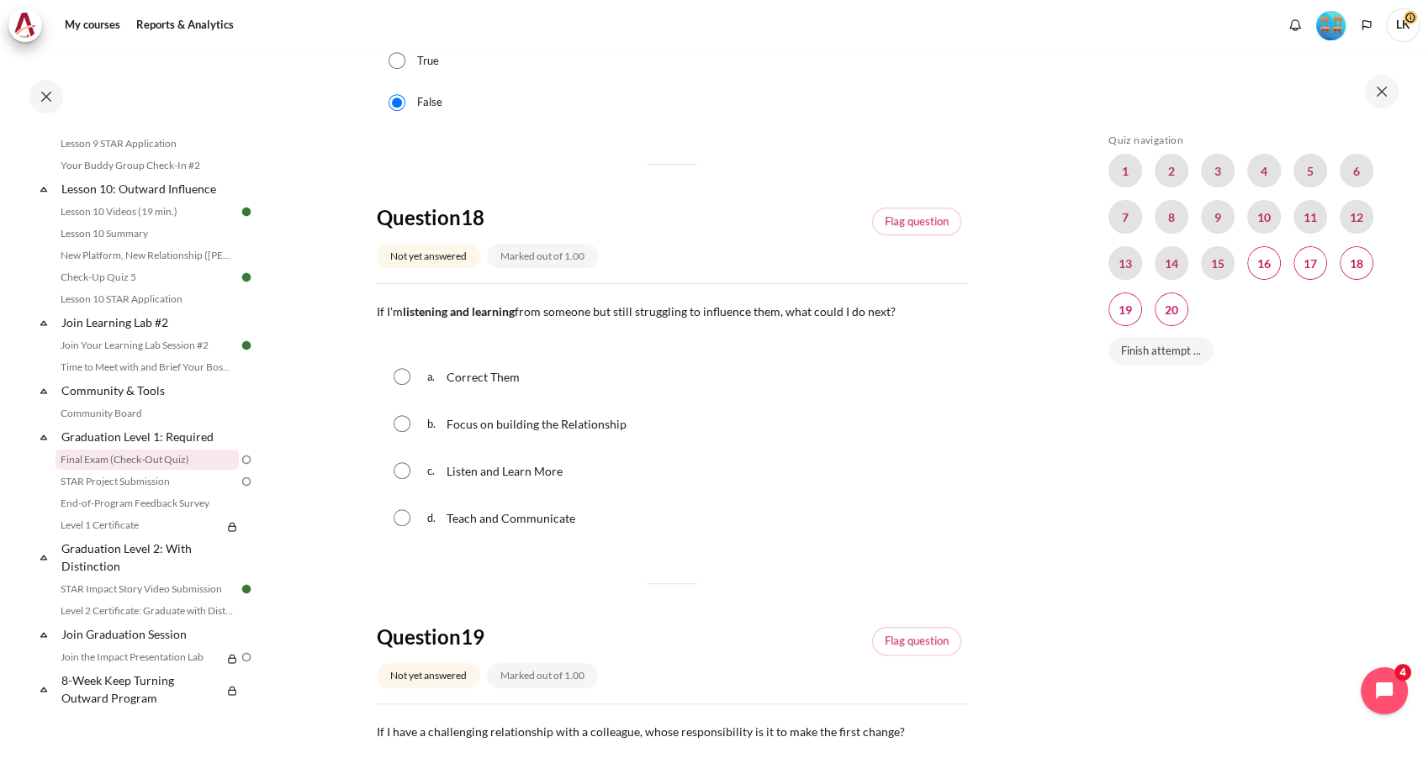
click at [511, 478] on p "Listen and Learn More" at bounding box center [505, 471] width 119 height 20
radio input "true"
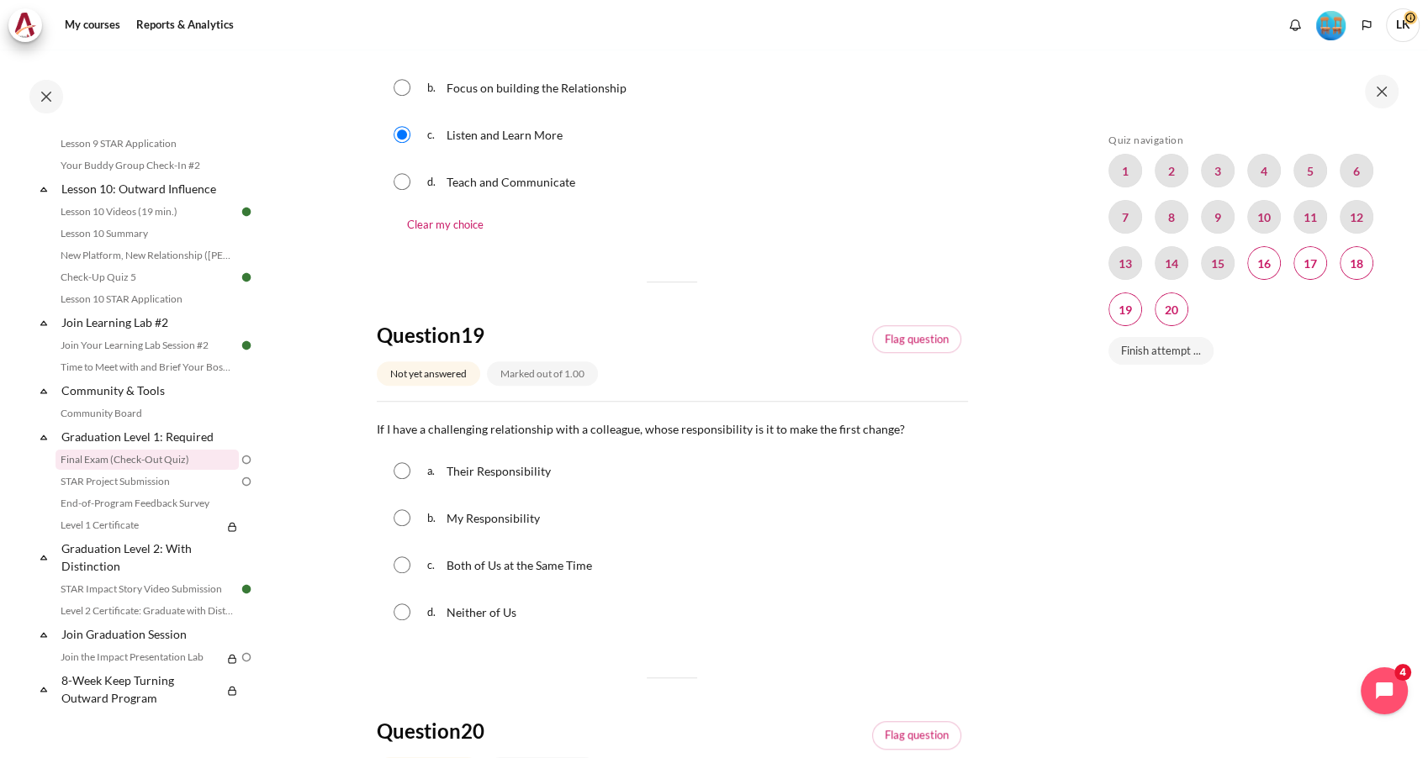
scroll to position [1214, 0]
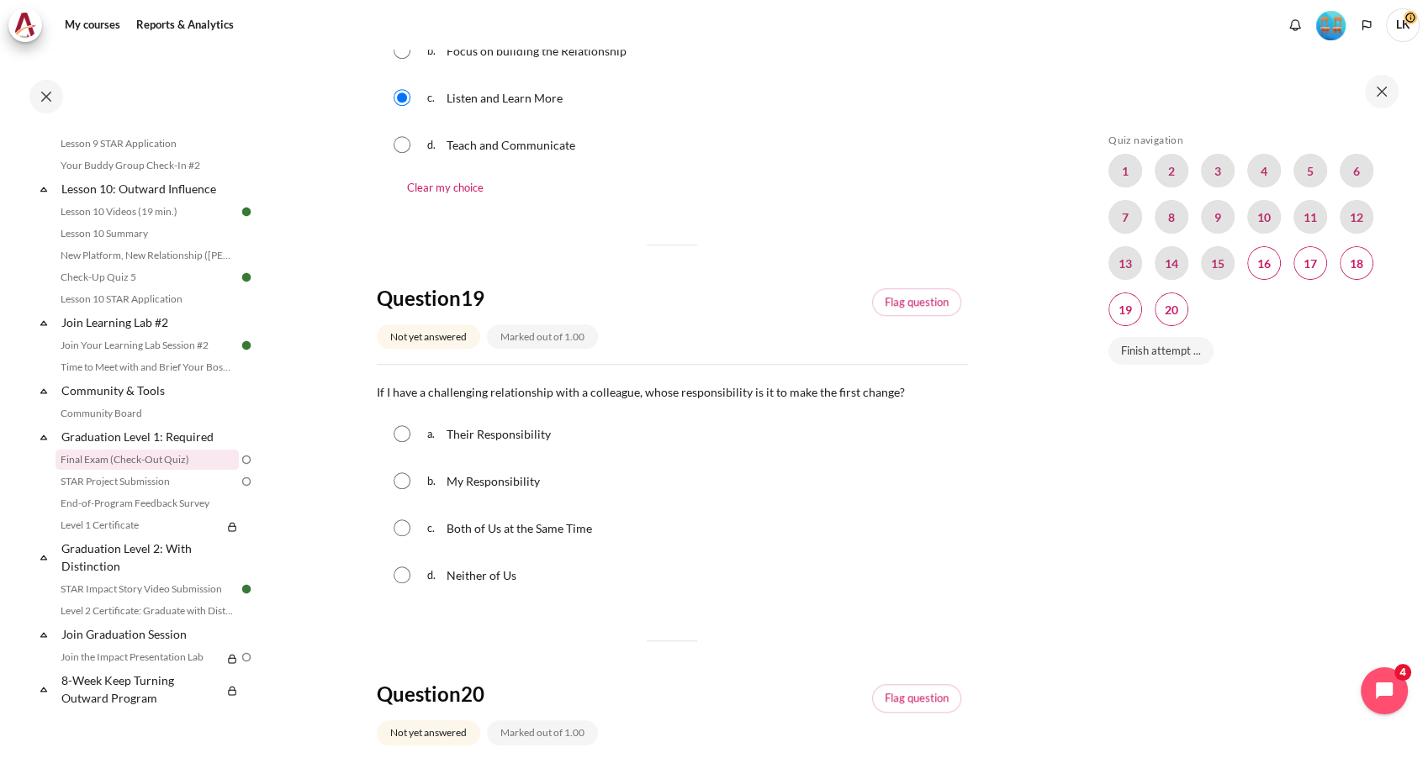
click at [470, 525] on span "Both of Us at the Same Time" at bounding box center [518, 528] width 145 height 14
radio input "true"
click at [475, 484] on span "My Responsibility" at bounding box center [492, 481] width 93 height 14
radio input "true"
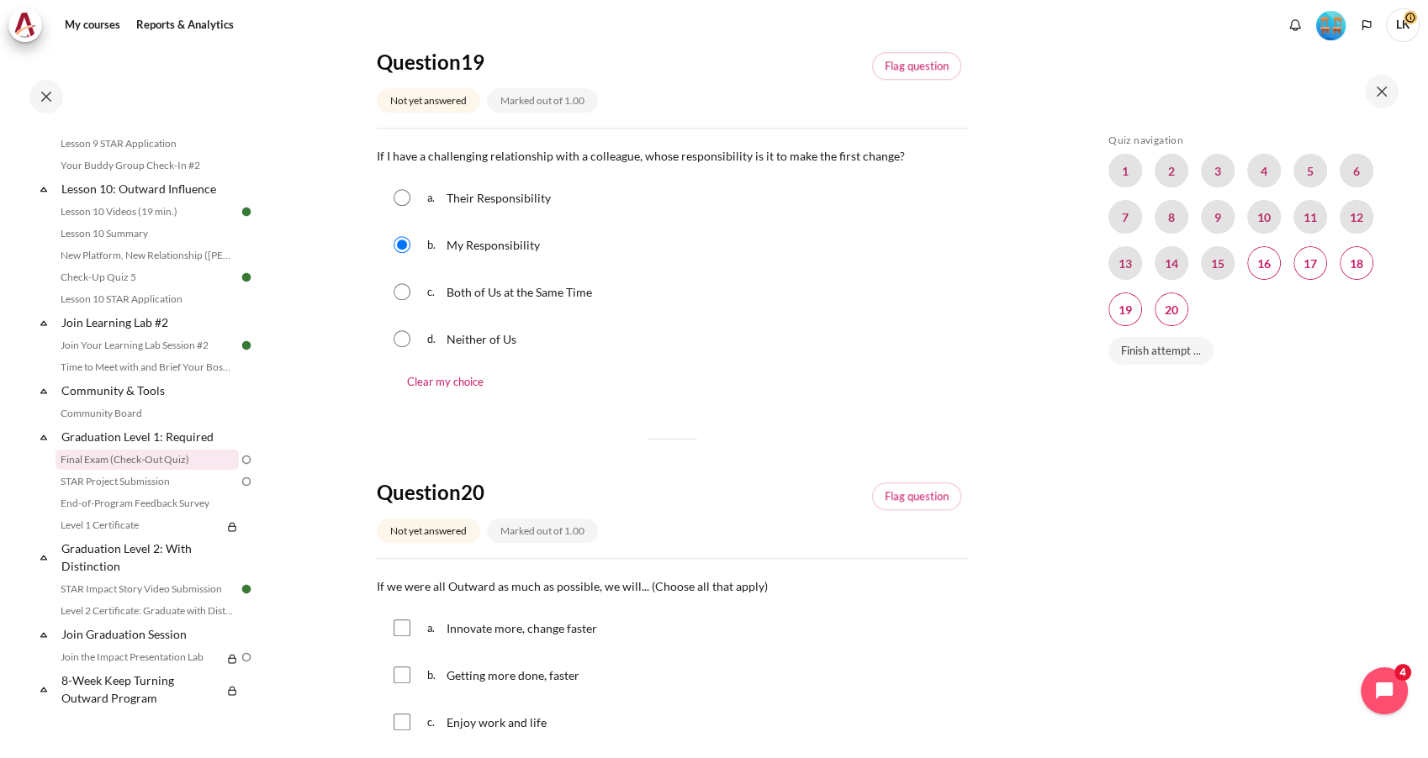
scroll to position [1588, 0]
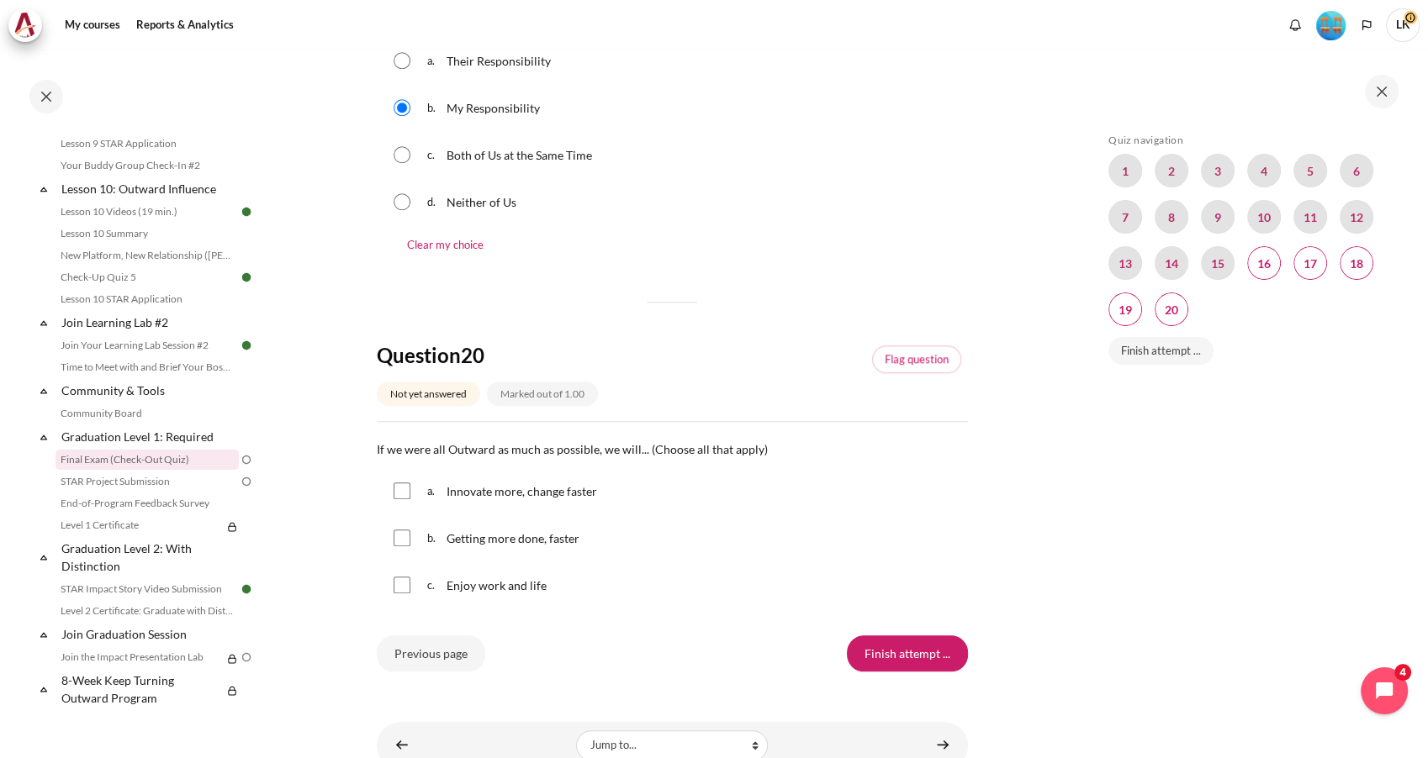
click at [453, 547] on div "Getting more done, faster" at bounding box center [513, 538] width 135 height 27
checkbox input "true"
click at [435, 491] on span "a." at bounding box center [435, 491] width 16 height 27
checkbox input "true"
click at [436, 593] on span "c." at bounding box center [435, 585] width 16 height 27
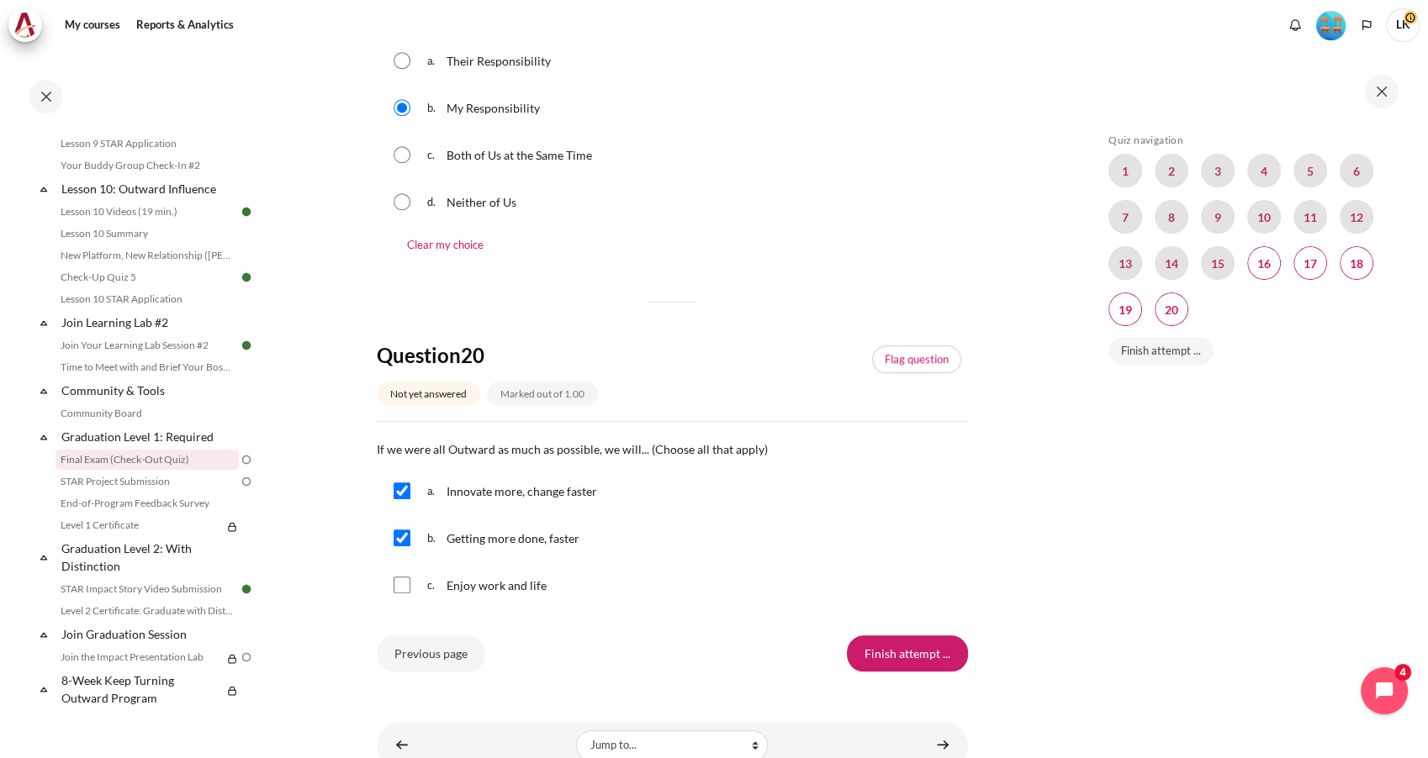
checkbox input "true"
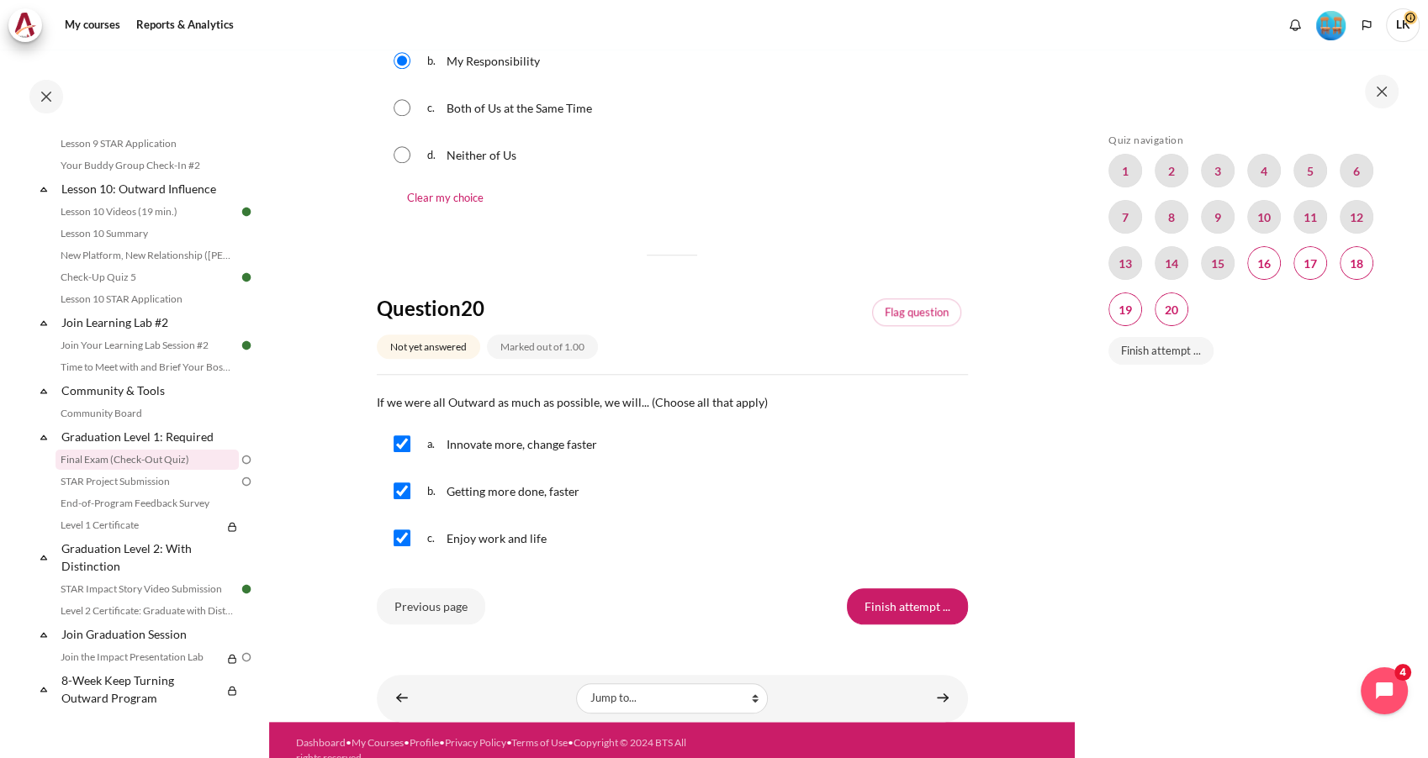
scroll to position [1654, 0]
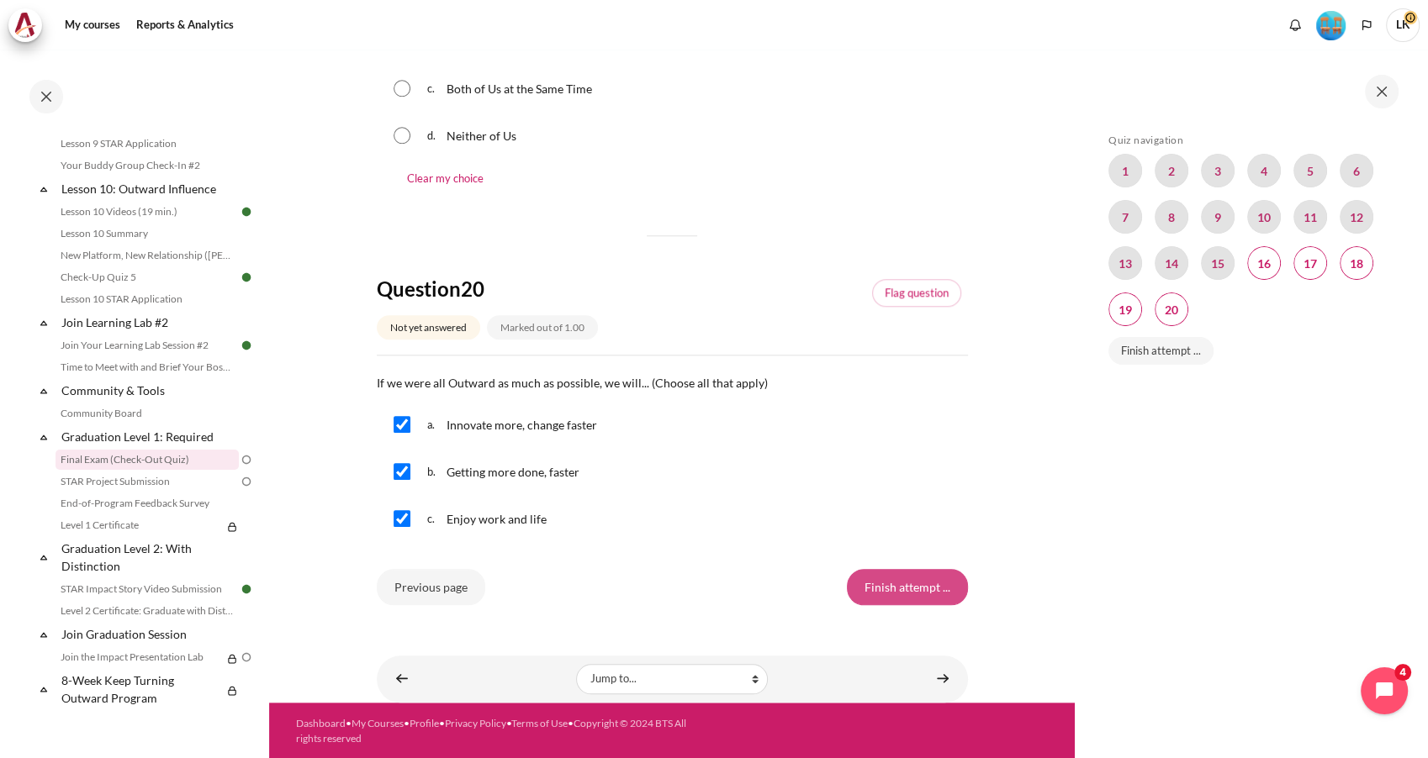
click at [931, 590] on input "Finish attempt ..." at bounding box center [907, 586] width 121 height 35
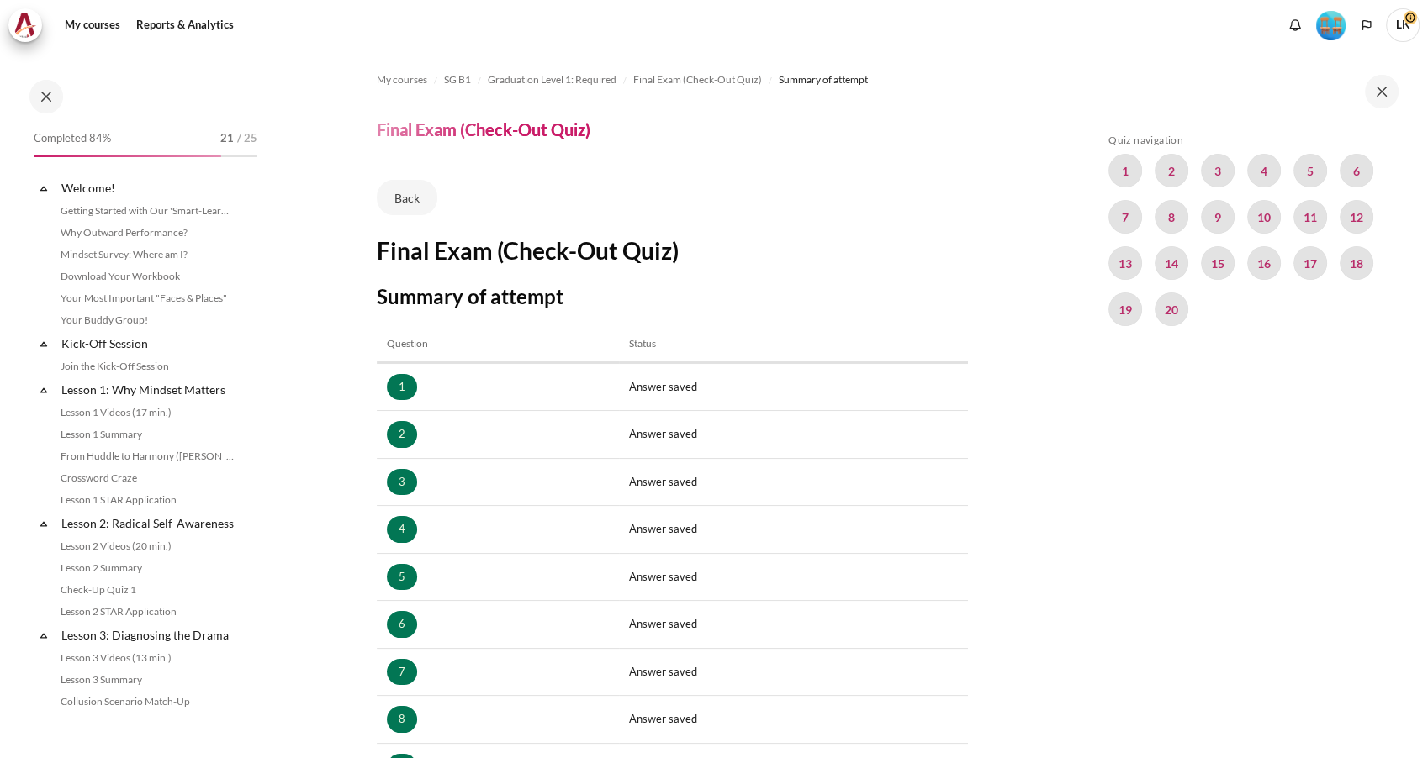
scroll to position [1561, 0]
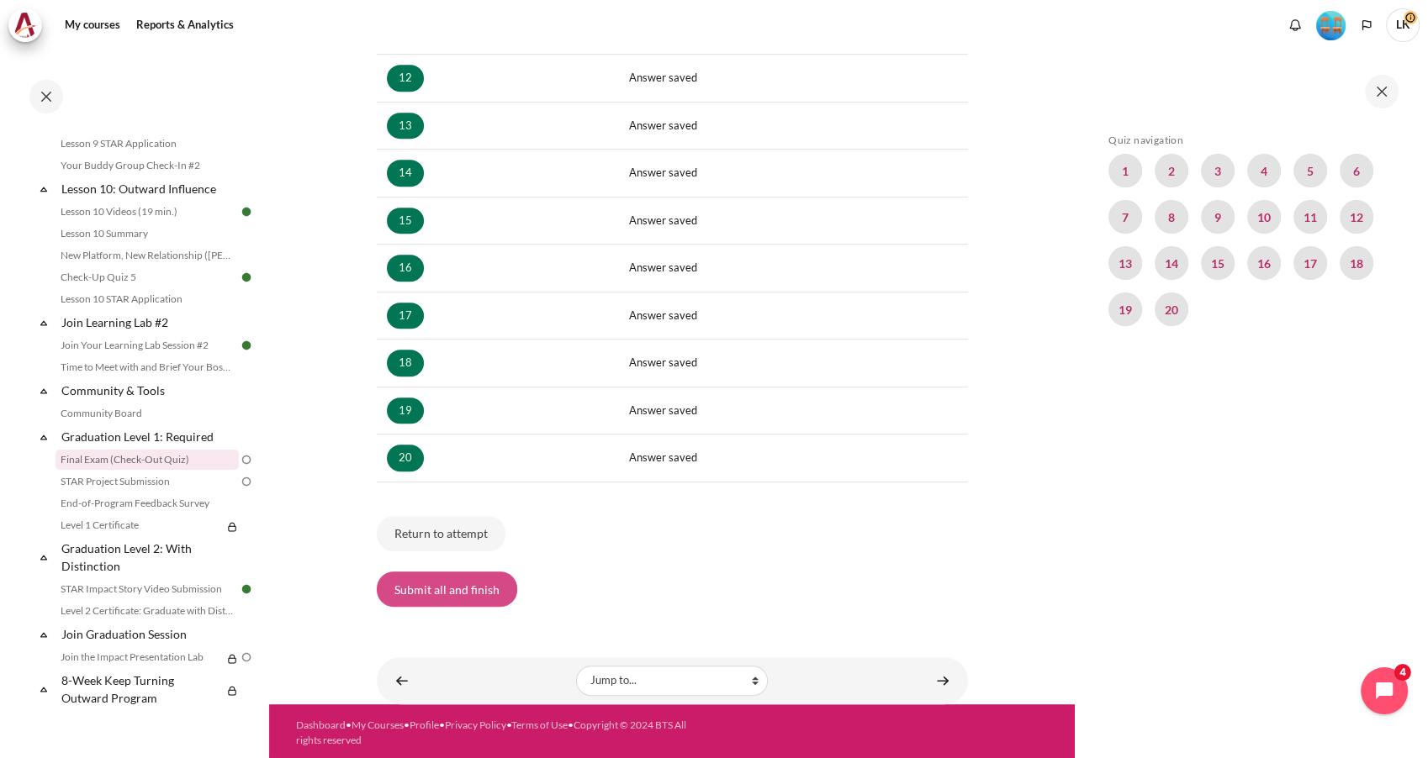
click at [464, 579] on button "Submit all and finish" at bounding box center [447, 589] width 140 height 35
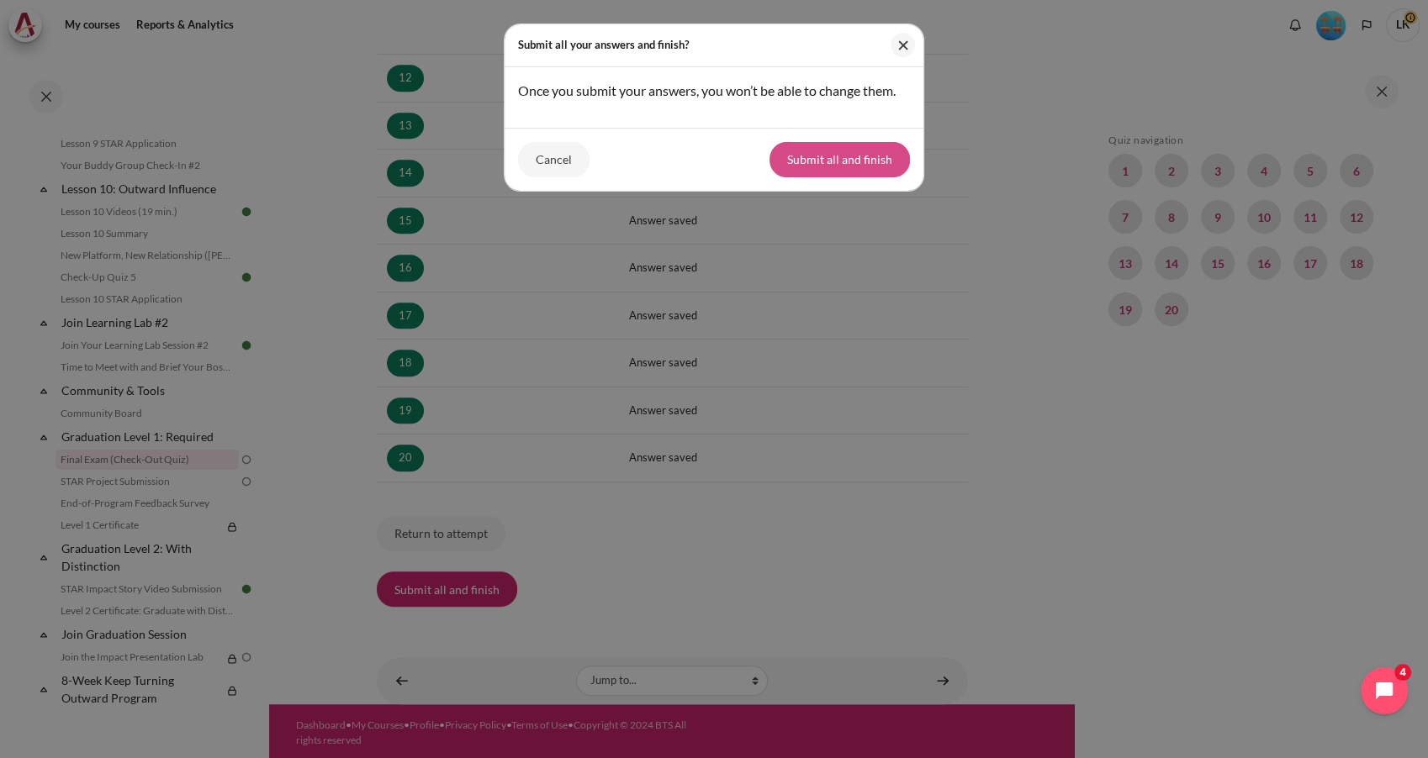
click at [879, 177] on button "Submit all and finish" at bounding box center [839, 159] width 140 height 35
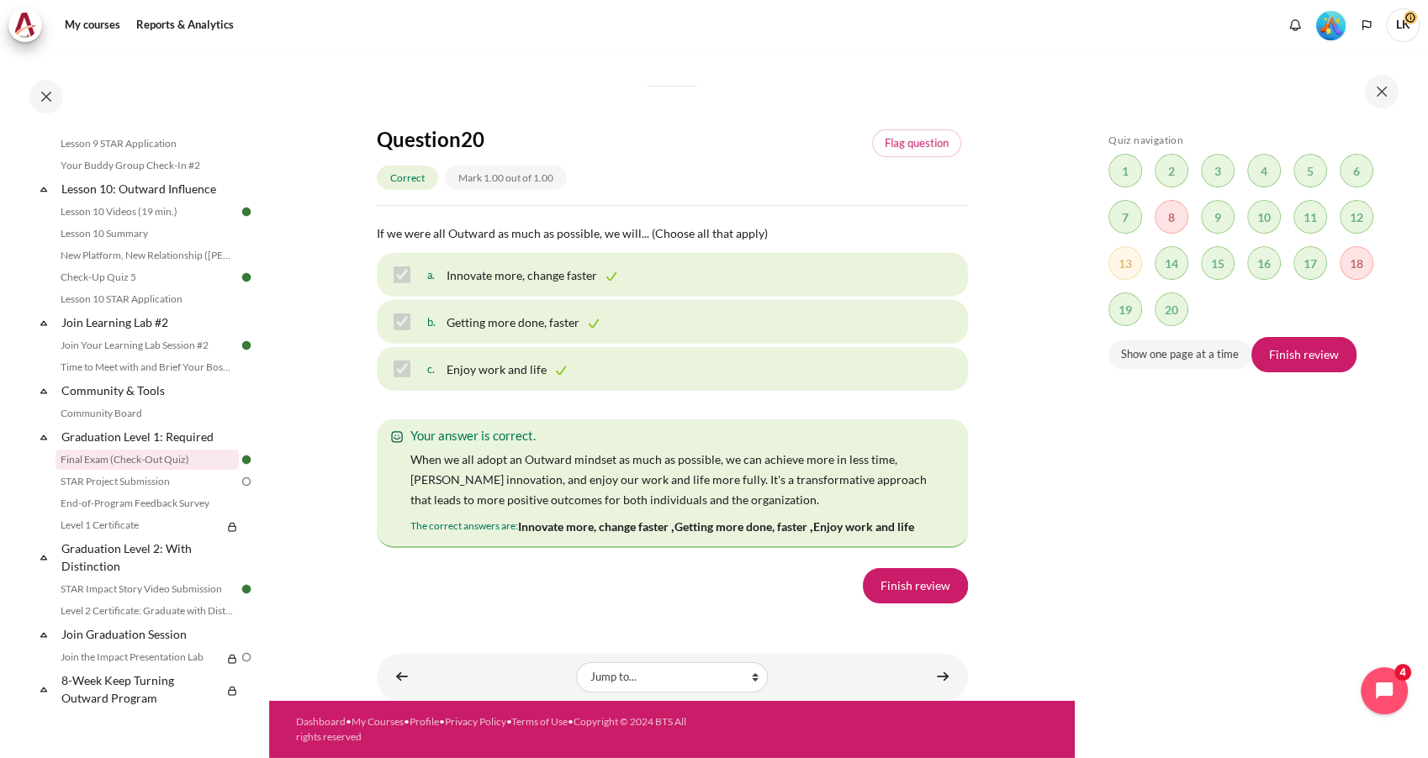
scroll to position [12310, 0]
click at [892, 595] on link "Finish review" at bounding box center [915, 585] width 105 height 35
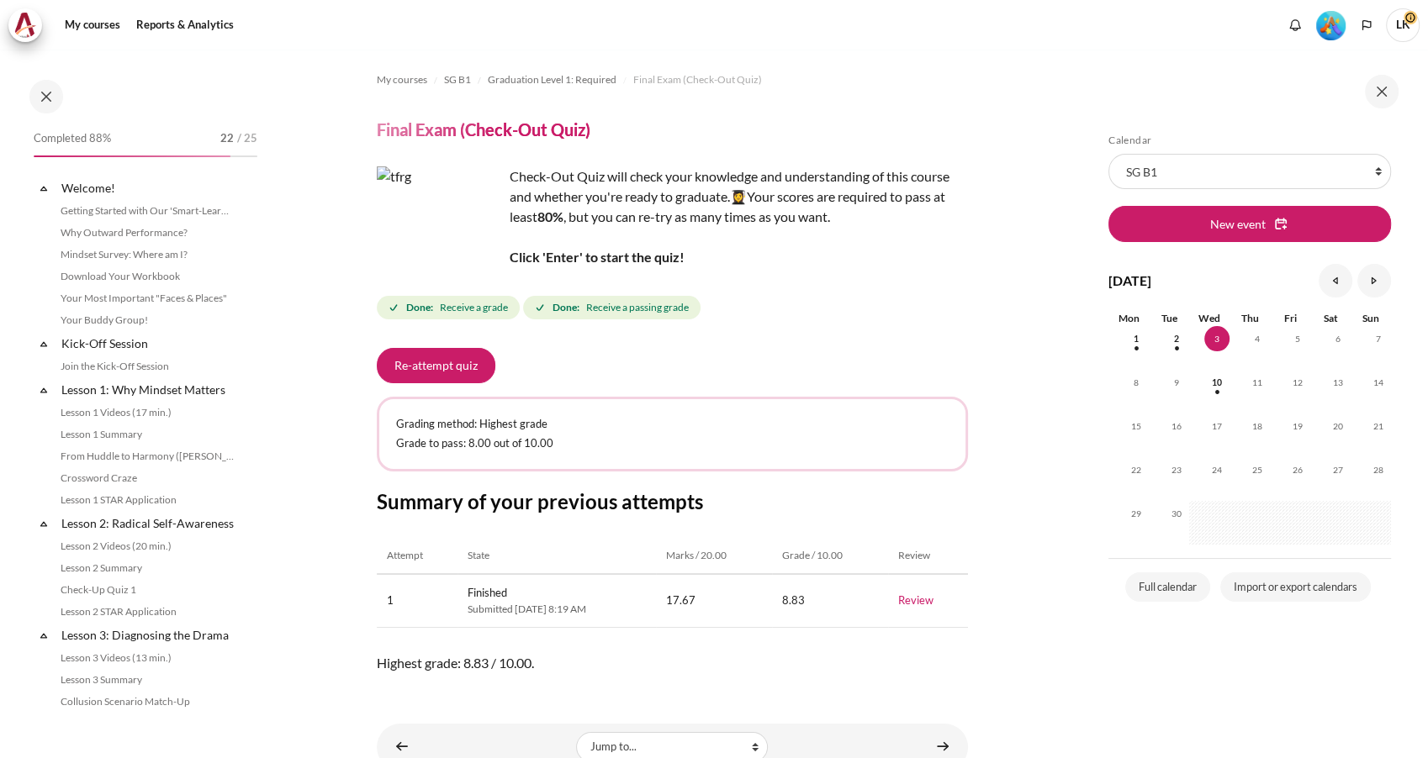
scroll to position [1561, 0]
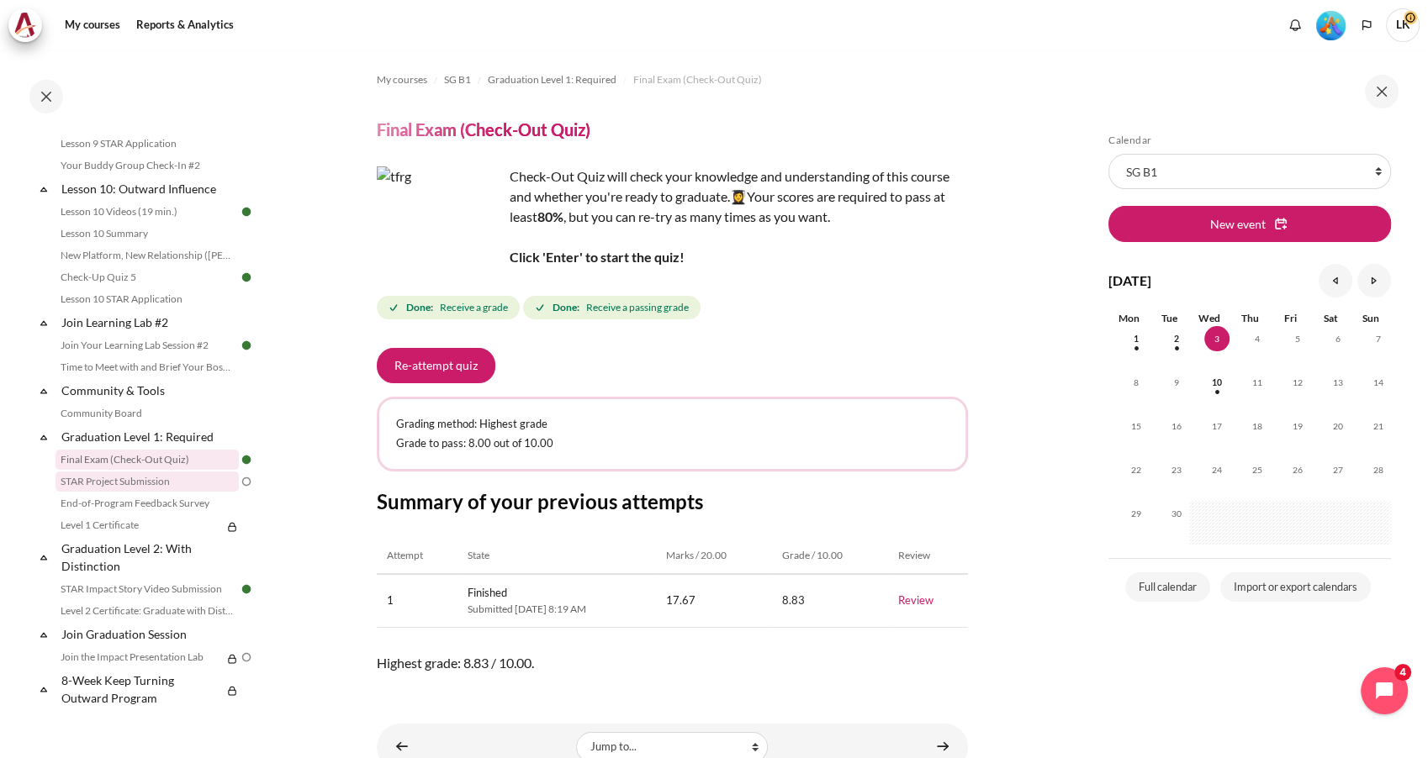
click at [135, 478] on link "STAR Project Submission" at bounding box center [146, 482] width 183 height 20
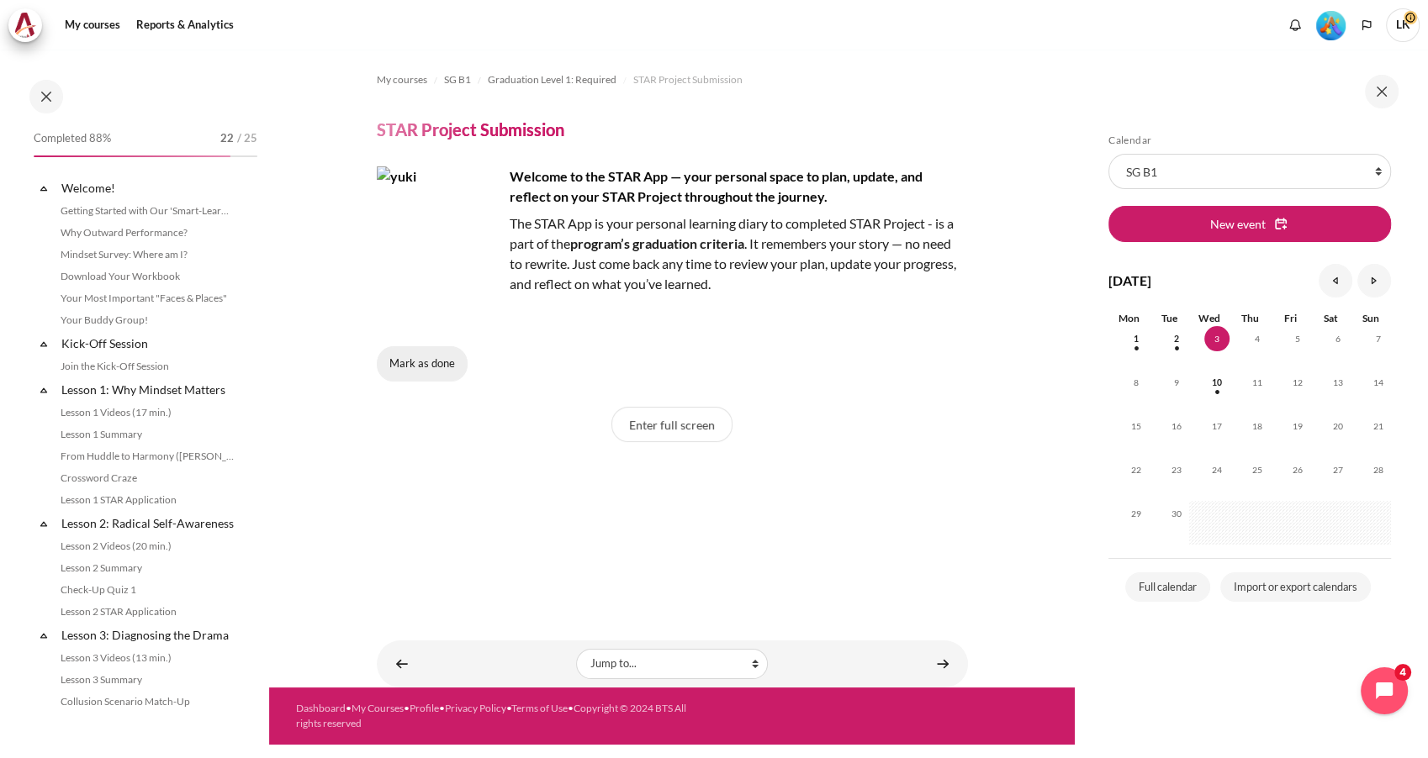
scroll to position [1561, 0]
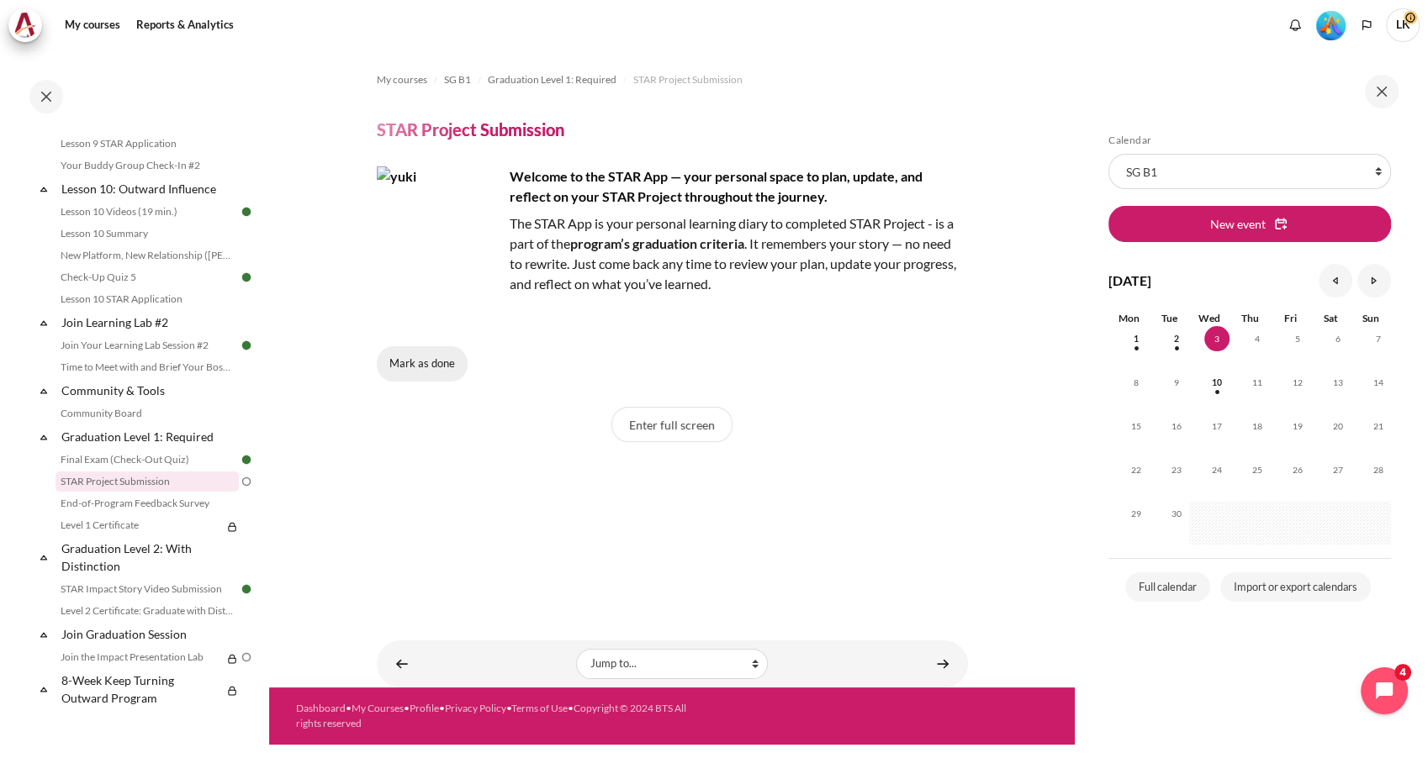
click at [412, 368] on button "Mark as done" at bounding box center [422, 363] width 91 height 35
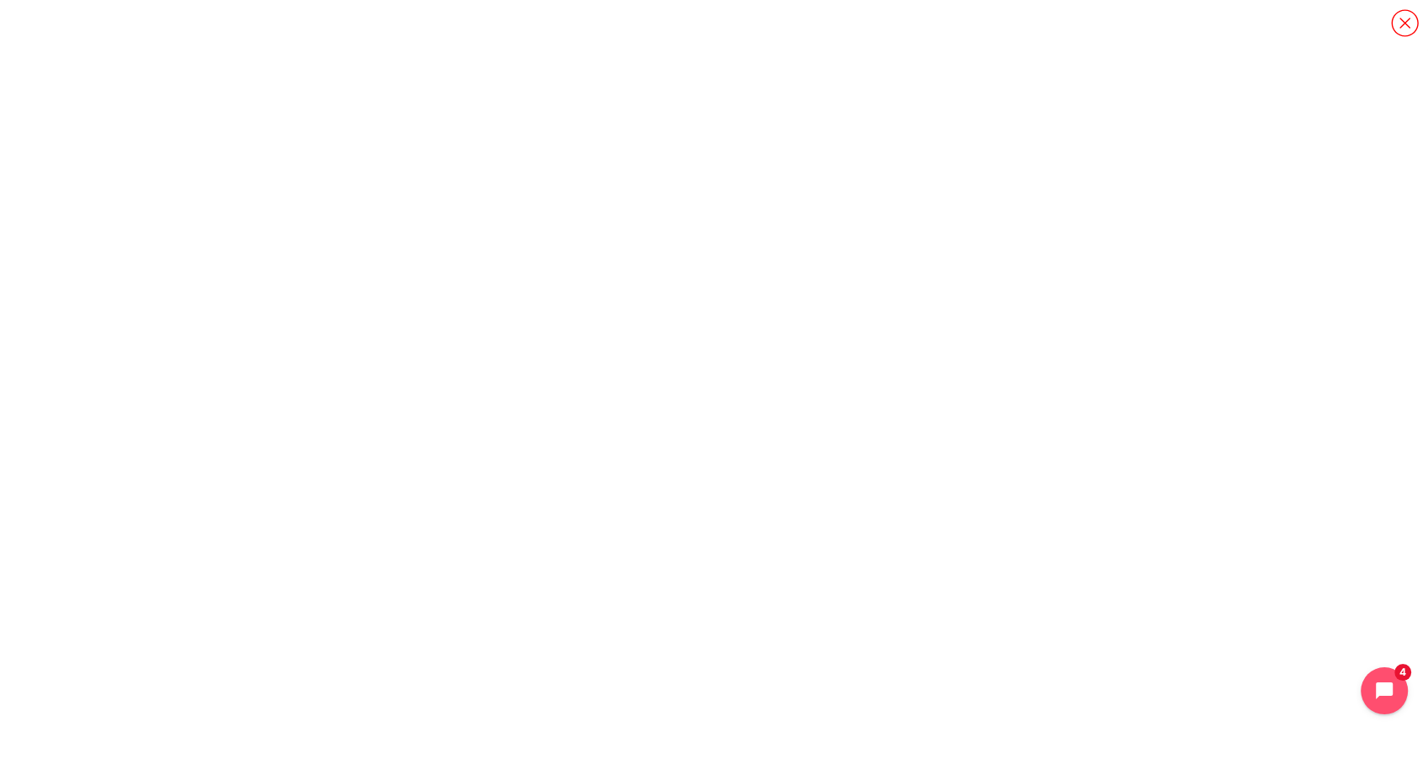
click at [1400, 23] on icon "Content" at bounding box center [1404, 22] width 29 height 29
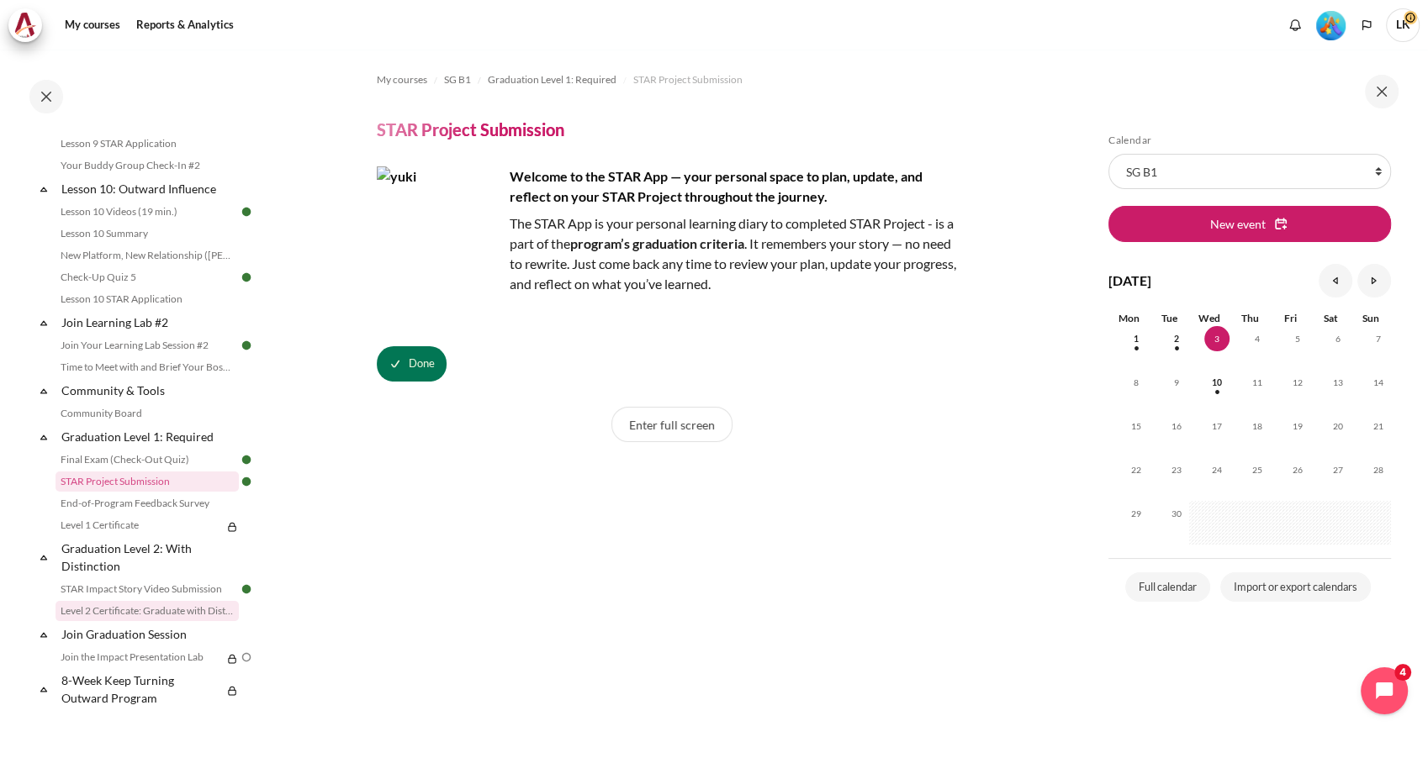
click at [157, 605] on link "Level 2 Certificate: Graduate with Distinction" at bounding box center [146, 611] width 183 height 20
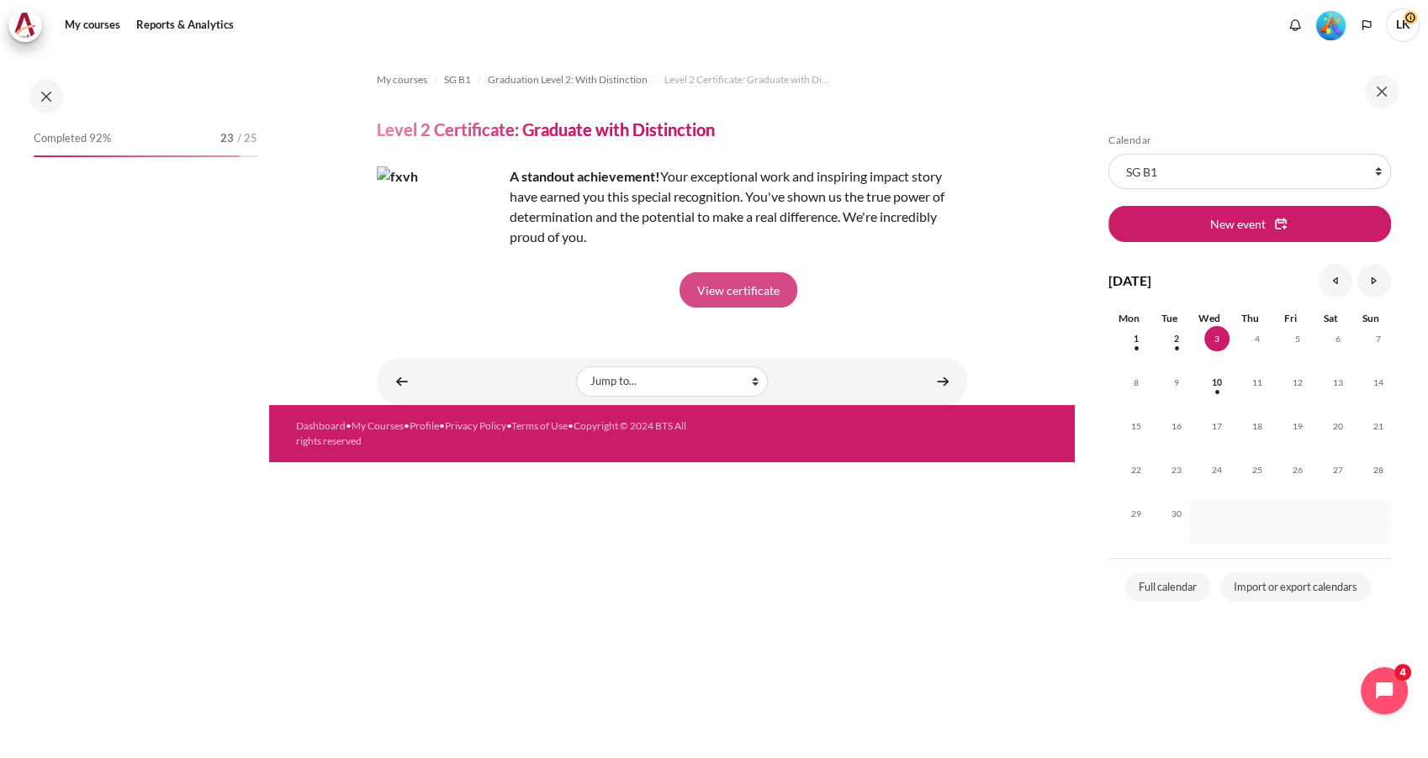
scroll to position [1752, 0]
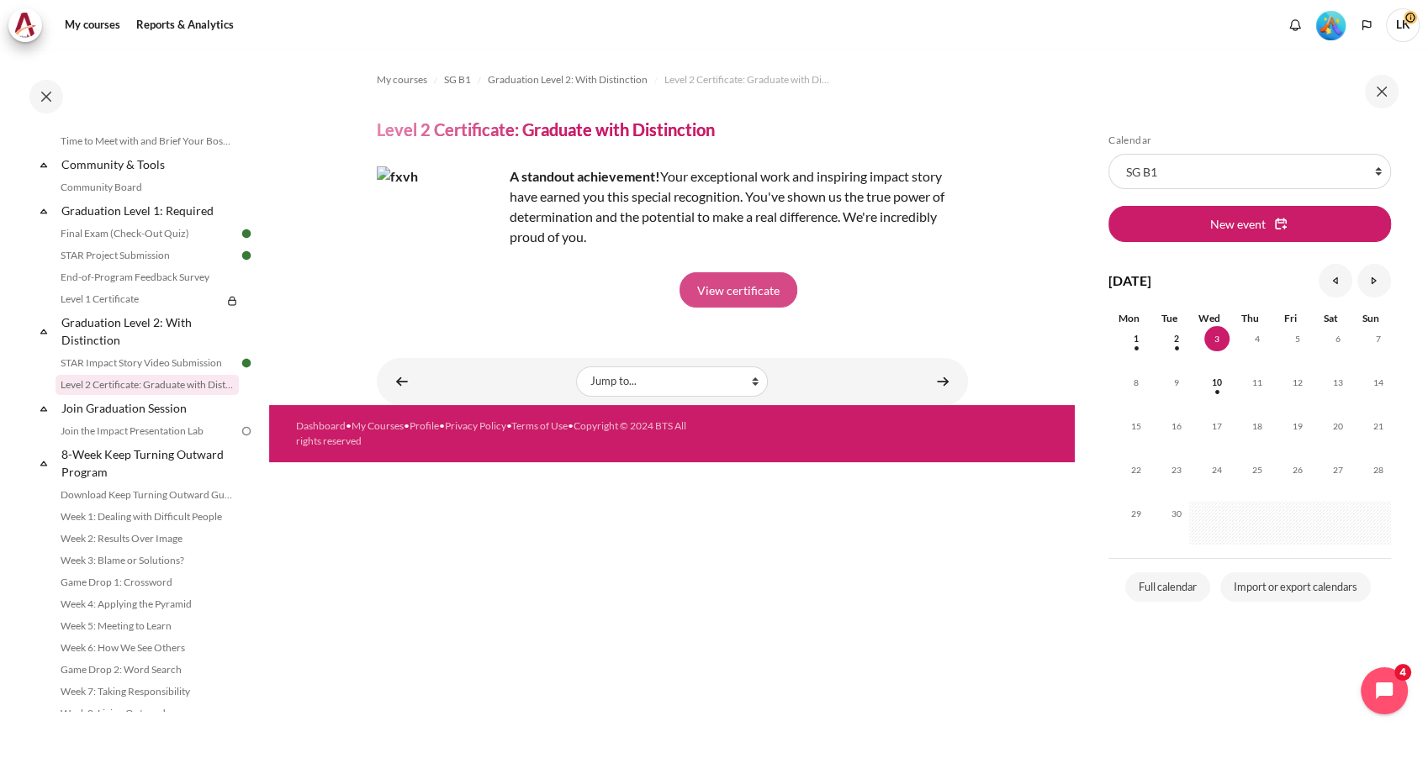
click at [769, 283] on link "View certificate" at bounding box center [738, 289] width 118 height 35
